Goal: Information Seeking & Learning: Learn about a topic

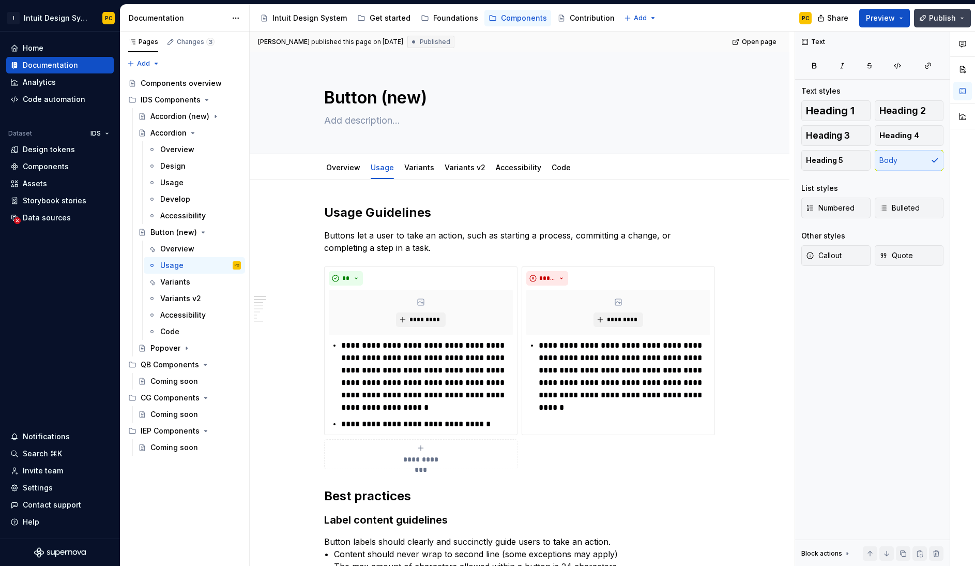
click at [821, 15] on span "Publish" at bounding box center [942, 18] width 27 height 10
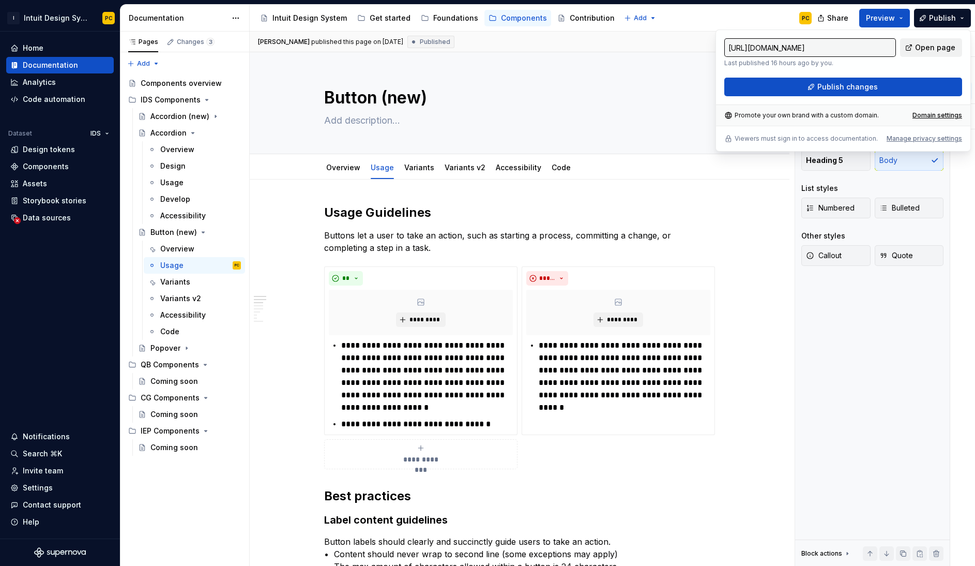
click at [821, 48] on span "Open page" at bounding box center [935, 47] width 40 height 10
click at [415, 253] on p "Buttons let a user to take an action, such as starting a process, committing a …" at bounding box center [519, 241] width 391 height 25
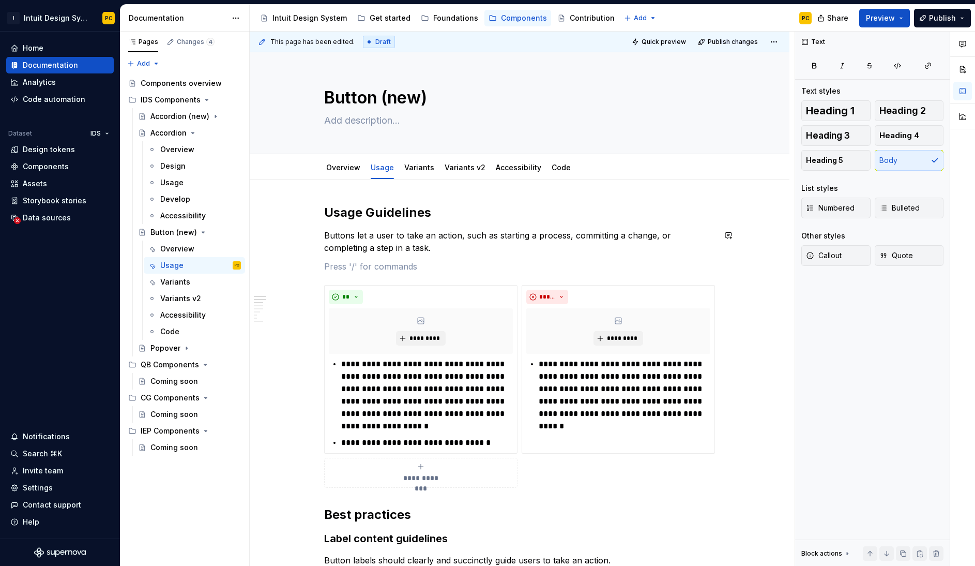
type textarea "*"
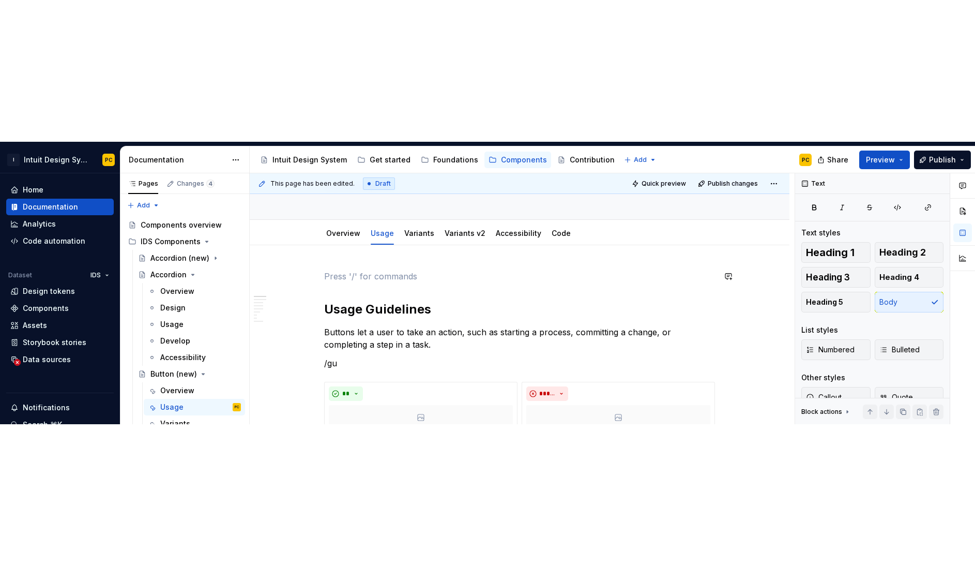
scroll to position [85, 0]
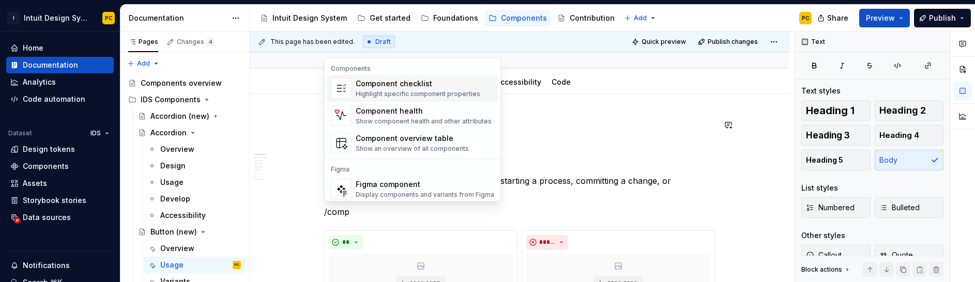
click at [422, 90] on div "Highlight specific component properties" at bounding box center [418, 94] width 125 height 8
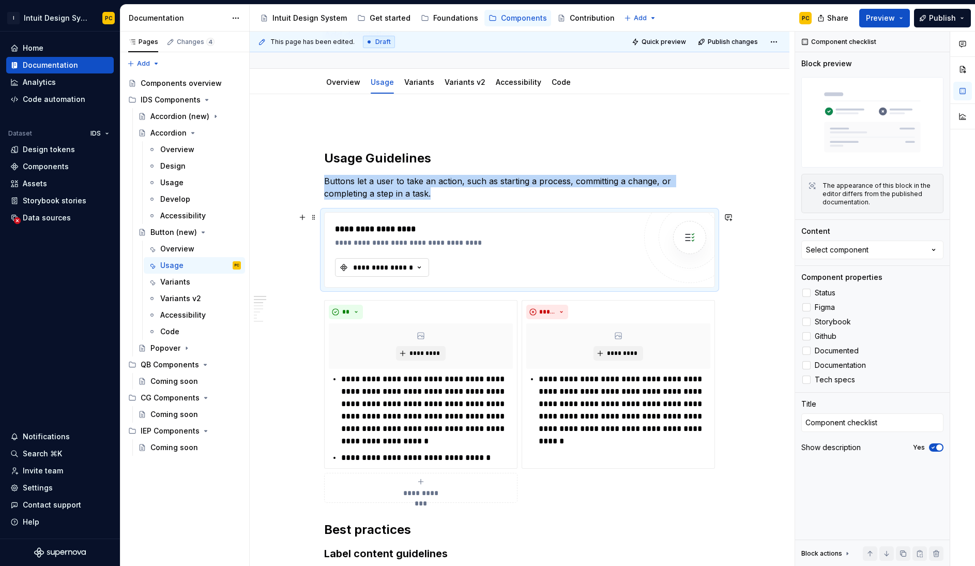
click at [403, 267] on div "**********" at bounding box center [383, 267] width 62 height 10
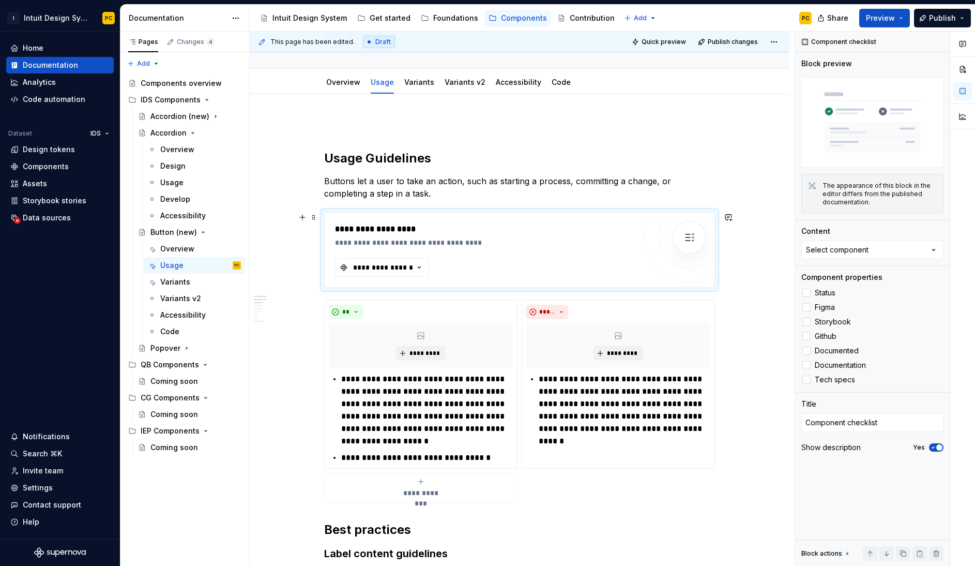
click at [417, 212] on div "**********" at bounding box center [519, 249] width 391 height 75
click at [415, 212] on div "**********" at bounding box center [519, 249] width 391 height 75
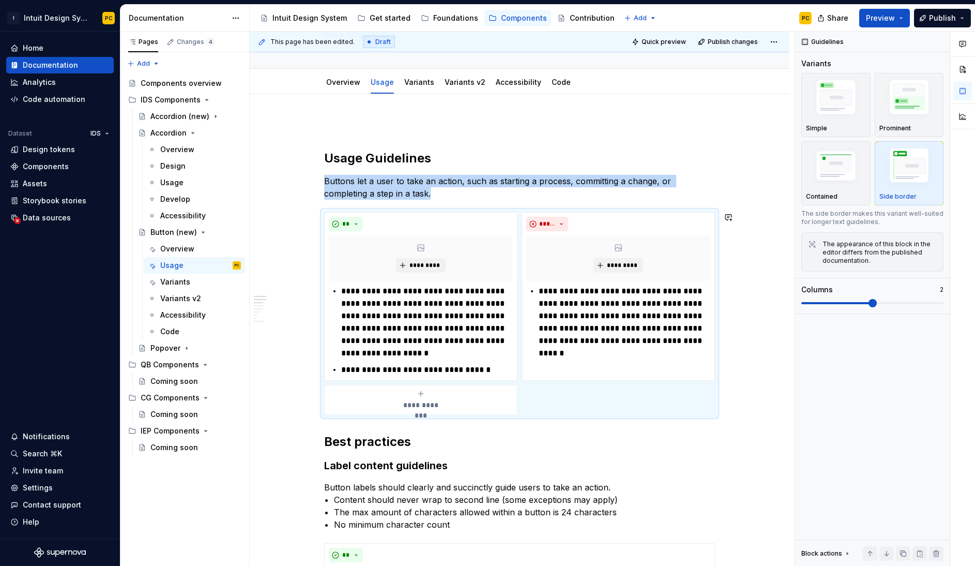
click at [413, 196] on p "Buttons let a user to take an action, such as starting a process, committing a …" at bounding box center [519, 187] width 391 height 25
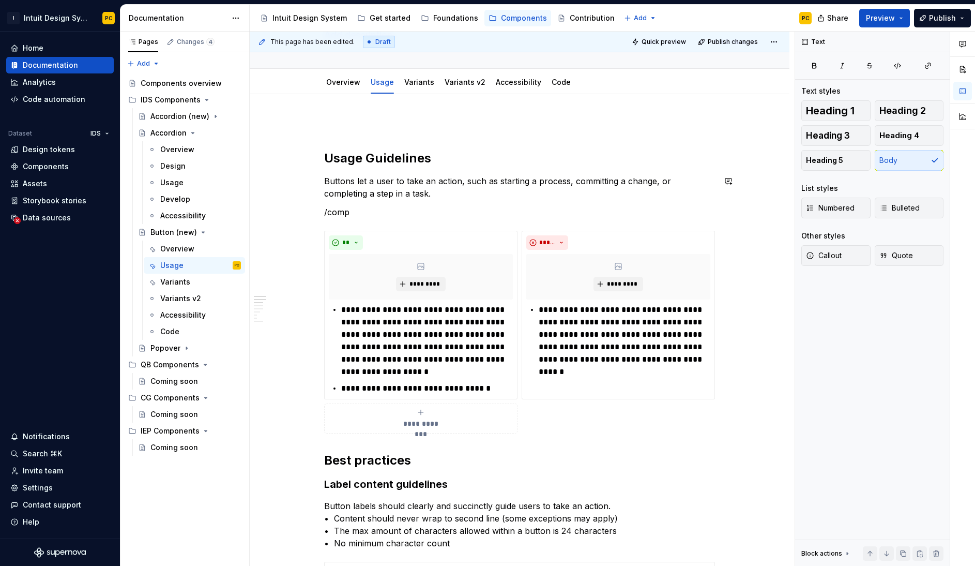
click at [375, 218] on p "/comp" at bounding box center [519, 212] width 391 height 12
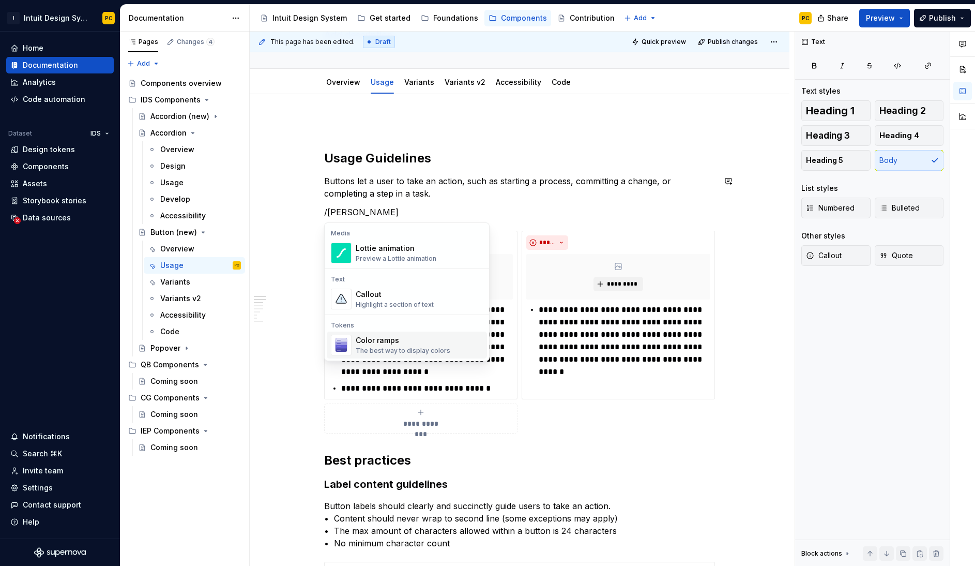
click at [364, 213] on p "/lott" at bounding box center [519, 212] width 391 height 12
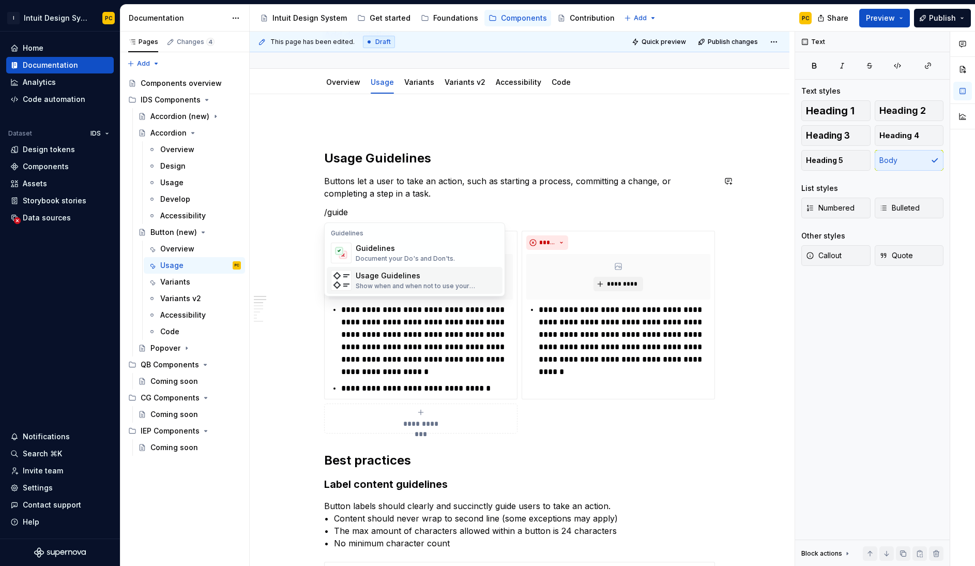
click at [419, 275] on div "Usage Guidelines" at bounding box center [427, 275] width 143 height 10
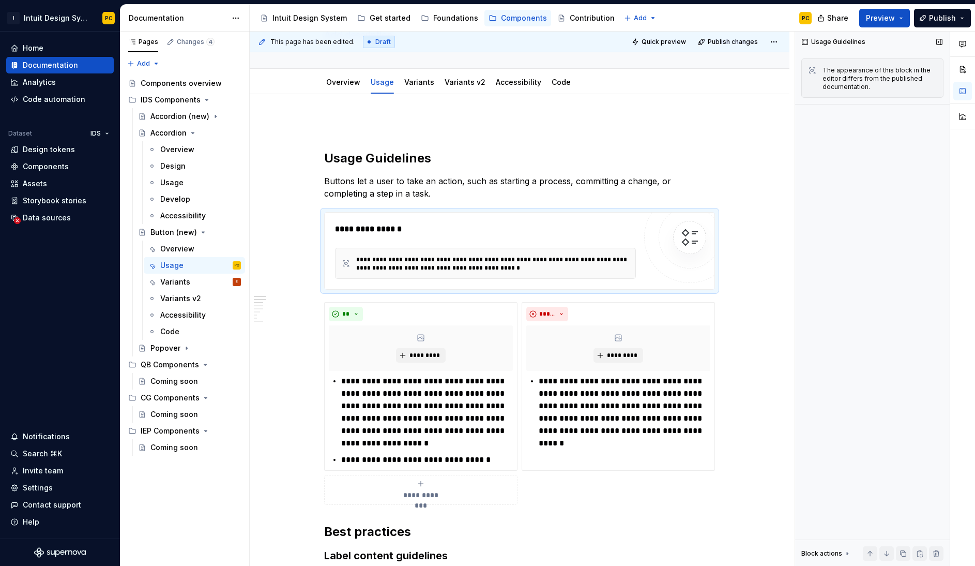
click at [821, 236] on div "Usage Guidelines The appearance of this block in the editor differs from the pu…" at bounding box center [872, 299] width 155 height 535
type textarea "*"
click at [54, 69] on div "Documentation" at bounding box center [50, 65] width 55 height 10
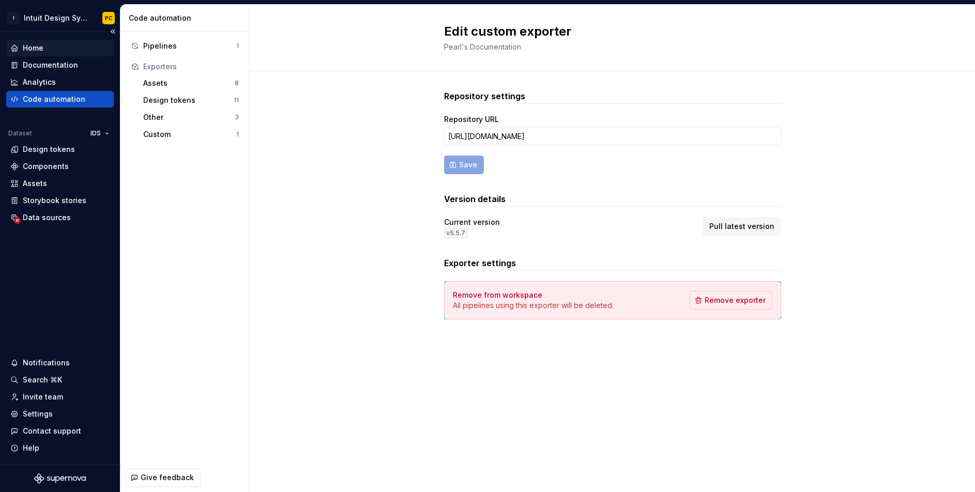
click at [35, 45] on div "Home" at bounding box center [33, 48] width 21 height 10
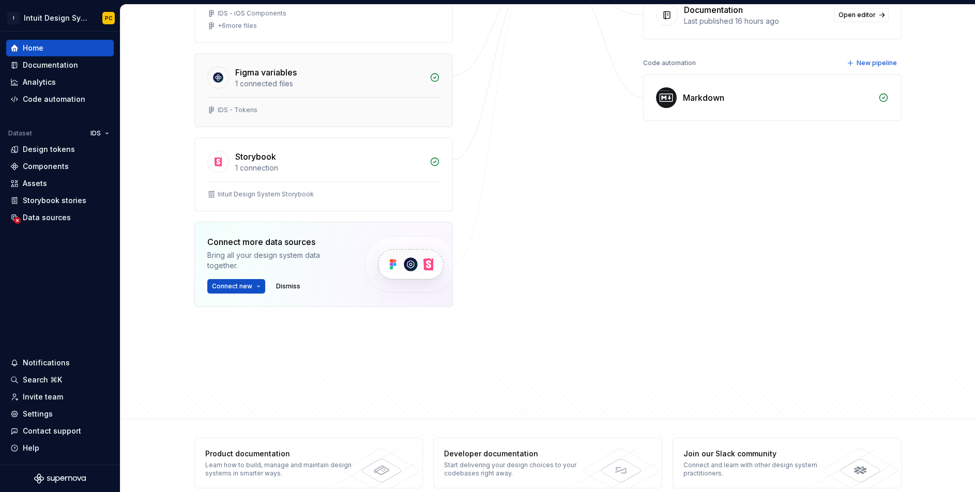
scroll to position [249, 0]
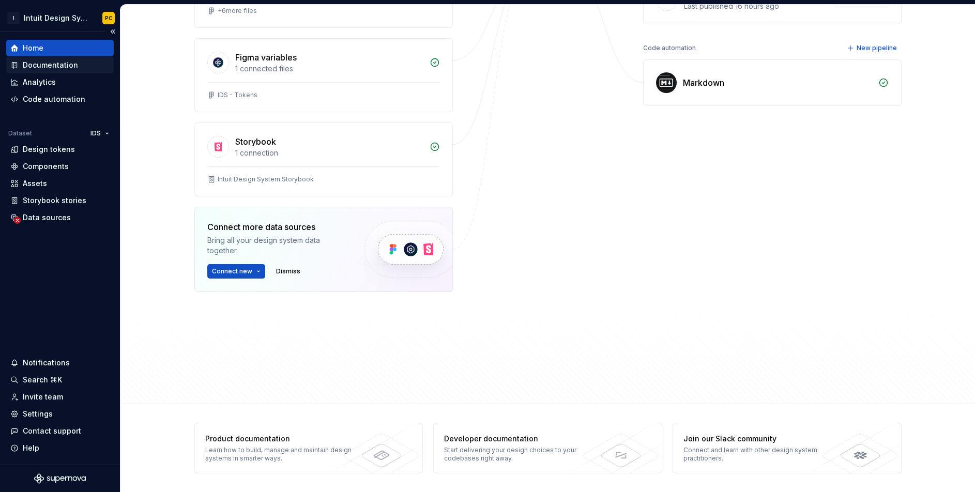
click at [50, 63] on div "Documentation" at bounding box center [50, 65] width 55 height 10
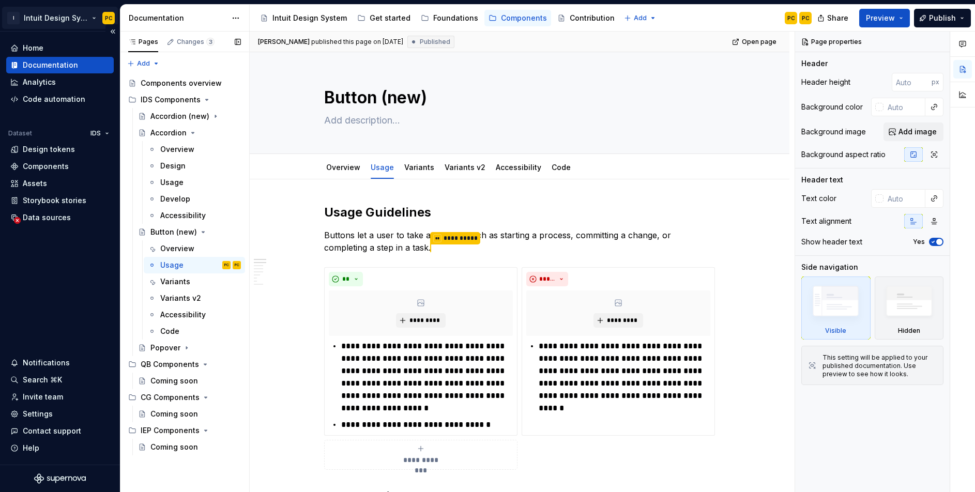
click at [75, 13] on html "I Intuit Design System PC Home Documentation Analytics Code automation Dataset …" at bounding box center [487, 246] width 975 height 492
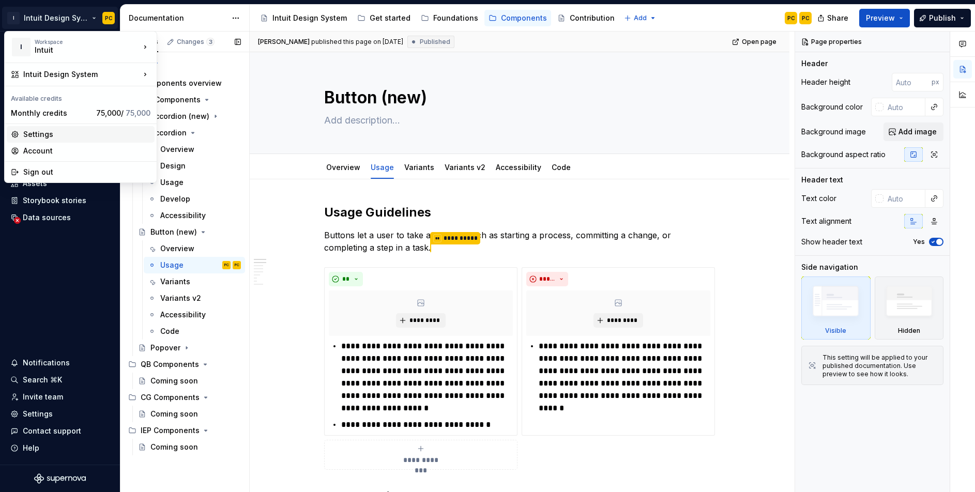
click at [48, 135] on div "Settings" at bounding box center [86, 134] width 127 height 10
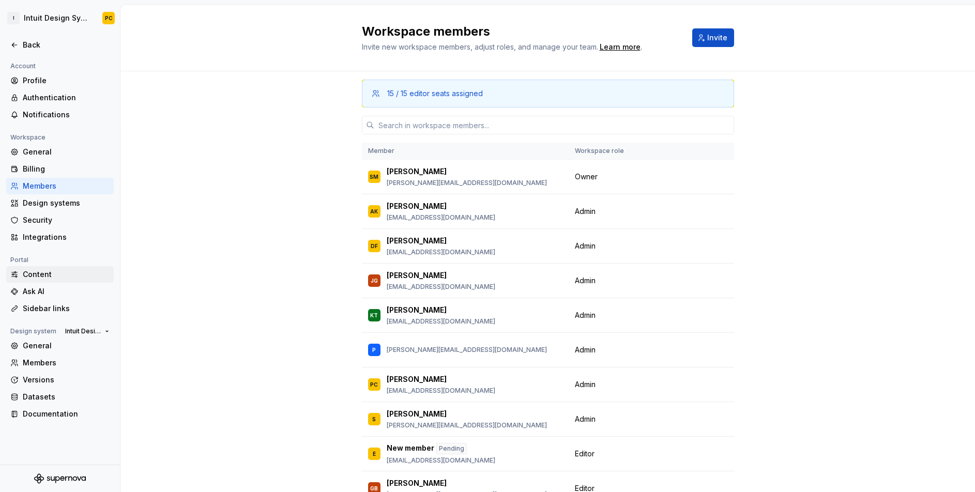
click at [53, 270] on div "Content" at bounding box center [66, 274] width 87 height 10
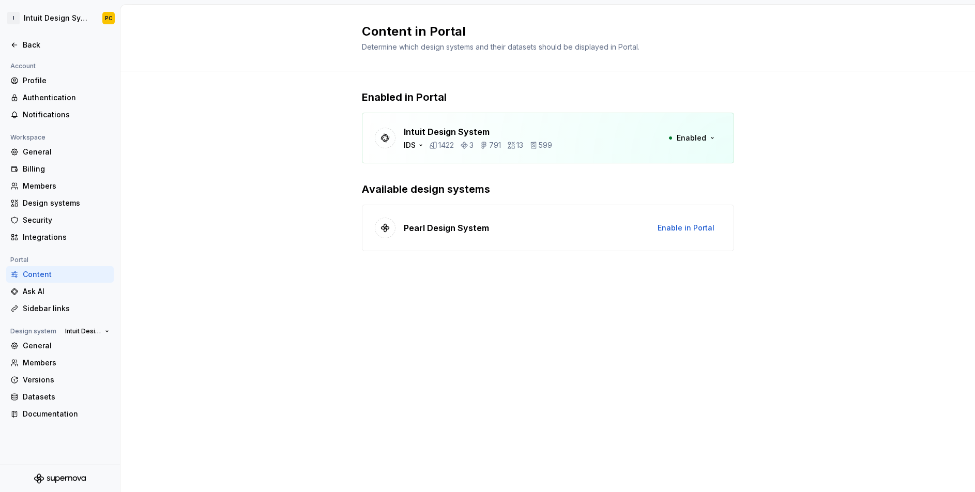
click at [614, 127] on div "Intuit Design System IDS 1422 3 791 13 599 Enabled" at bounding box center [548, 138] width 372 height 51
click at [595, 149] on div "Intuit Design System IDS 1422 3 791 13 599 Enabled" at bounding box center [548, 138] width 372 height 51
click at [497, 235] on div "Pearl Design System Enable in Portal" at bounding box center [548, 228] width 372 height 47
click at [560, 219] on div "Pearl Design System Enable in Portal" at bounding box center [548, 228] width 372 height 47
click at [564, 163] on div "Intuit Design System IDS 1422 3 791 13 599 Enabled" at bounding box center [548, 138] width 372 height 51
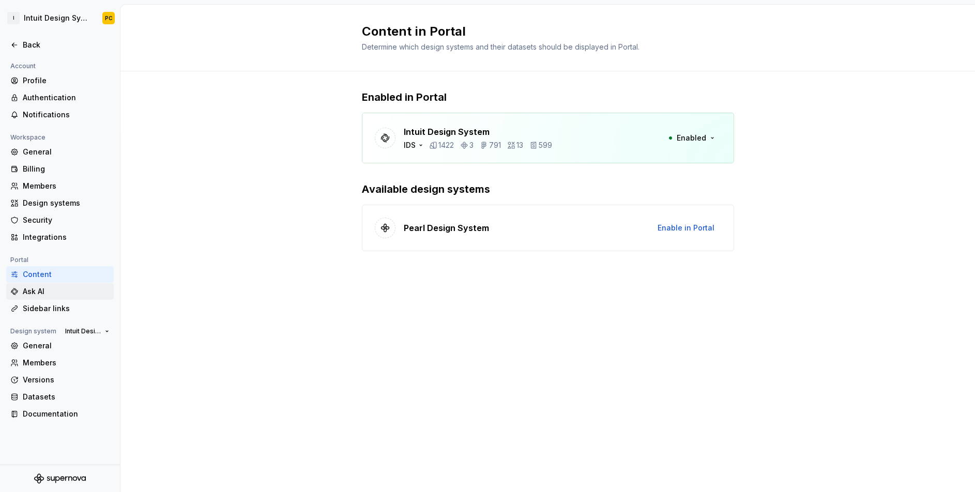
click at [49, 293] on div "Ask AI" at bounding box center [66, 291] width 87 height 10
type textarea "*"
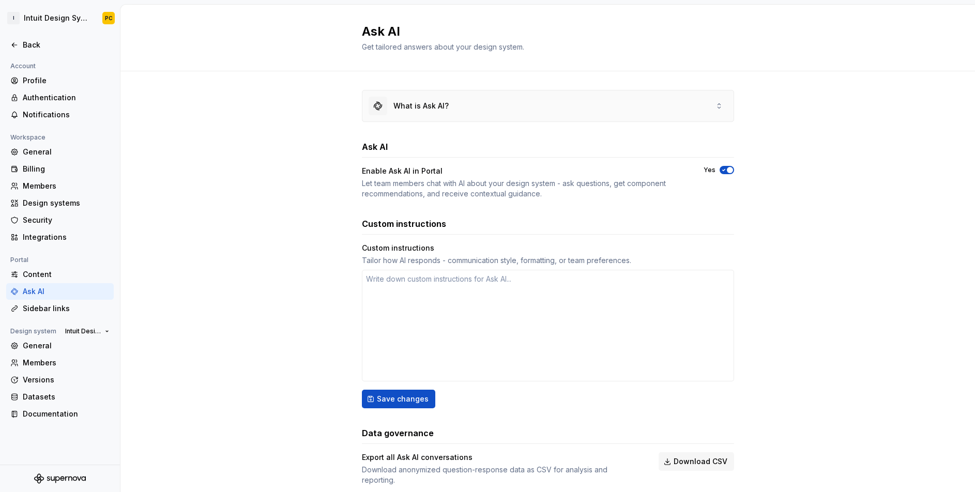
click at [446, 114] on div "What is Ask AI?" at bounding box center [548, 105] width 371 height 31
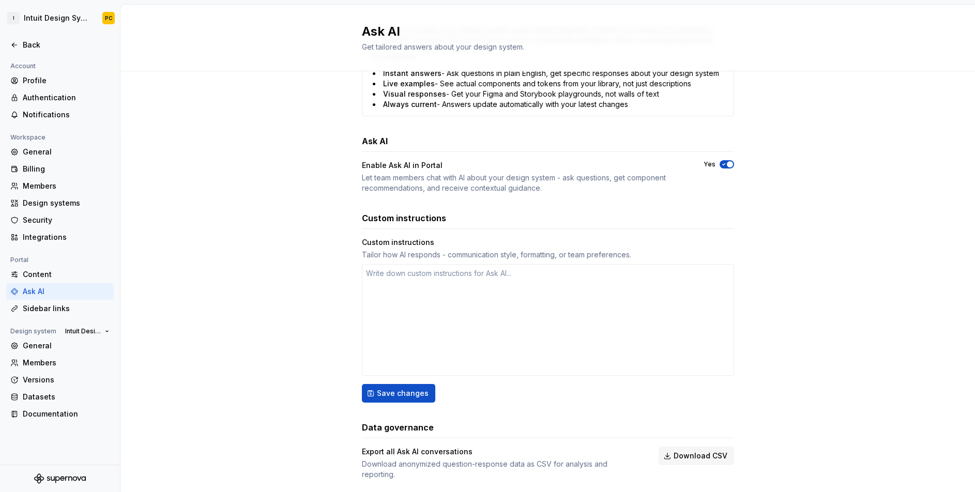
scroll to position [318, 0]
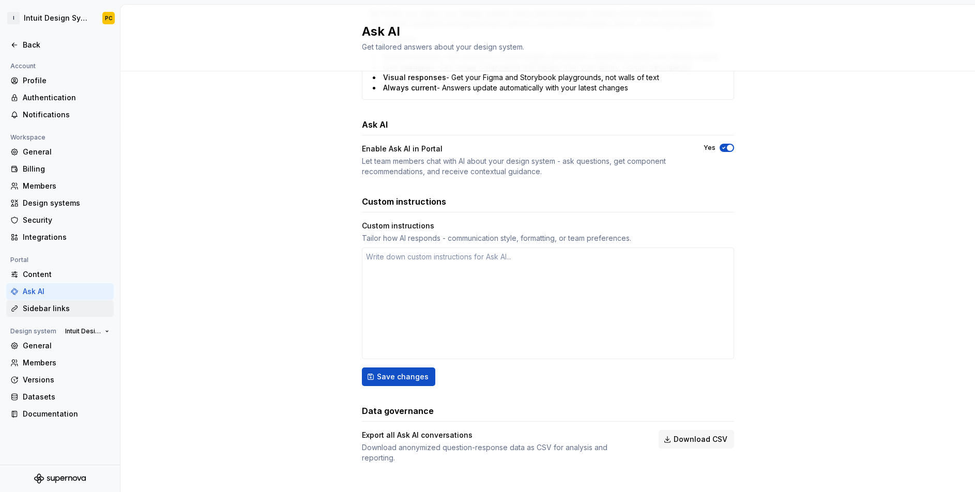
click at [66, 306] on div "Sidebar links" at bounding box center [66, 309] width 87 height 10
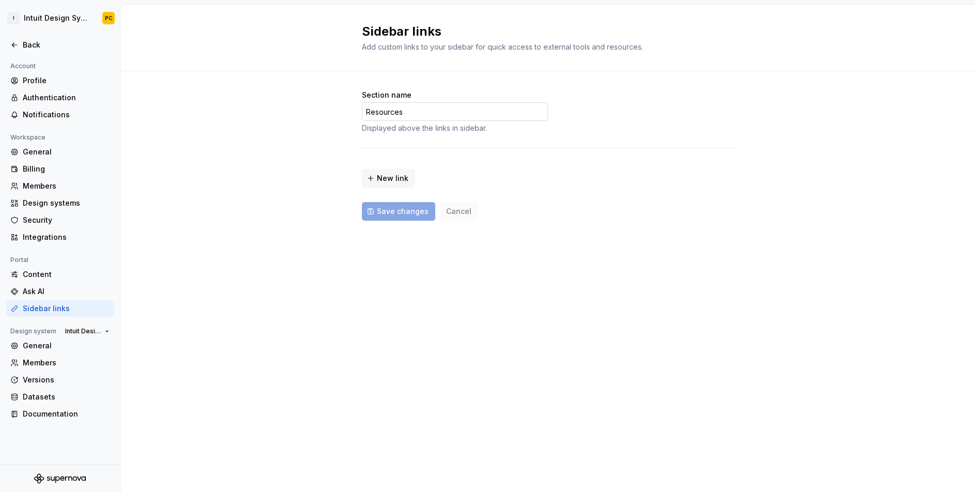
click at [430, 113] on input "Resources" at bounding box center [455, 111] width 186 height 19
click at [439, 115] on input "Resources" at bounding box center [455, 111] width 186 height 19
click at [384, 124] on div "Displayed above the links in sidebar." at bounding box center [455, 128] width 186 height 10
click at [394, 178] on span "New link" at bounding box center [393, 178] width 32 height 10
click at [378, 169] on button "🔗" at bounding box center [385, 172] width 22 height 19
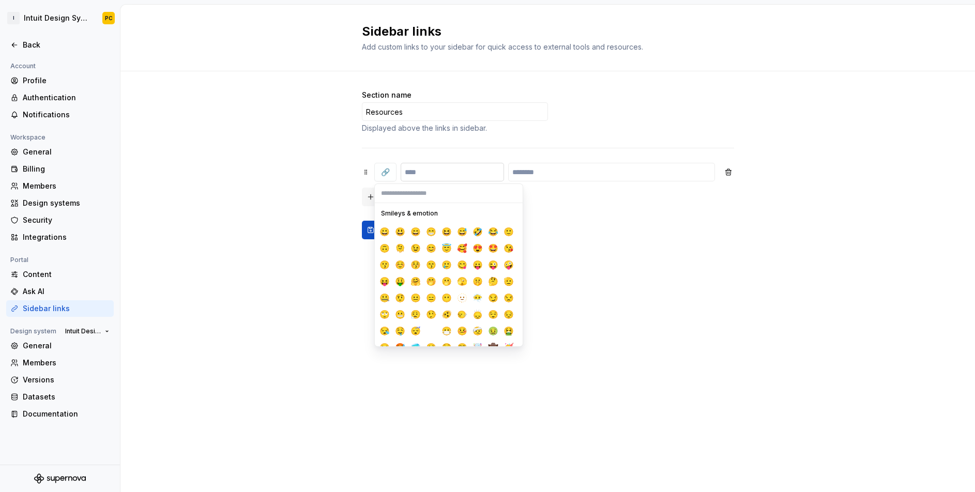
click at [419, 171] on input "text" at bounding box center [452, 172] width 103 height 19
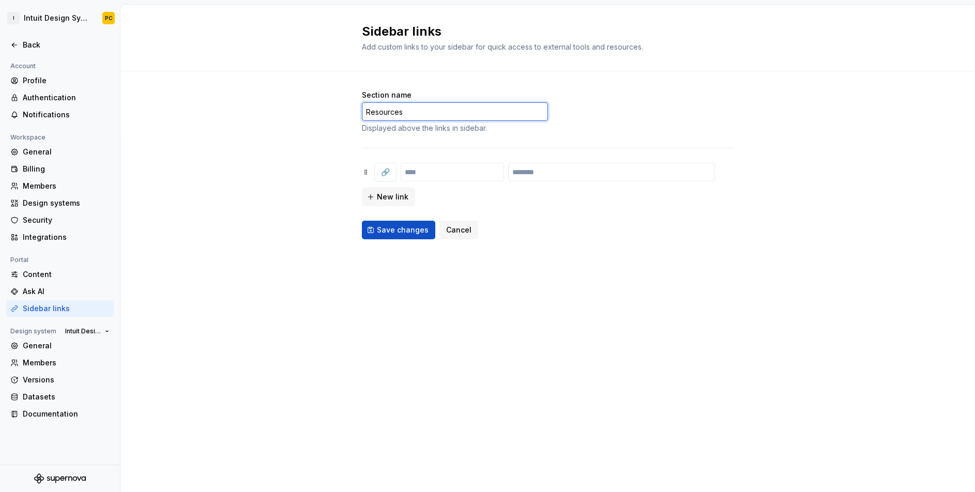
click at [466, 112] on input "Resources" at bounding box center [455, 111] width 186 height 19
click at [476, 130] on div "Displayed above the links in sidebar." at bounding box center [455, 128] width 186 height 10
click at [454, 171] on input "text" at bounding box center [452, 172] width 103 height 19
type input "******"
click at [465, 233] on span "Cancel" at bounding box center [458, 230] width 25 height 10
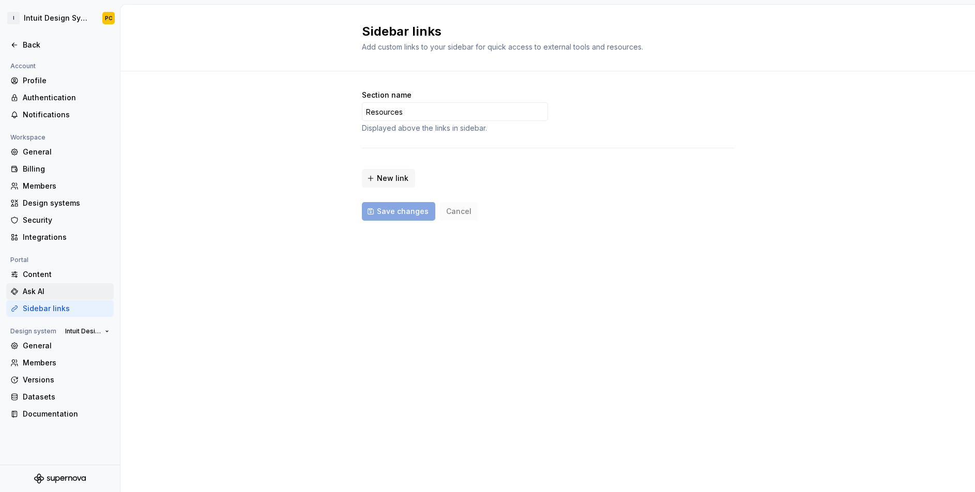
click at [52, 295] on div "Ask AI" at bounding box center [66, 291] width 87 height 10
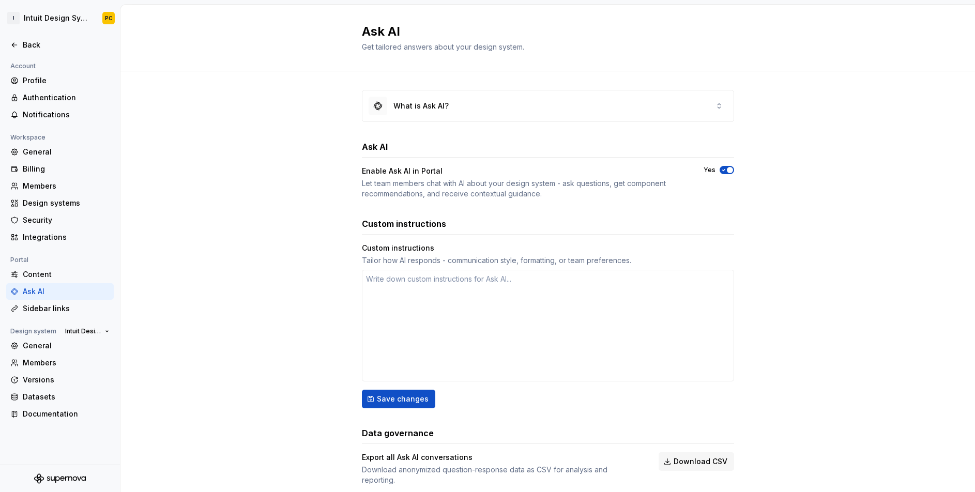
scroll to position [22, 0]
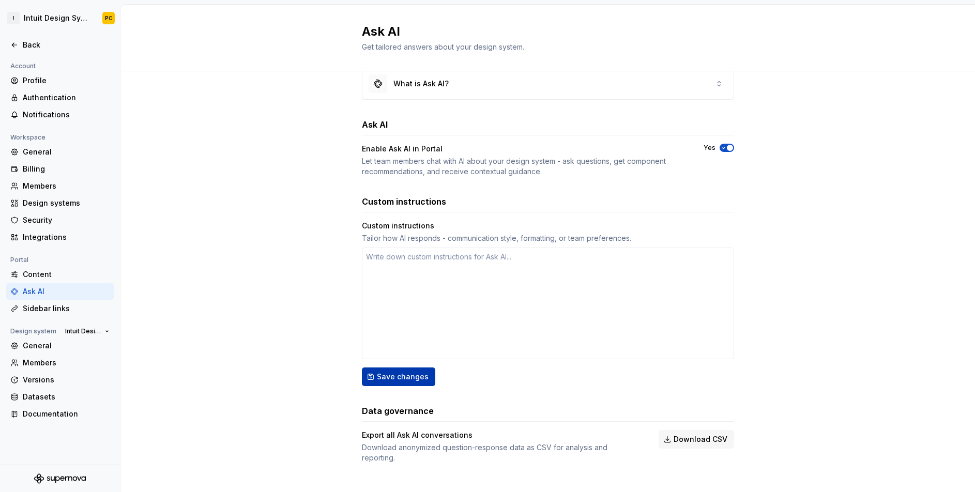
click at [400, 385] on button "Save changes" at bounding box center [398, 377] width 73 height 19
click at [727, 145] on span "button" at bounding box center [730, 148] width 6 height 6
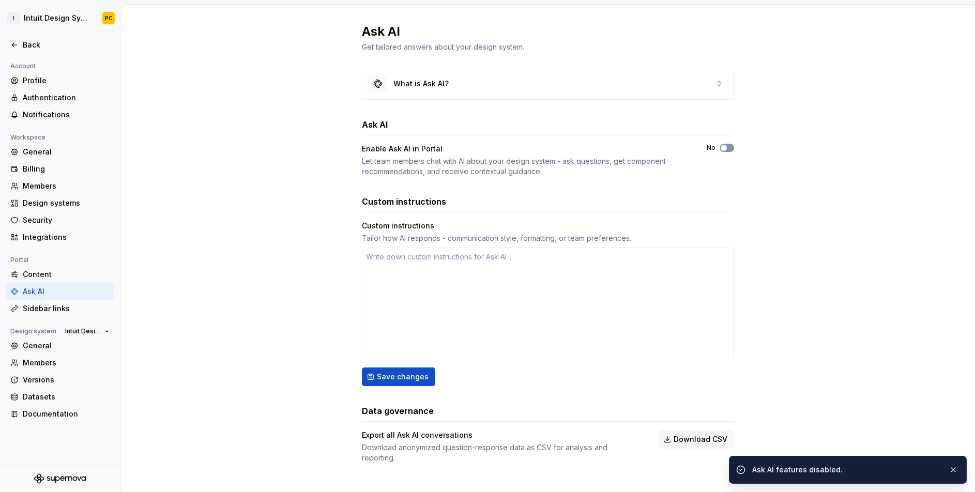
click at [723, 149] on icon "button" at bounding box center [724, 148] width 8 height 6
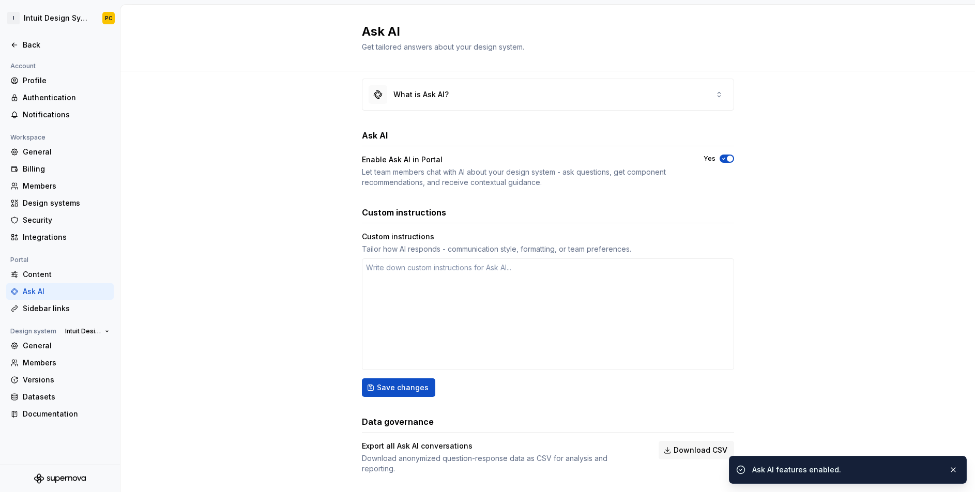
scroll to position [0, 0]
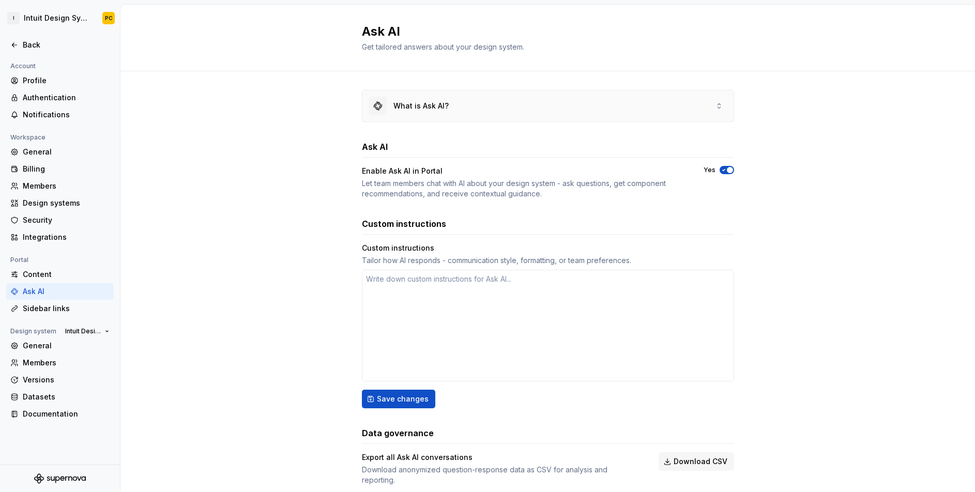
click at [685, 117] on div "What is Ask AI?" at bounding box center [548, 105] width 371 height 31
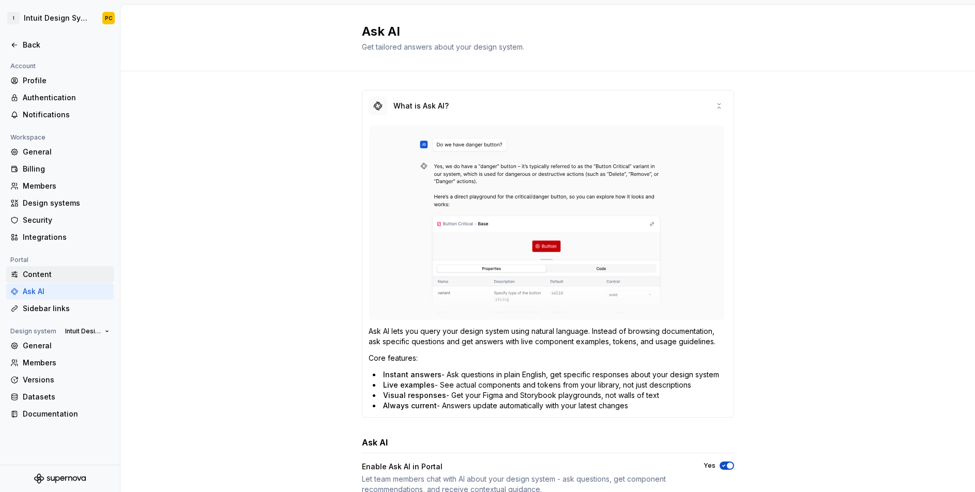
click at [58, 276] on div "Content" at bounding box center [66, 274] width 87 height 10
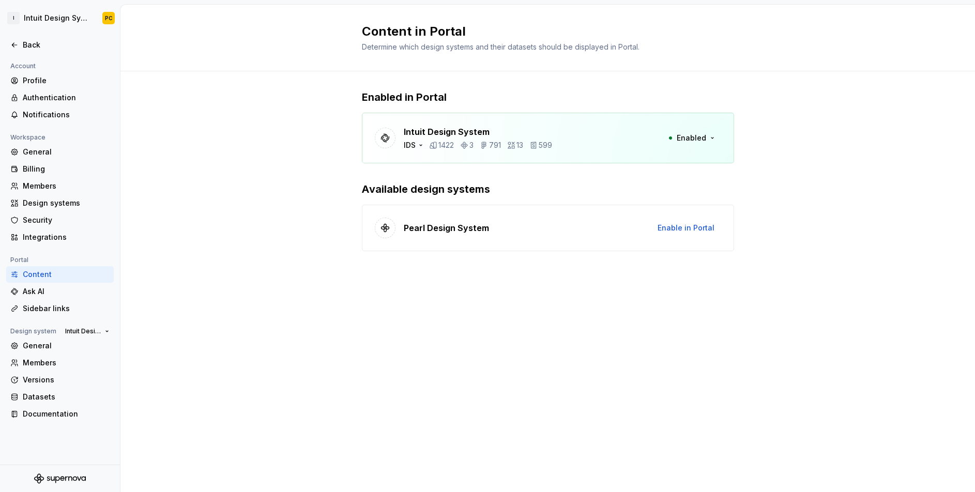
click at [645, 155] on div "Intuit Design System IDS 1422 3 791 13 599 Enabled" at bounding box center [548, 138] width 372 height 51
click at [502, 144] on div "1422 3 791 13 599" at bounding box center [490, 145] width 123 height 10
click at [452, 139] on div "Intuit Design System IDS 1422 3 791 13 599" at bounding box center [478, 138] width 148 height 25
click at [419, 132] on p "Intuit Design System" at bounding box center [478, 132] width 148 height 12
click at [392, 142] on div at bounding box center [385, 138] width 21 height 21
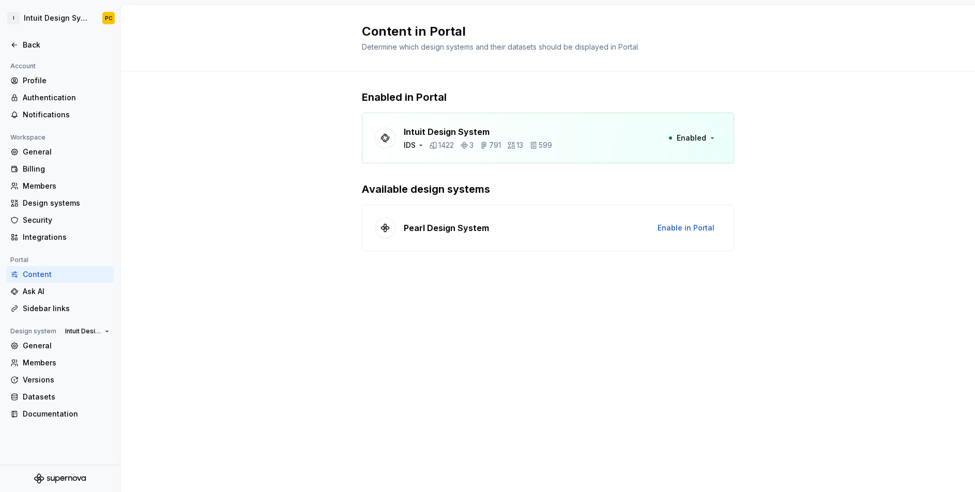
click at [381, 133] on icon at bounding box center [385, 138] width 10 height 10
click at [398, 98] on p "Enabled in Portal" at bounding box center [548, 97] width 372 height 14
click at [459, 113] on div "Intuit Design System IDS 1422 3 791 13 599 Enabled" at bounding box center [548, 138] width 372 height 51
click at [472, 285] on div "Enabled in Portal Intuit Design System IDS 1422 3 791 13 599 Enabled Available …" at bounding box center [548, 180] width 372 height 219
click at [63, 294] on div "Ask AI" at bounding box center [66, 291] width 87 height 10
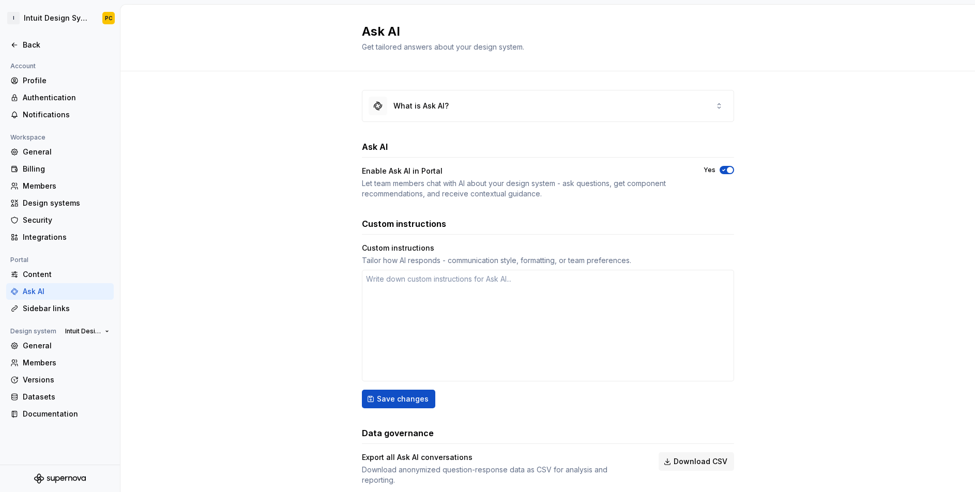
click at [502, 322] on textarea at bounding box center [548, 326] width 372 height 112
click at [329, 328] on div "What is Ask AI? Ask AI Enable Ask AI in Portal Let team members chat with AI ab…" at bounding box center [547, 298] width 855 height 454
click at [428, 106] on div "What is Ask AI?" at bounding box center [421, 106] width 55 height 10
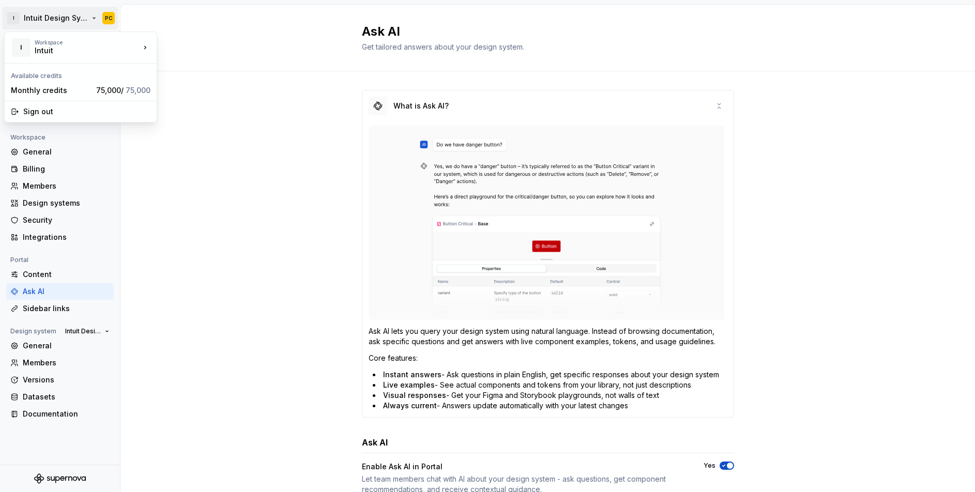
click at [46, 19] on html "I Intuit Design System PC Back Account Profile Authentication Notifications Wor…" at bounding box center [487, 246] width 975 height 492
click at [47, 42] on div "Workspace" at bounding box center [87, 42] width 105 height 6
click at [50, 47] on div "Intuit" at bounding box center [79, 51] width 88 height 10
click at [46, 56] on div "I Workspace Intuit" at bounding box center [75, 47] width 129 height 27
click at [228, 108] on html "I Intuit Design System PC Back Account Profile Authentication Notifications Wor…" at bounding box center [487, 246] width 975 height 492
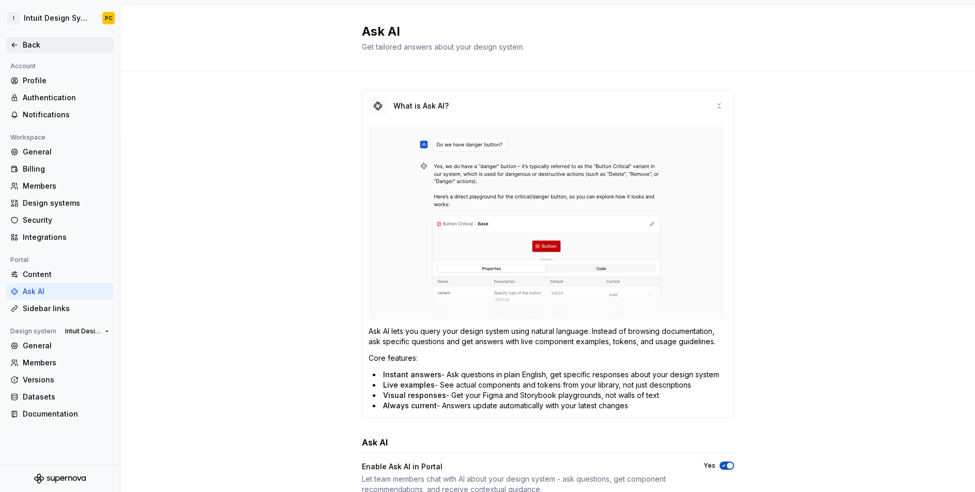
click at [34, 44] on div "Back" at bounding box center [66, 45] width 87 height 10
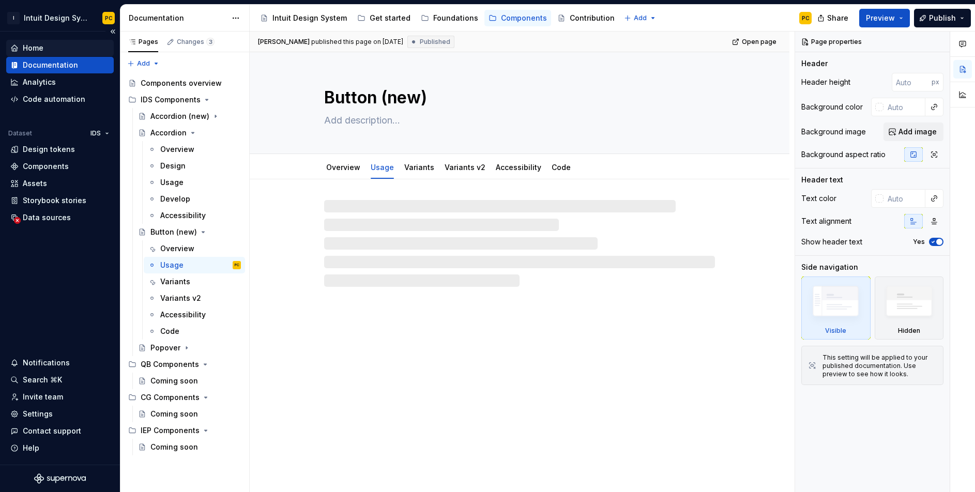
click at [49, 50] on div "Home" at bounding box center [59, 48] width 99 height 10
type textarea "*"
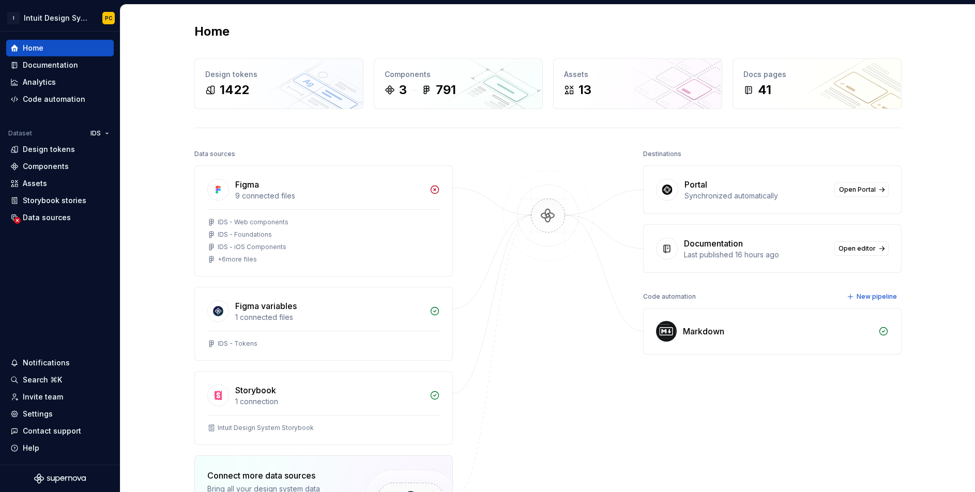
click at [547, 220] on img at bounding box center [548, 226] width 100 height 112
click at [747, 186] on div "Portal" at bounding box center [757, 184] width 144 height 12
click at [857, 189] on span "Open Portal" at bounding box center [857, 190] width 37 height 8
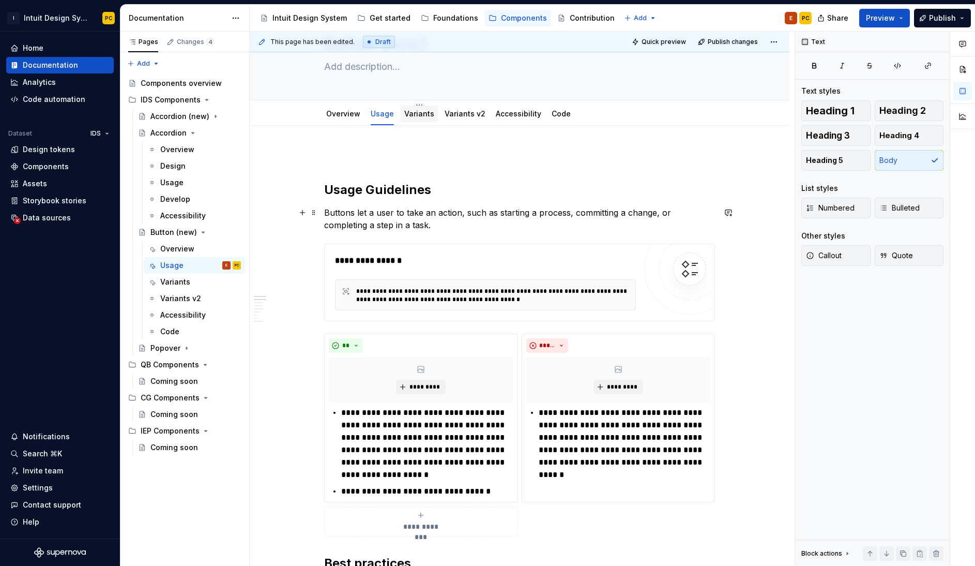
scroll to position [62, 0]
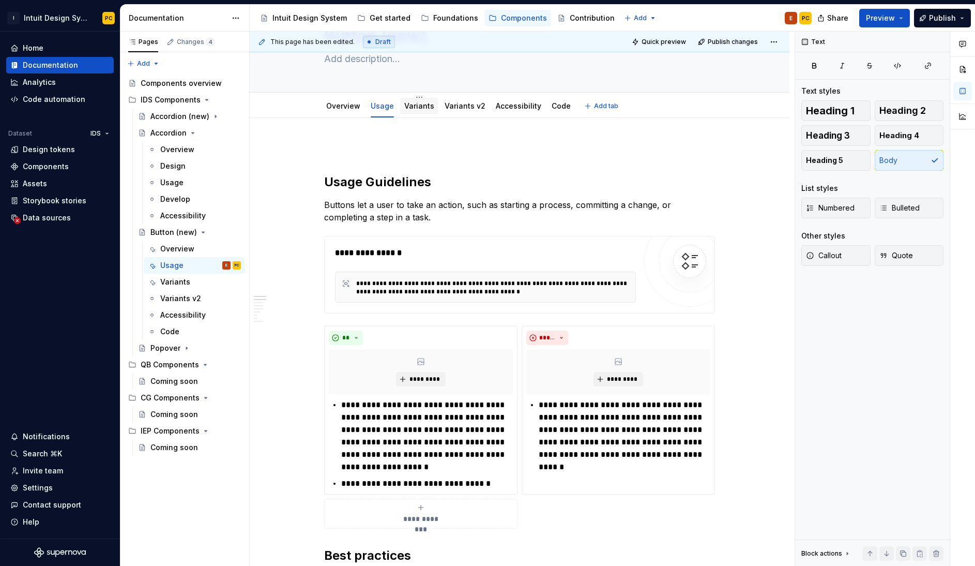
click at [416, 101] on div "Variants" at bounding box center [419, 106] width 30 height 10
click at [417, 112] on div "Variants" at bounding box center [419, 106] width 38 height 17
click at [503, 256] on div "**********" at bounding box center [485, 253] width 301 height 12
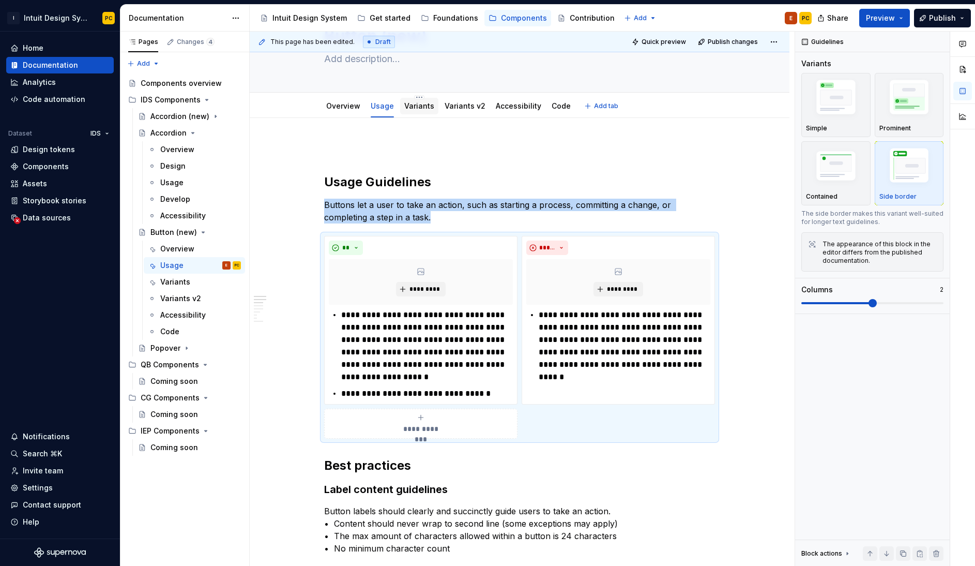
click at [424, 106] on link "Variants" at bounding box center [419, 105] width 30 height 9
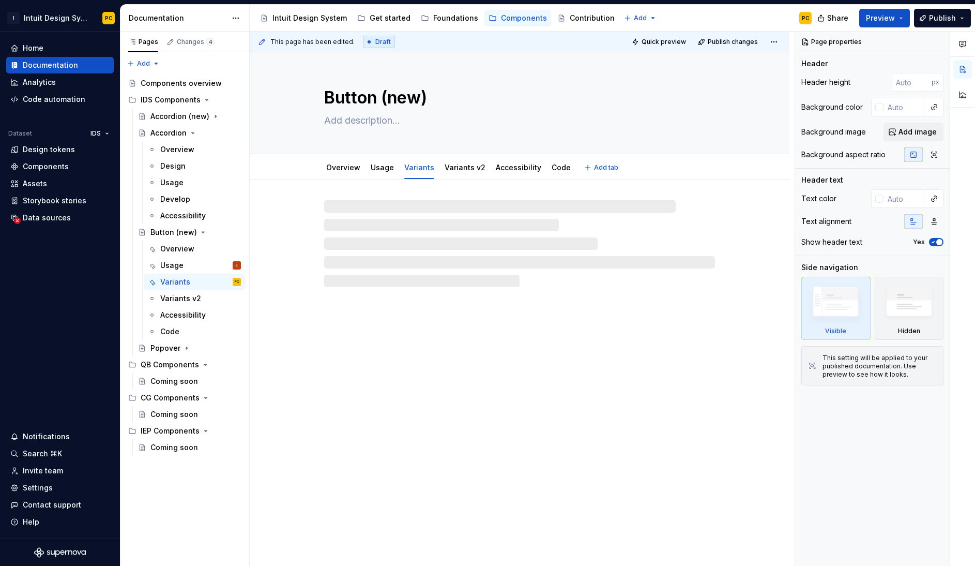
type textarea "*"
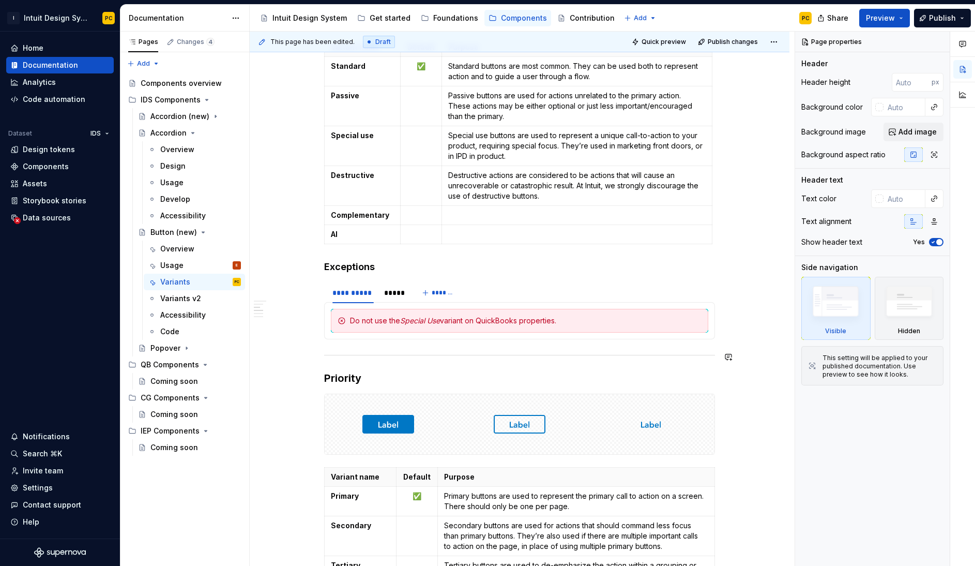
scroll to position [535, 0]
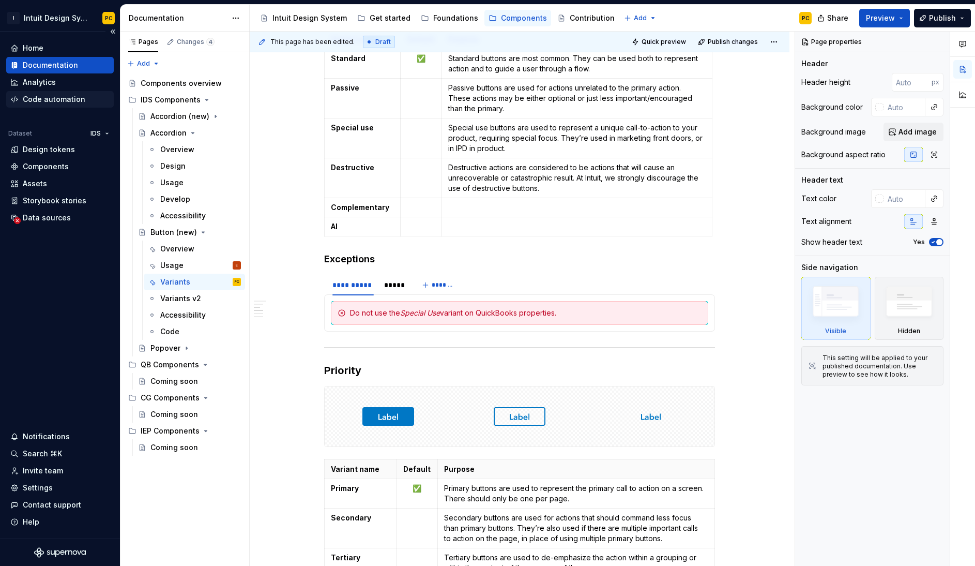
click at [63, 98] on div "Code automation" at bounding box center [54, 99] width 63 height 10
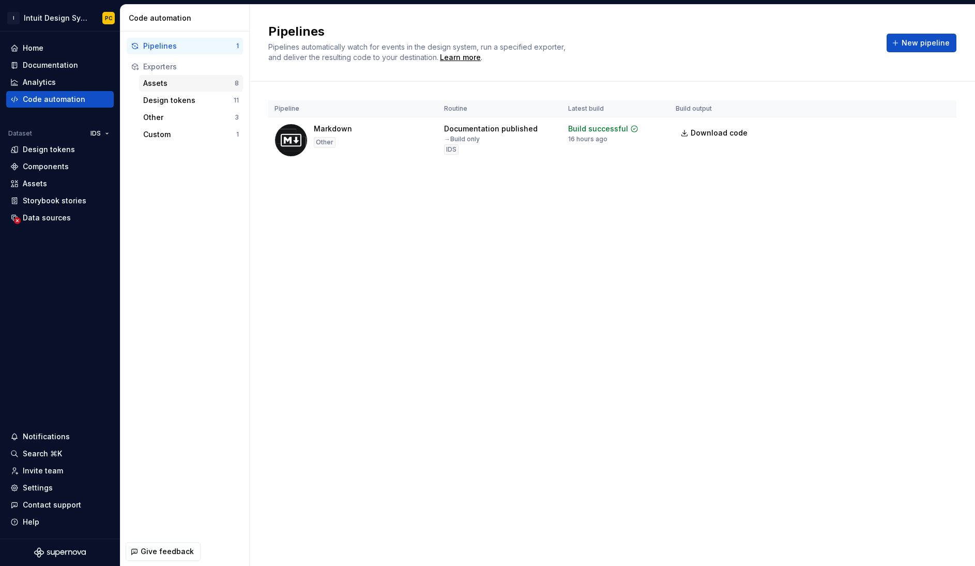
click at [164, 81] on div "Assets" at bounding box center [189, 83] width 92 height 10
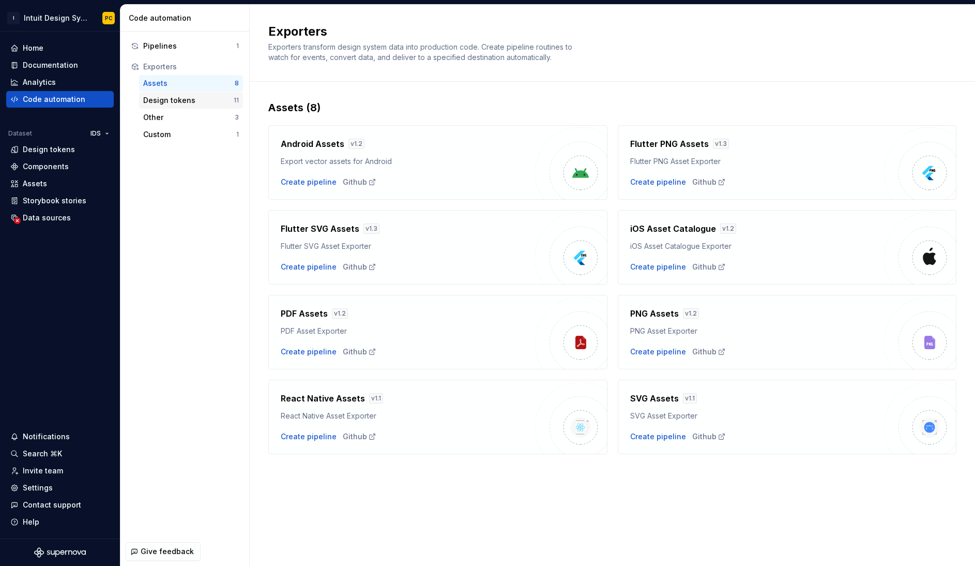
click at [189, 96] on div "Design tokens" at bounding box center [188, 100] width 90 height 10
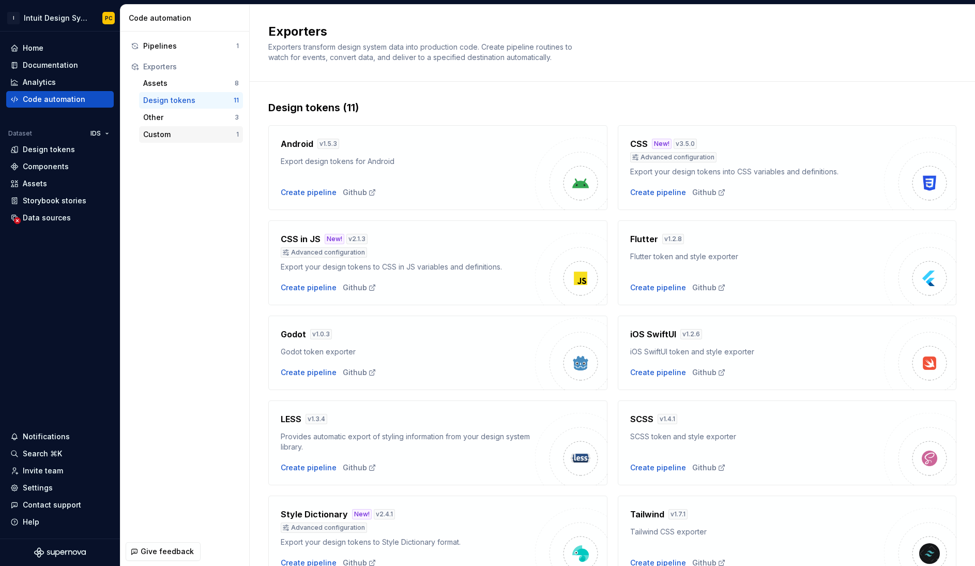
click at [188, 128] on div "Custom 1" at bounding box center [191, 134] width 104 height 17
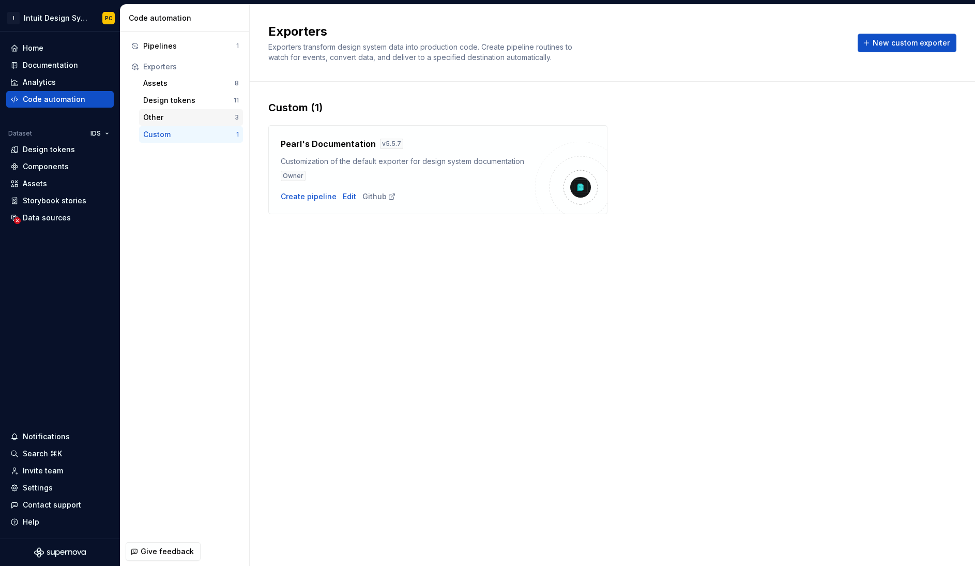
click at [184, 118] on div "Other" at bounding box center [189, 117] width 92 height 10
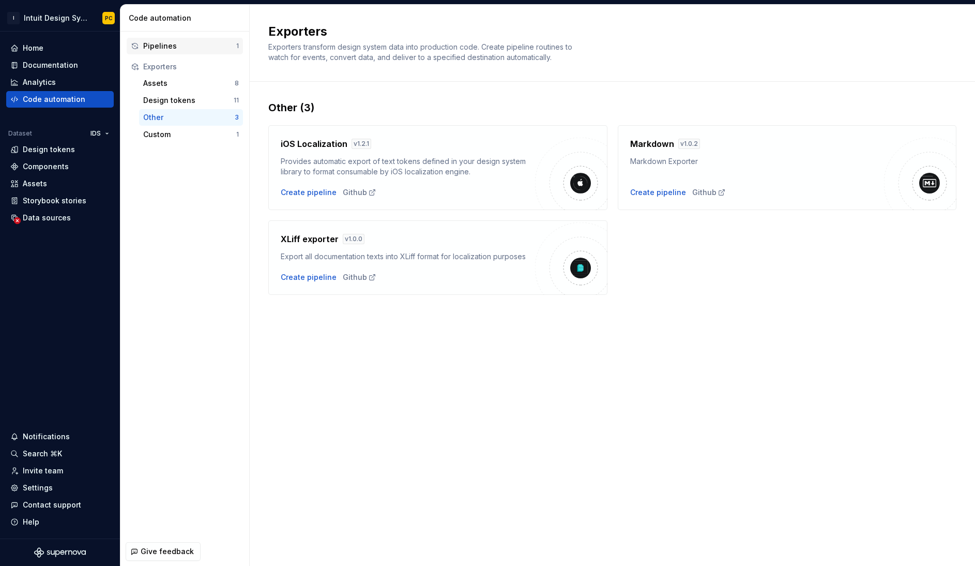
click at [157, 48] on div "Pipelines" at bounding box center [189, 46] width 93 height 10
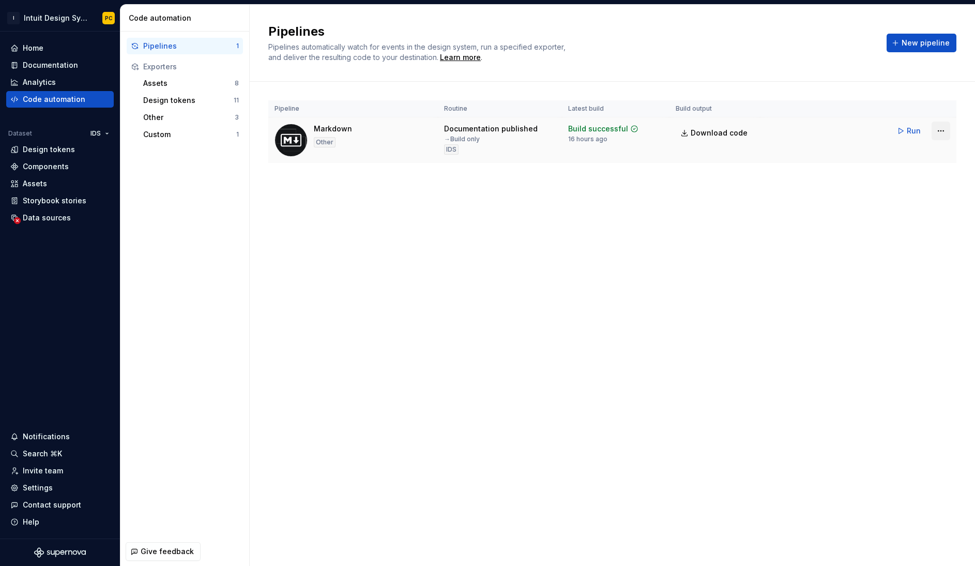
click at [943, 130] on html "I Intuit Design System PC Home Documentation Analytics Code automation Dataset …" at bounding box center [487, 283] width 975 height 566
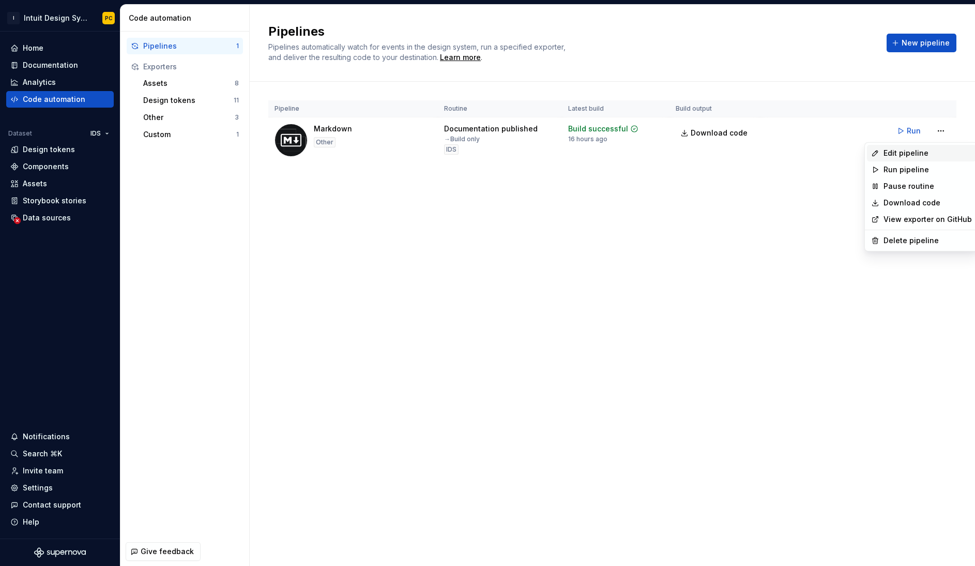
click at [930, 148] on div "Edit pipeline" at bounding box center [928, 153] width 88 height 10
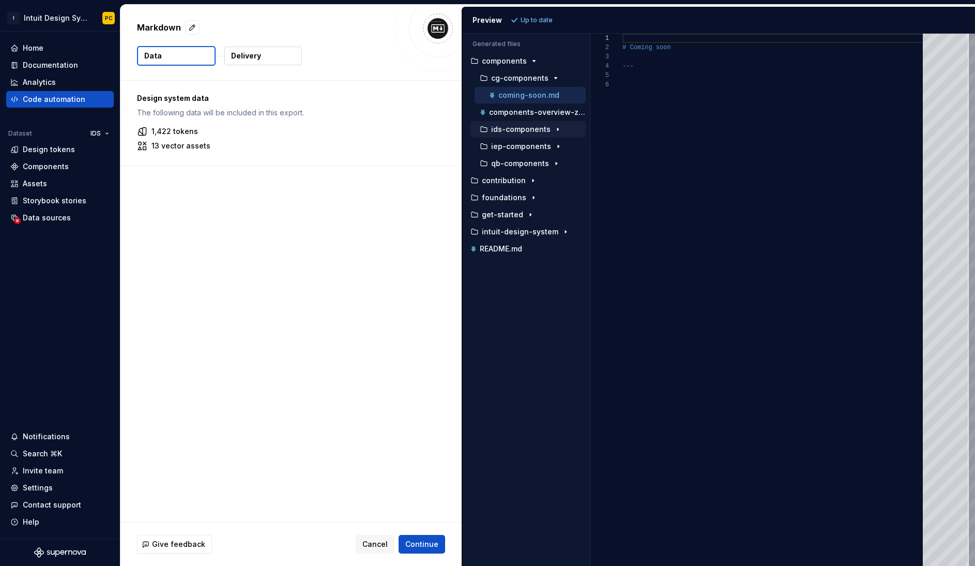
click at [557, 132] on icon "button" at bounding box center [558, 129] width 8 height 8
click at [552, 178] on div "button" at bounding box center [551, 180] width 12 height 8
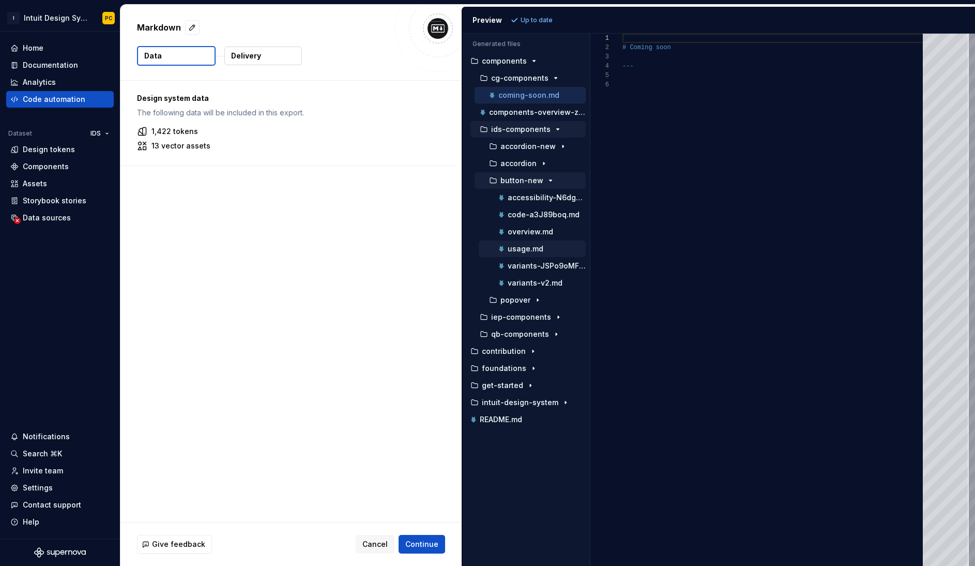
click at [535, 251] on p "usage.md" at bounding box center [526, 249] width 36 height 8
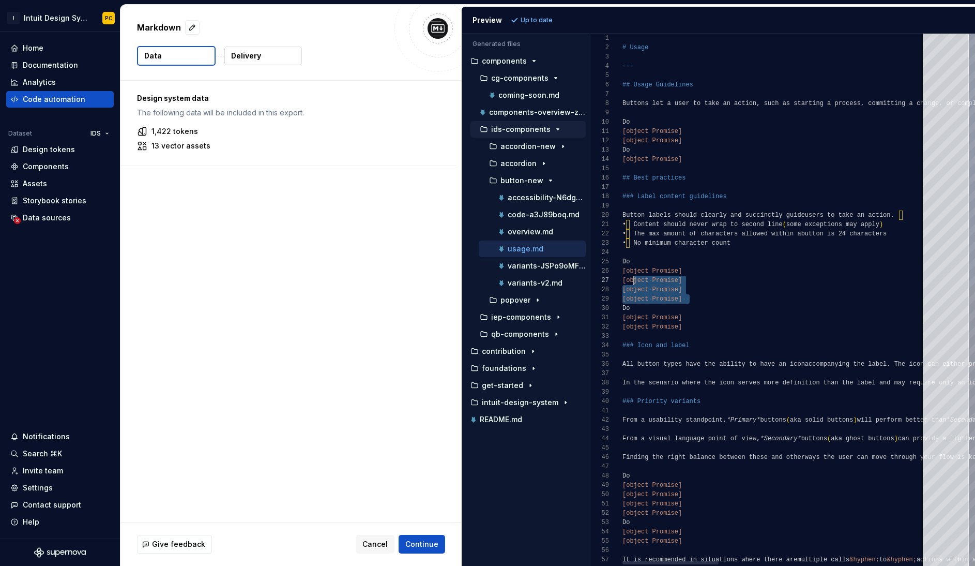
scroll to position [47, 4]
drag, startPoint x: 703, startPoint y: 298, endPoint x: 624, endPoint y: 273, distance: 83.2
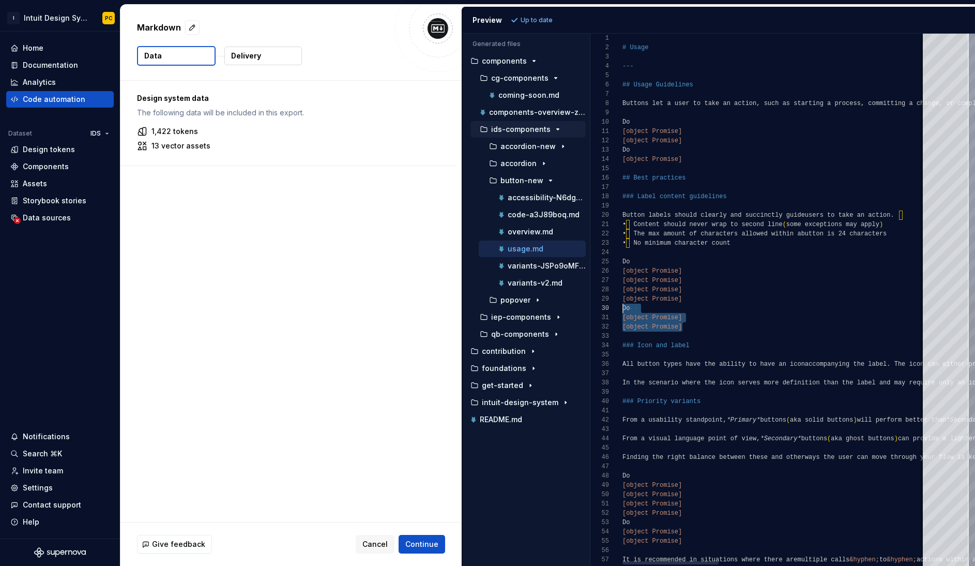
scroll to position [0, 0]
drag, startPoint x: 690, startPoint y: 325, endPoint x: 622, endPoint y: 319, distance: 68.6
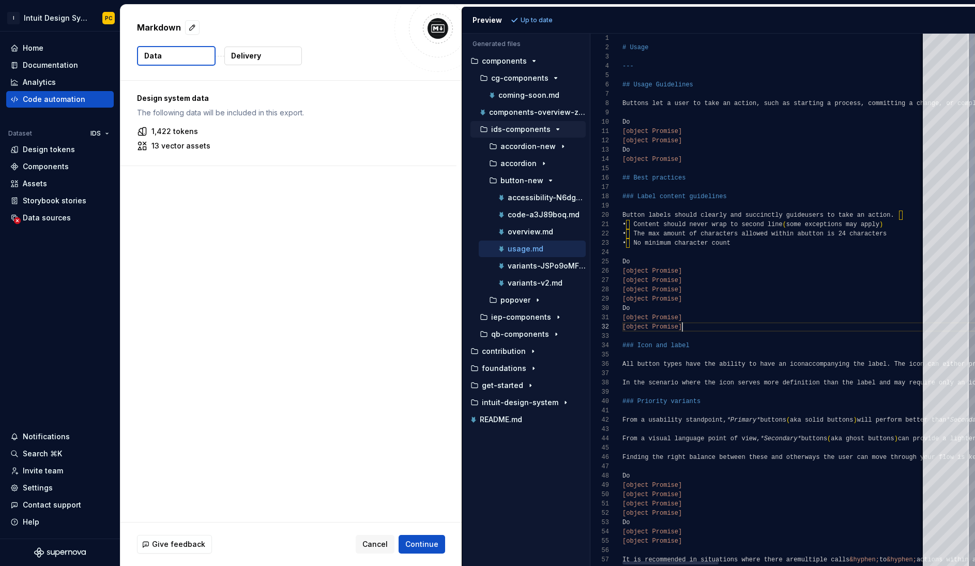
scroll to position [37, 0]
type textarea "**********"
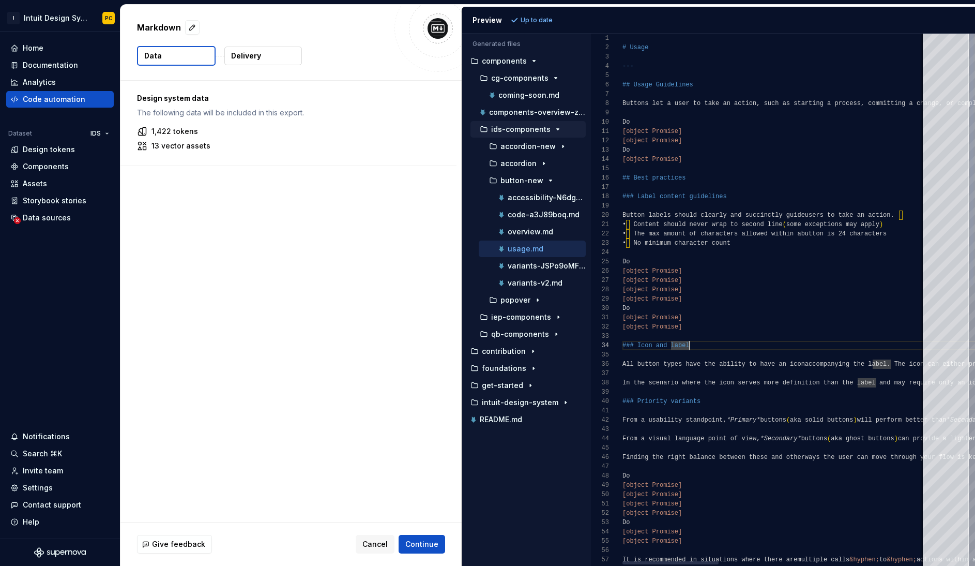
scroll to position [74, 67]
click at [189, 58] on button "Data" at bounding box center [176, 56] width 79 height 20
click at [278, 58] on button "Delivery" at bounding box center [263, 56] width 78 height 19
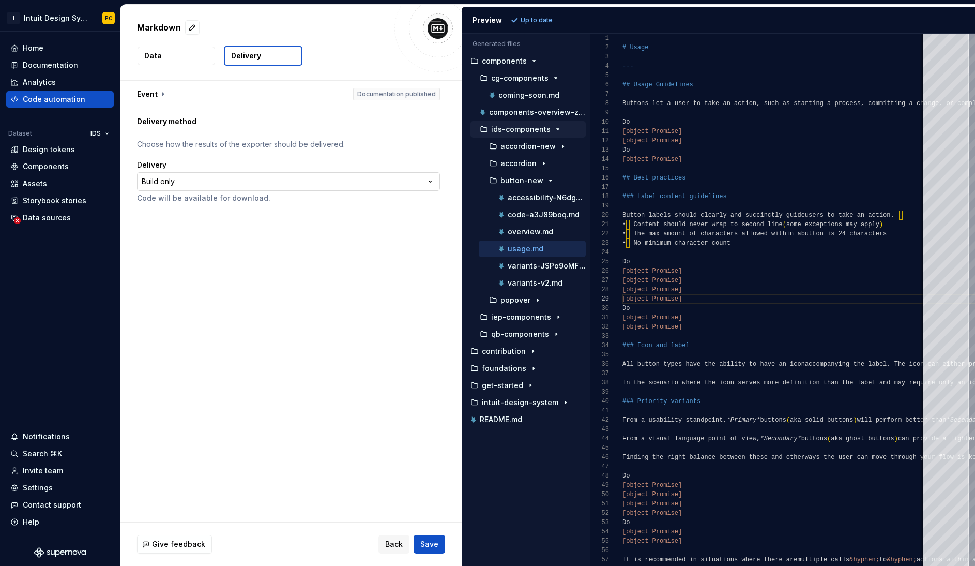
click at [208, 183] on html "**********" at bounding box center [487, 283] width 975 height 566
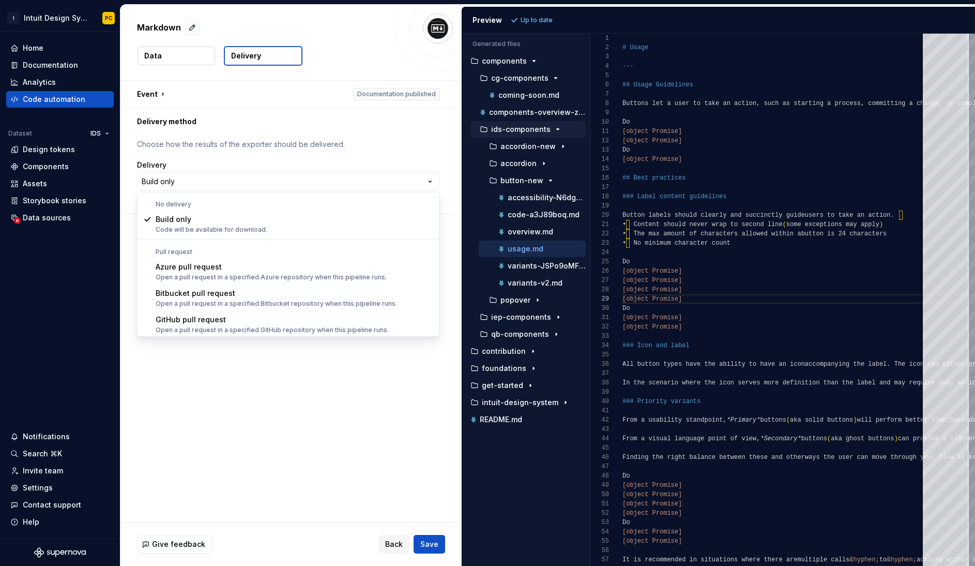
click at [295, 146] on html "**********" at bounding box center [487, 283] width 975 height 566
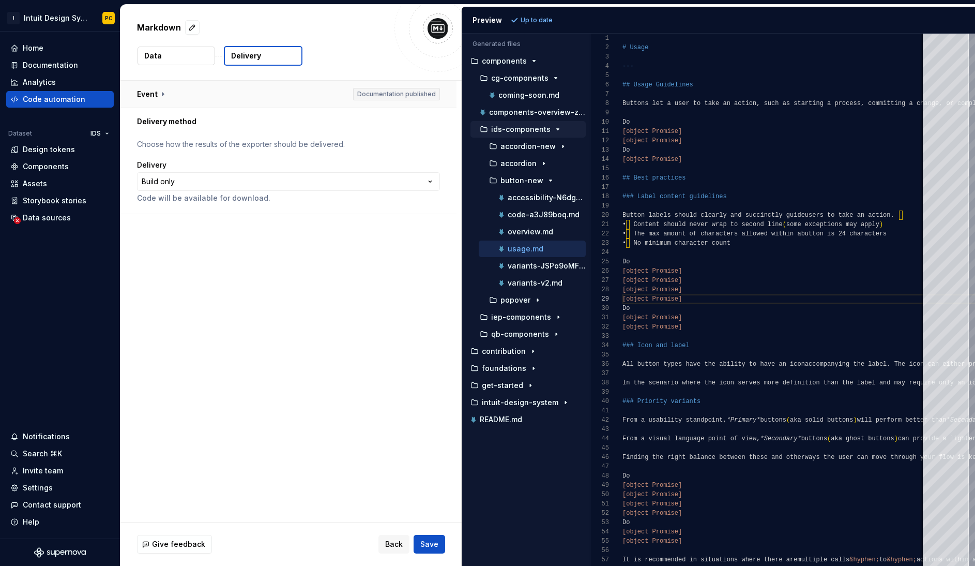
click at [164, 94] on button "button" at bounding box center [288, 94] width 336 height 27
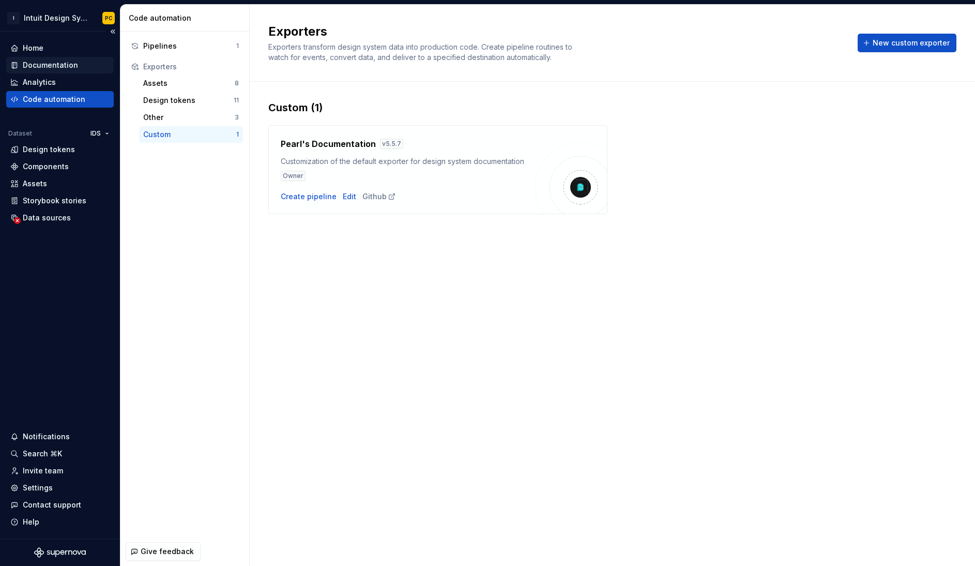
click at [41, 71] on div "Documentation" at bounding box center [60, 65] width 108 height 17
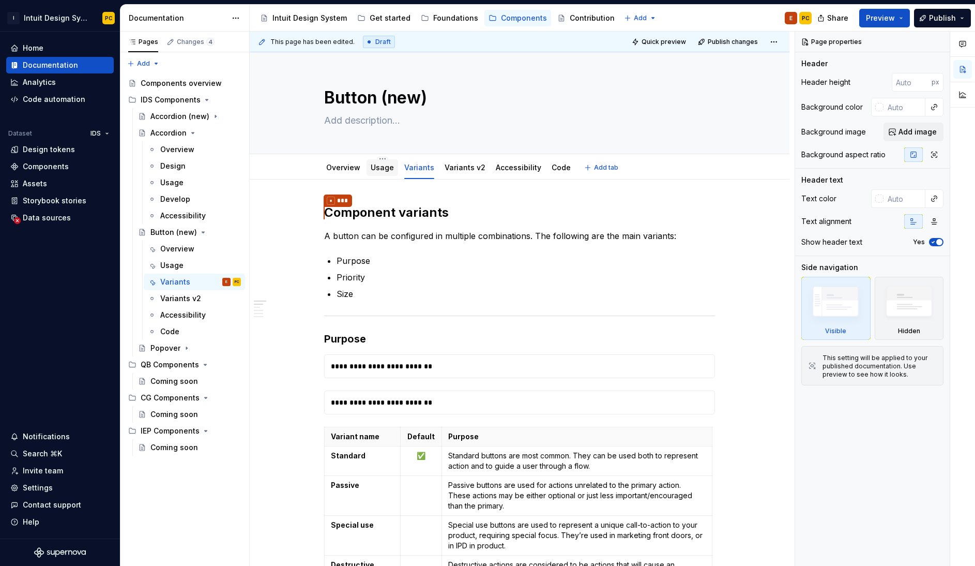
click at [374, 176] on div "Usage" at bounding box center [383, 167] width 32 height 19
click at [378, 169] on link "Usage" at bounding box center [382, 167] width 23 height 9
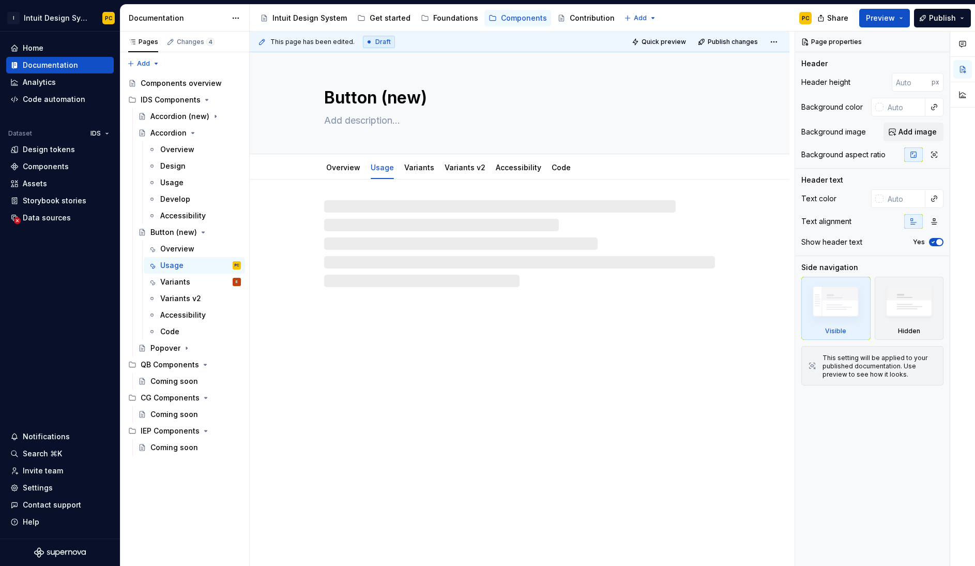
type textarea "*"
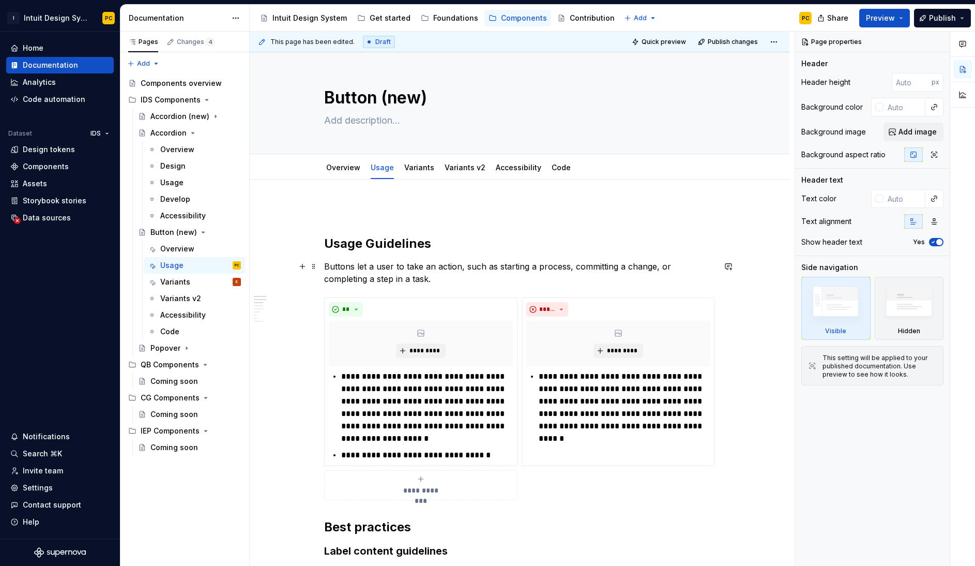
click at [428, 280] on p "Buttons let a user to take an action, such as starting a process, committing a …" at bounding box center [519, 272] width 391 height 25
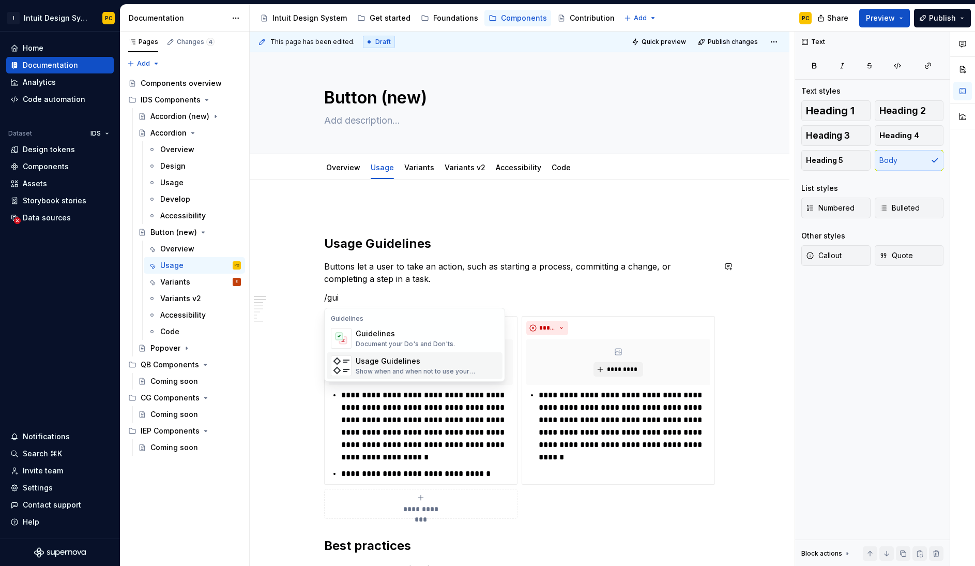
click at [412, 367] on div "Show when and when not to use your components" at bounding box center [427, 371] width 143 height 8
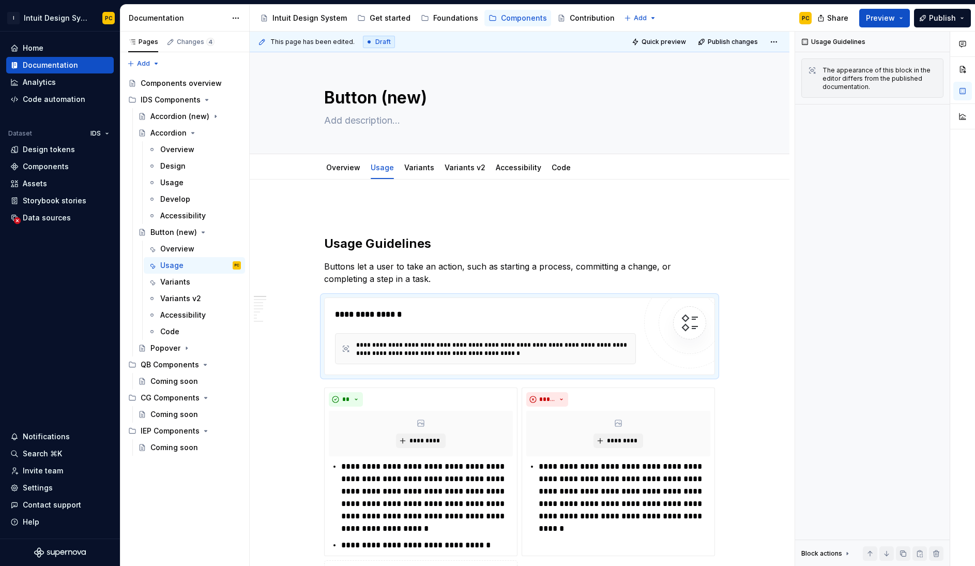
type textarea "*"
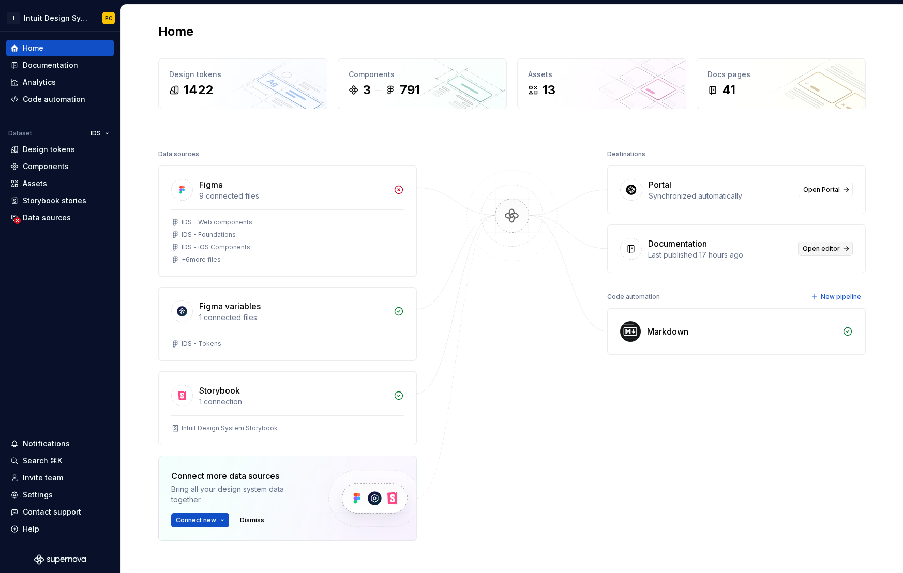
click at [817, 250] on span "Open editor" at bounding box center [821, 249] width 37 height 8
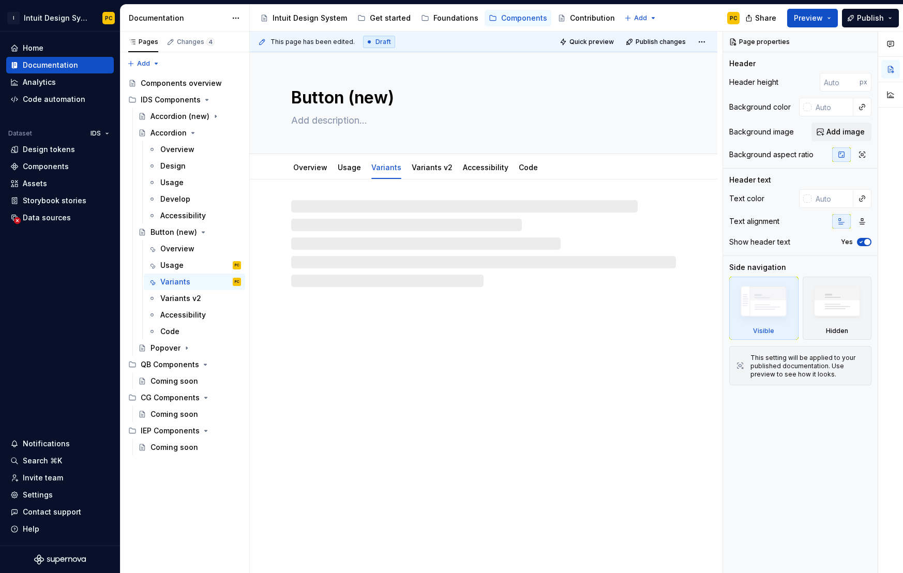
type textarea "*"
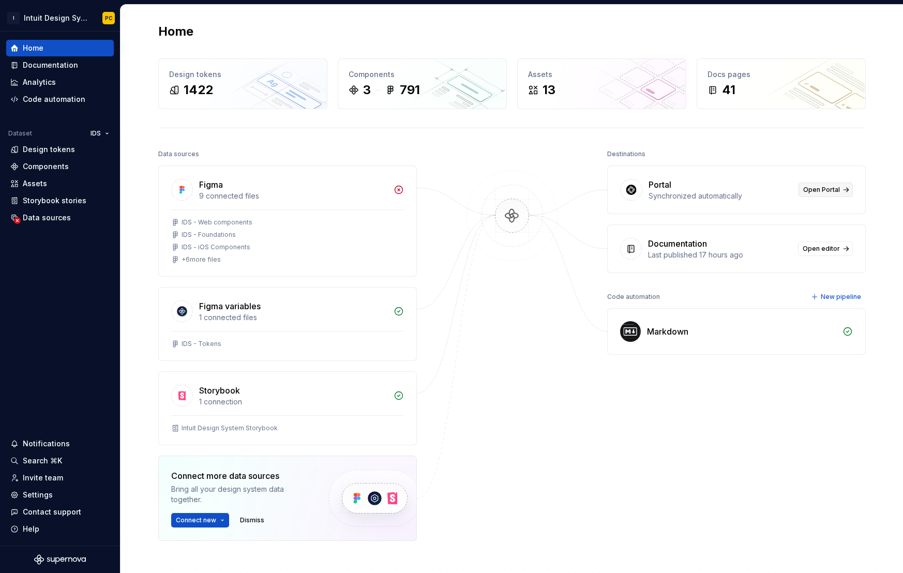
click at [826, 187] on span "Open Portal" at bounding box center [821, 190] width 37 height 8
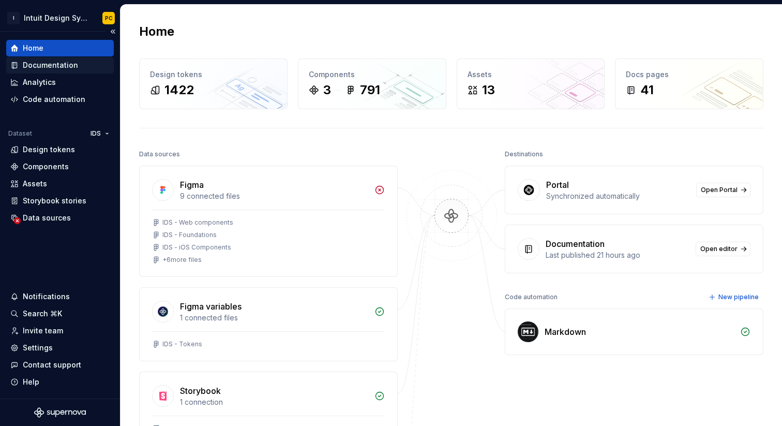
click at [58, 68] on div "Documentation" at bounding box center [50, 65] width 55 height 10
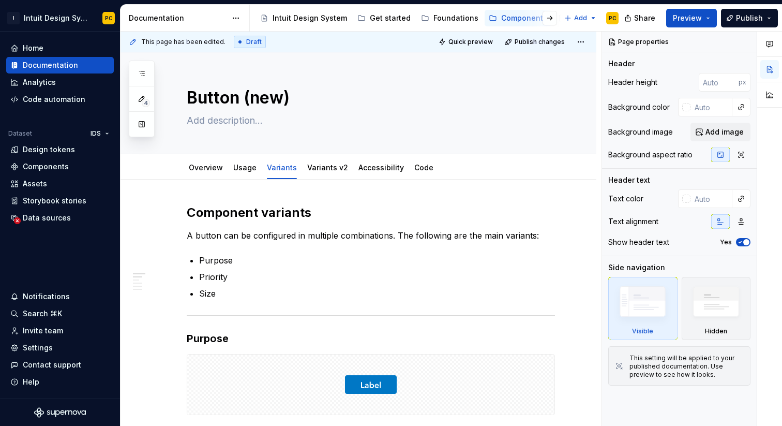
type textarea "*"
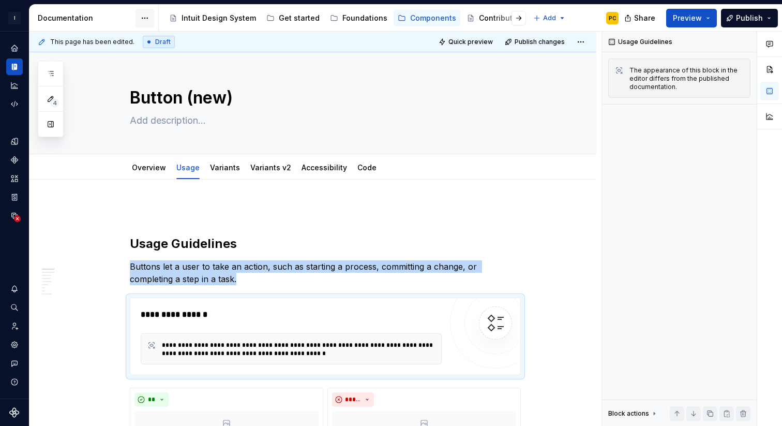
click at [144, 16] on html "I Intuit Design System PC Dataset IDS Documentation Accessibility guide for tre…" at bounding box center [391, 213] width 782 height 426
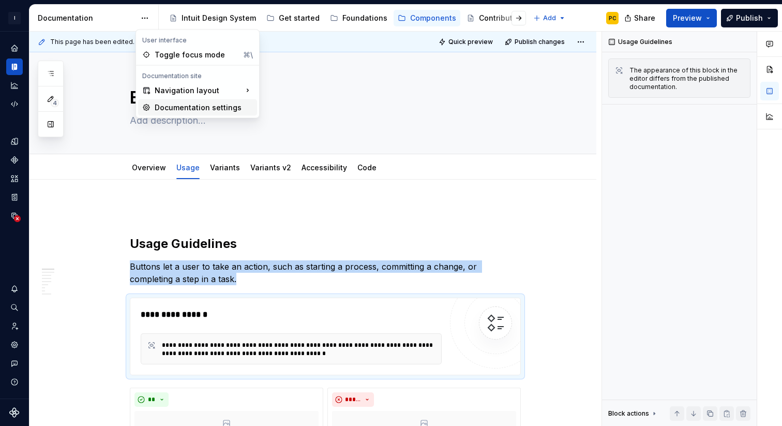
click at [163, 111] on div "Documentation settings" at bounding box center [204, 107] width 98 height 10
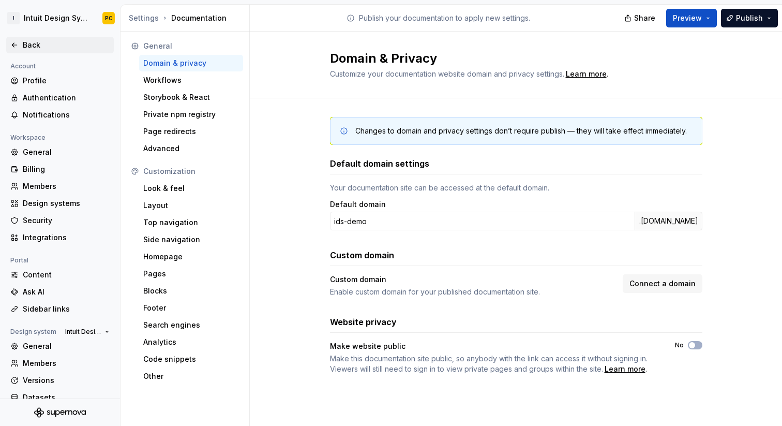
click at [32, 43] on div "Back" at bounding box center [66, 45] width 87 height 10
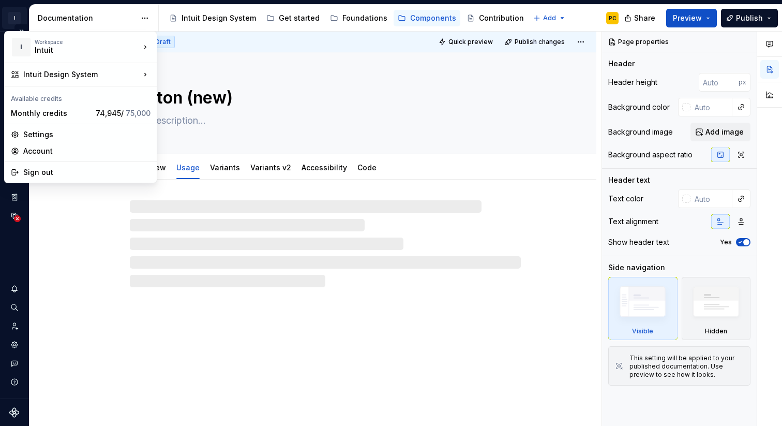
click at [18, 19] on html "I Intuit Design System PC Dataset IDS Documentation Accessibility guide for tre…" at bounding box center [391, 213] width 782 height 426
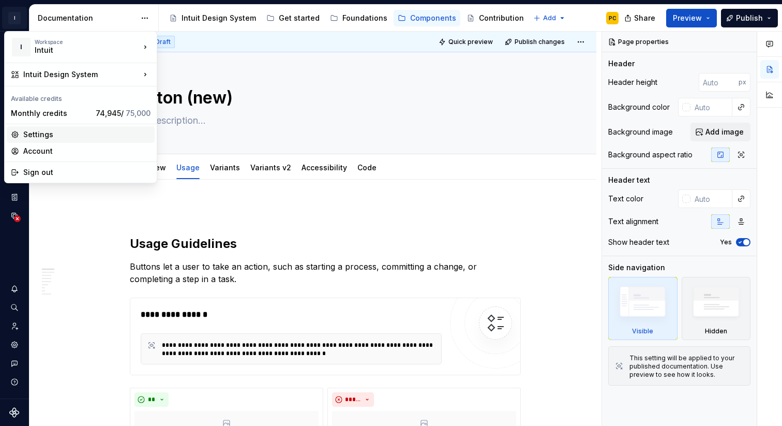
click at [61, 134] on div "Settings" at bounding box center [86, 134] width 127 height 10
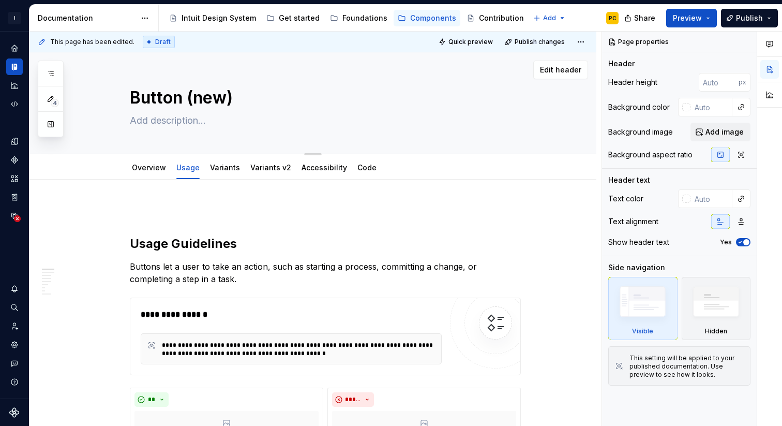
type textarea "*"
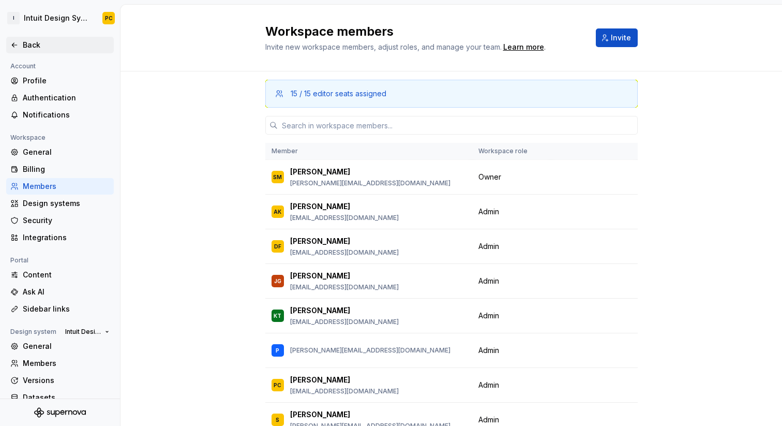
click at [27, 43] on div "Back" at bounding box center [66, 45] width 87 height 10
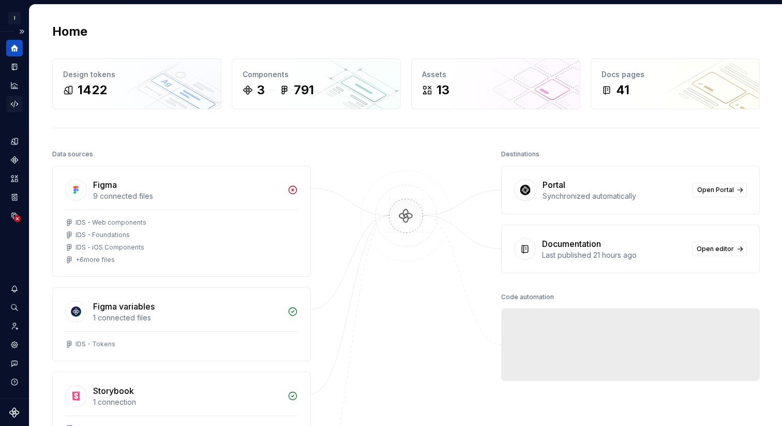
click at [17, 101] on icon "Code automation" at bounding box center [14, 103] width 9 height 9
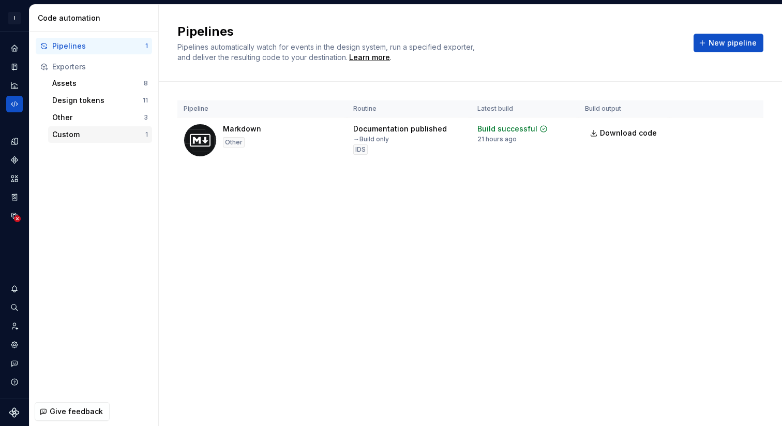
click at [77, 133] on div "Custom" at bounding box center [98, 134] width 93 height 10
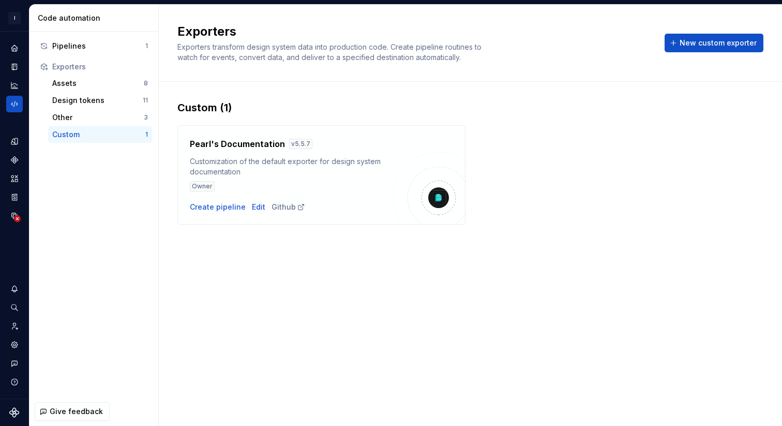
click at [239, 187] on div "Owner" at bounding box center [291, 186] width 203 height 10
click at [259, 207] on div "Edit" at bounding box center [258, 207] width 13 height 10
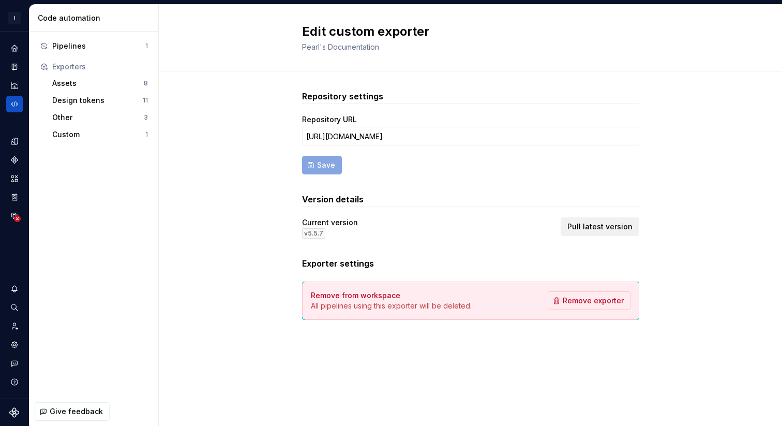
click at [600, 230] on span "Pull latest version" at bounding box center [599, 226] width 65 height 10
click at [593, 231] on span "Pull latest version" at bounding box center [599, 226] width 65 height 10
click at [607, 230] on span "Pull latest version" at bounding box center [599, 226] width 65 height 10
click at [617, 223] on span "Pull latest version" at bounding box center [599, 226] width 65 height 10
click at [590, 226] on span "Pull latest version" at bounding box center [599, 226] width 65 height 10
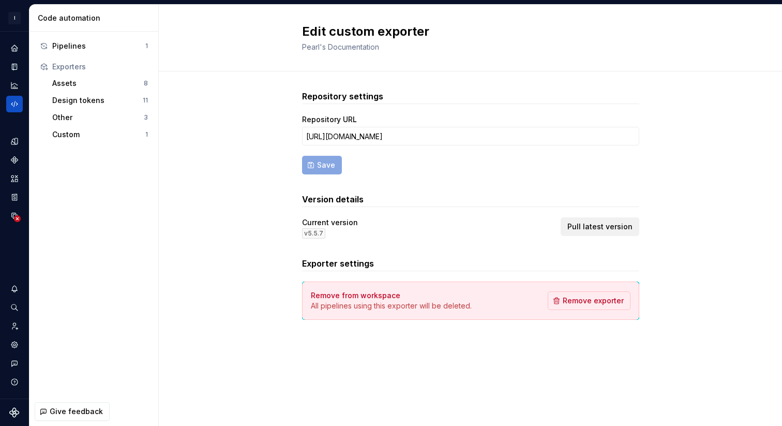
click at [595, 219] on button "Pull latest version" at bounding box center [600, 226] width 79 height 19
click at [602, 229] on span "Pull latest version" at bounding box center [599, 226] width 65 height 10
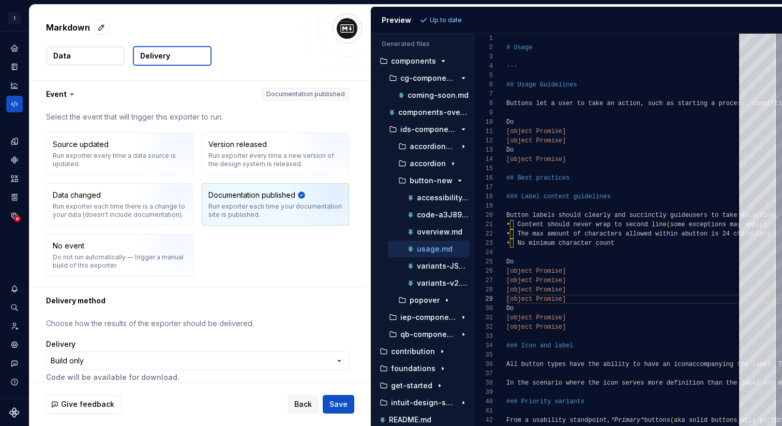
scroll to position [11, 0]
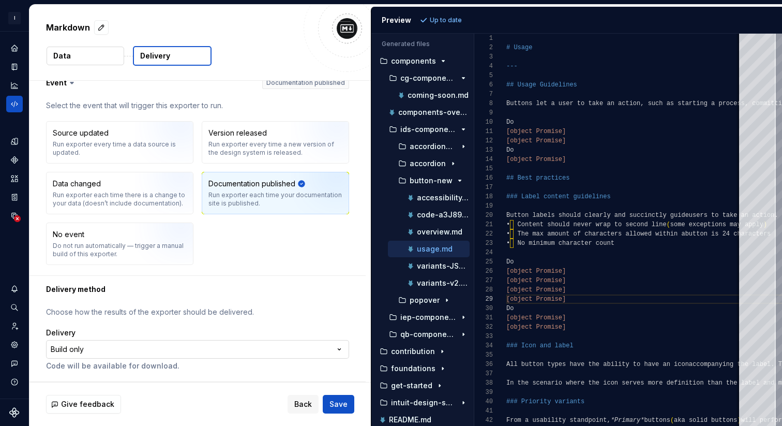
click at [301, 351] on html "**********" at bounding box center [391, 213] width 782 height 426
click at [304, 30] on html "**********" at bounding box center [391, 213] width 782 height 426
click at [12, 48] on icon "Home" at bounding box center [14, 47] width 7 height 7
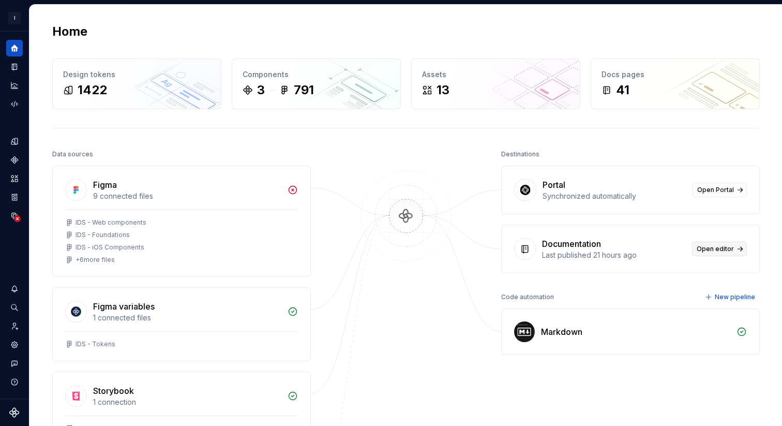
click at [706, 241] on link "Open editor" at bounding box center [719, 248] width 55 height 14
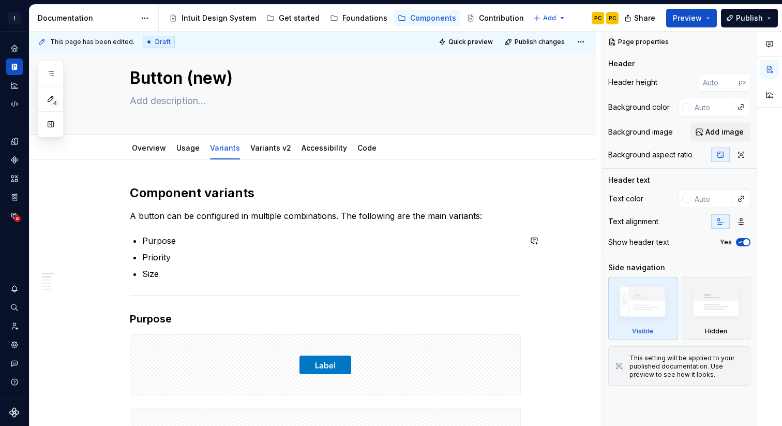
scroll to position [34, 0]
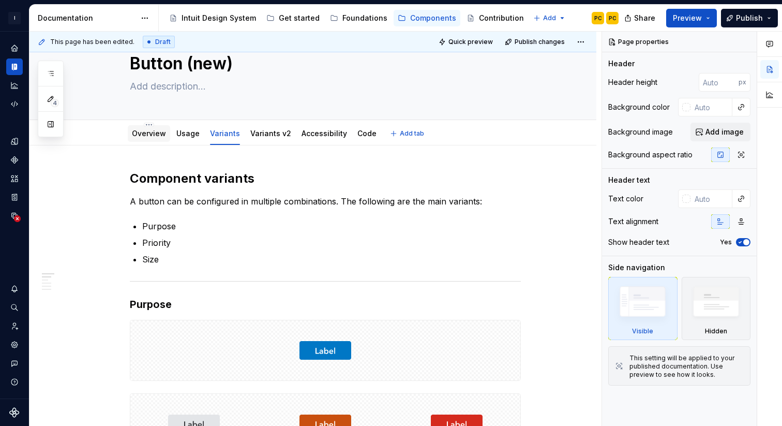
click at [158, 133] on link "Overview" at bounding box center [149, 133] width 34 height 9
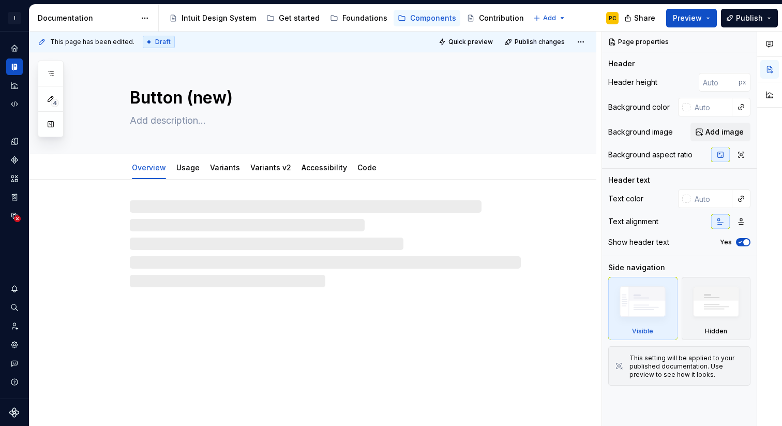
type textarea "*"
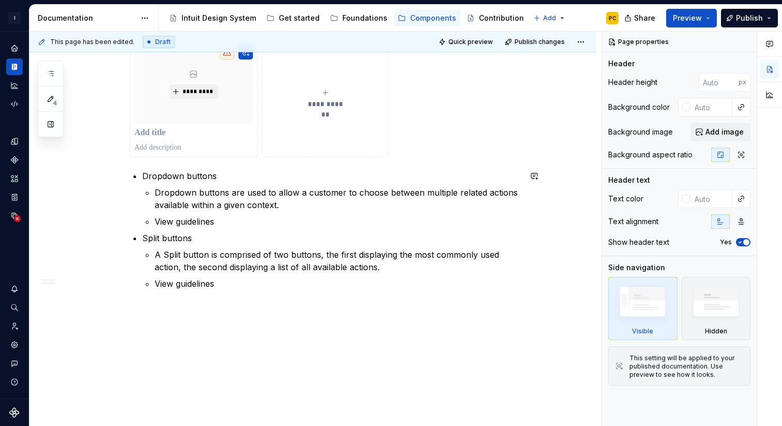
scroll to position [920, 0]
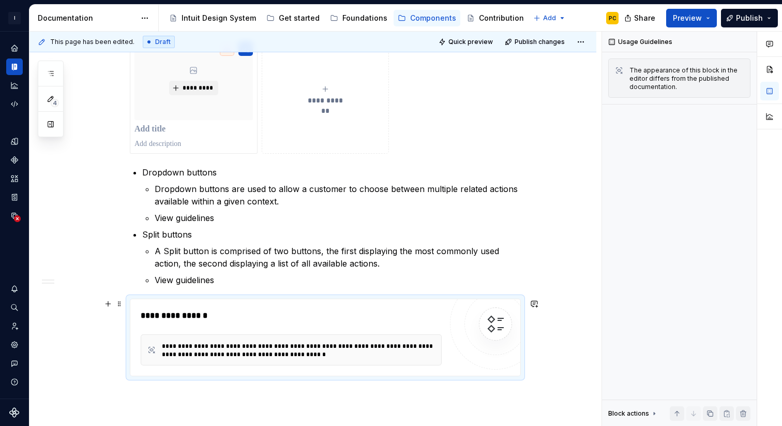
click at [355, 355] on div "**********" at bounding box center [298, 350] width 273 height 17
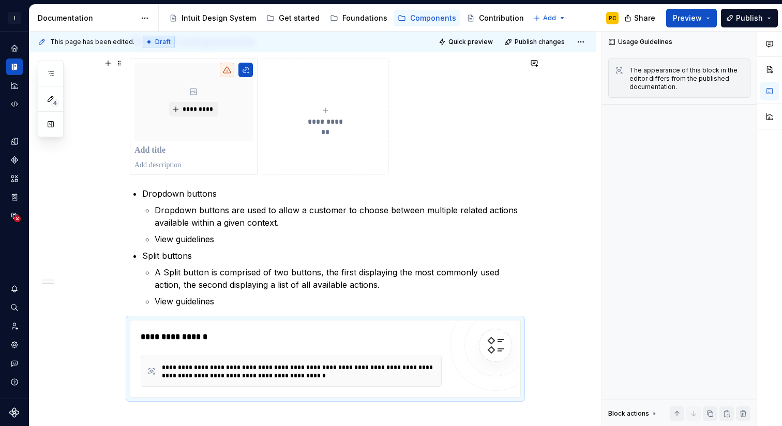
scroll to position [895, 0]
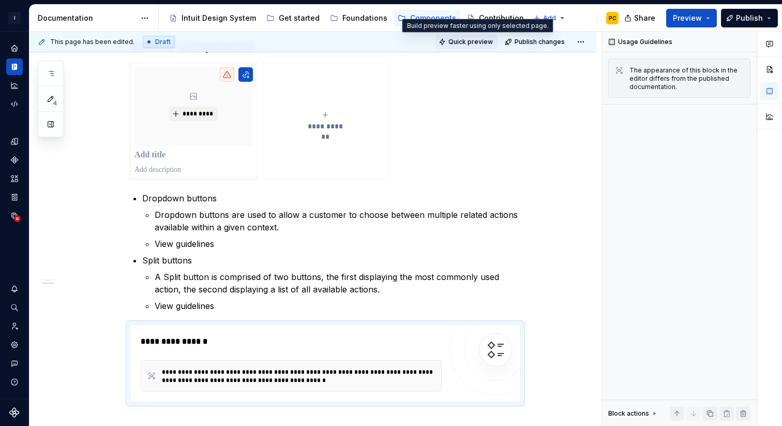
click at [470, 44] on span "Quick preview" at bounding box center [470, 42] width 44 height 8
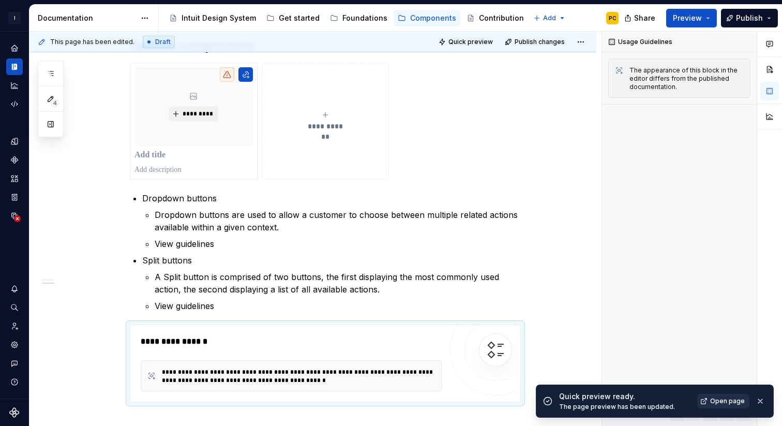
click at [729, 400] on span "Open page" at bounding box center [727, 401] width 35 height 8
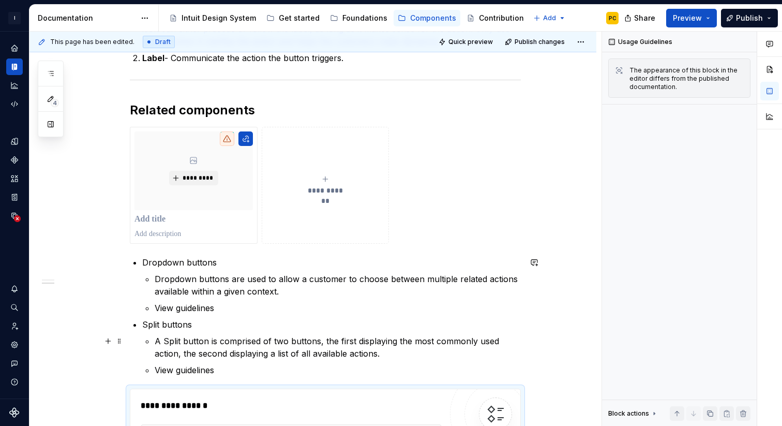
scroll to position [1009, 0]
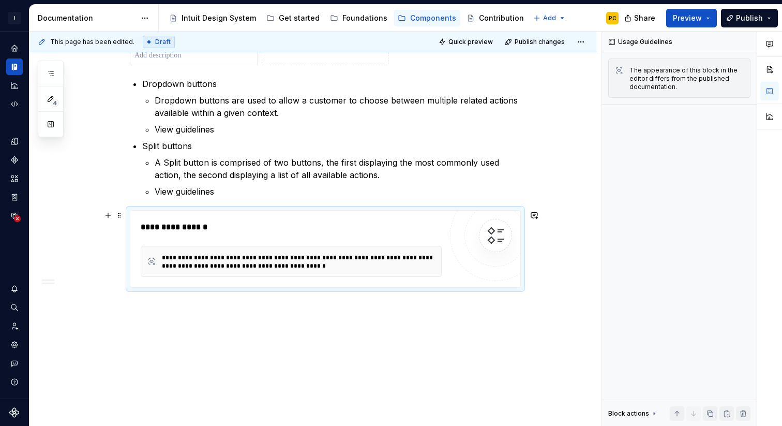
click at [425, 266] on div "**********" at bounding box center [298, 261] width 273 height 17
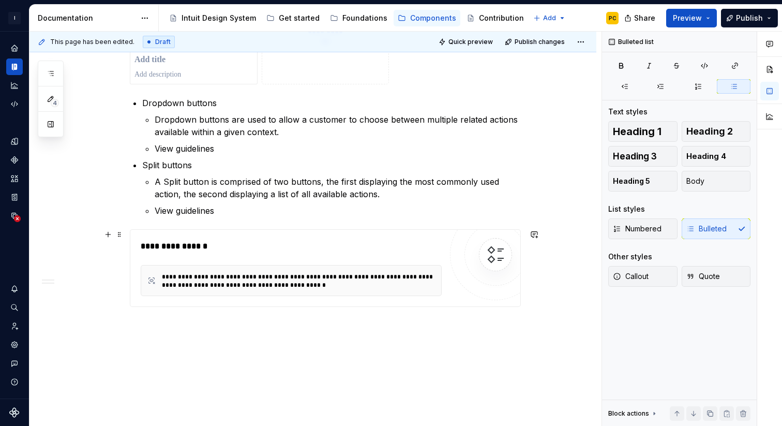
scroll to position [989, 0]
click at [353, 216] on p "View guidelines" at bounding box center [338, 211] width 366 height 12
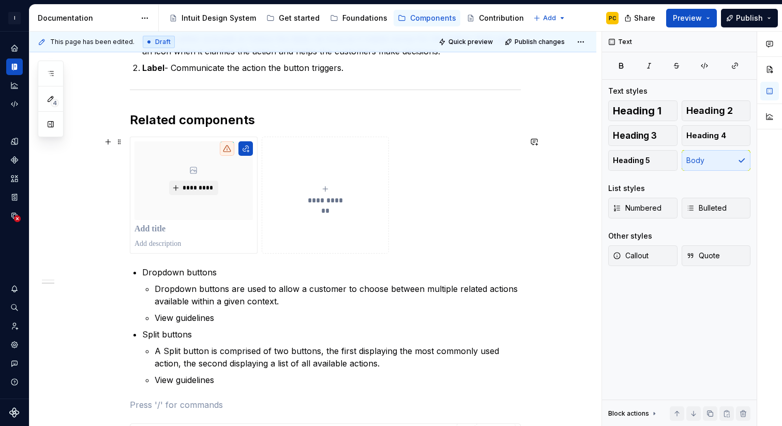
scroll to position [820, 0]
click at [434, 190] on div "**********" at bounding box center [325, 195] width 391 height 117
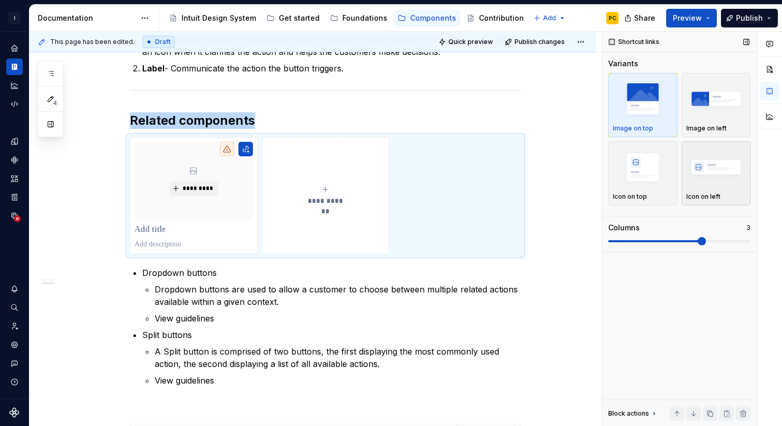
click at [731, 164] on img "button" at bounding box center [716, 167] width 60 height 38
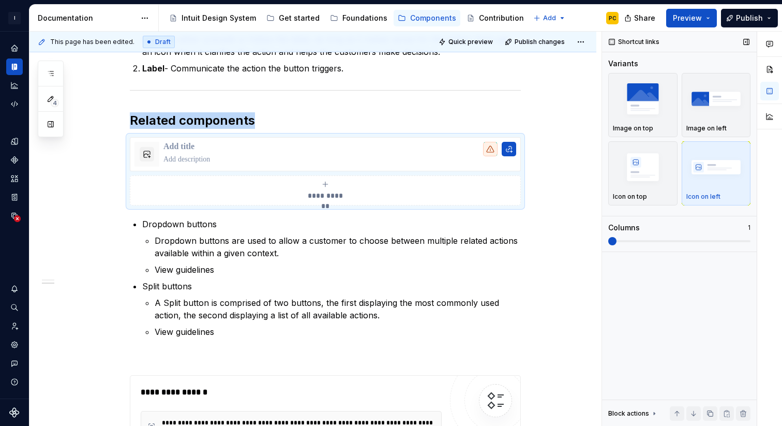
click at [616, 245] on span at bounding box center [612, 241] width 8 height 8
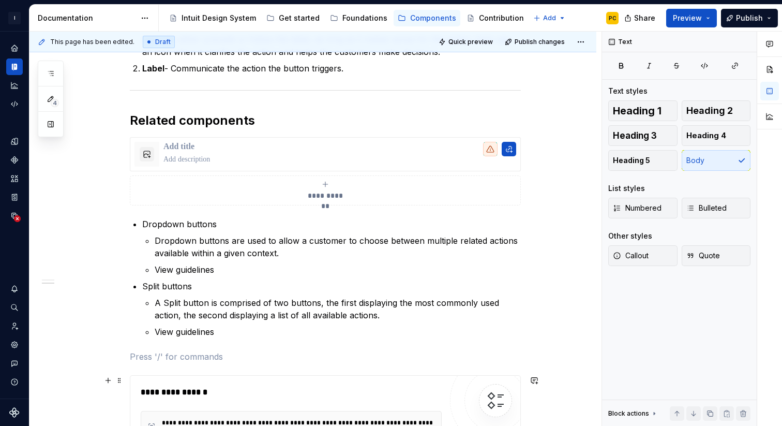
click at [409, 386] on div "**********" at bounding box center [291, 392] width 301 height 12
type textarea "*"
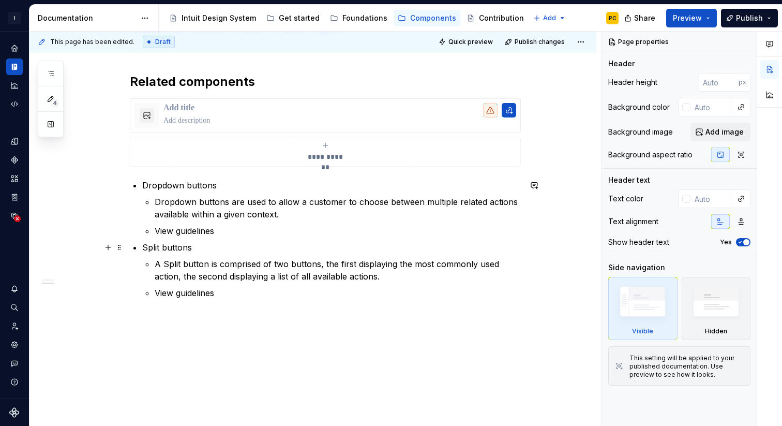
scroll to position [871, 0]
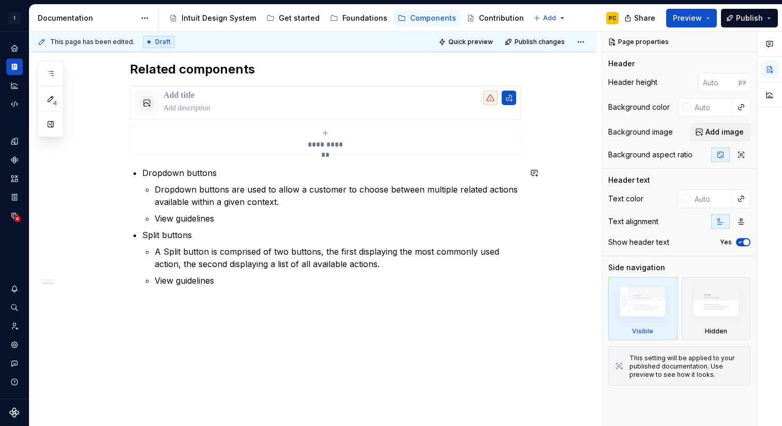
type textarea "*"
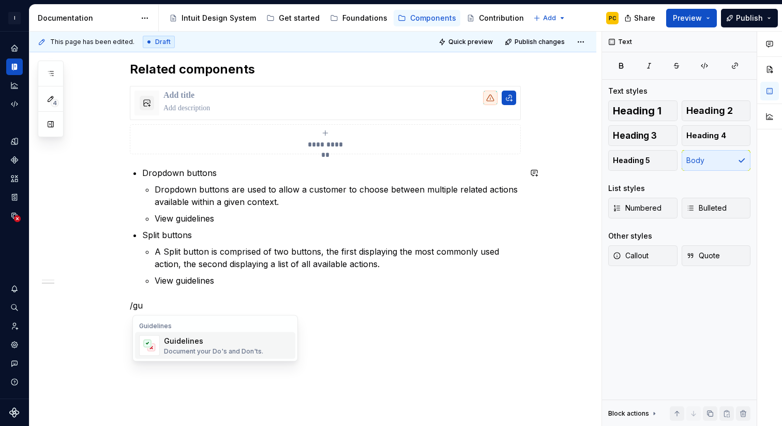
click at [217, 346] on div "Guidelines Document your Do's and Don'ts." at bounding box center [213, 346] width 99 height 20
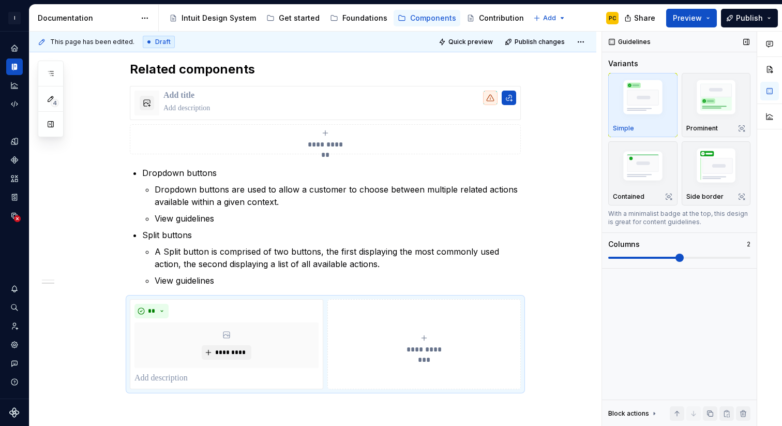
click at [654, 413] on icon at bounding box center [654, 413] width 1 height 3
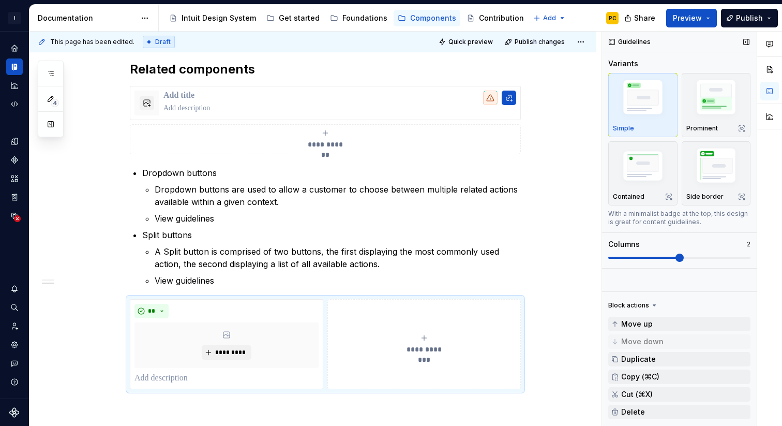
click at [653, 306] on icon at bounding box center [654, 305] width 8 height 8
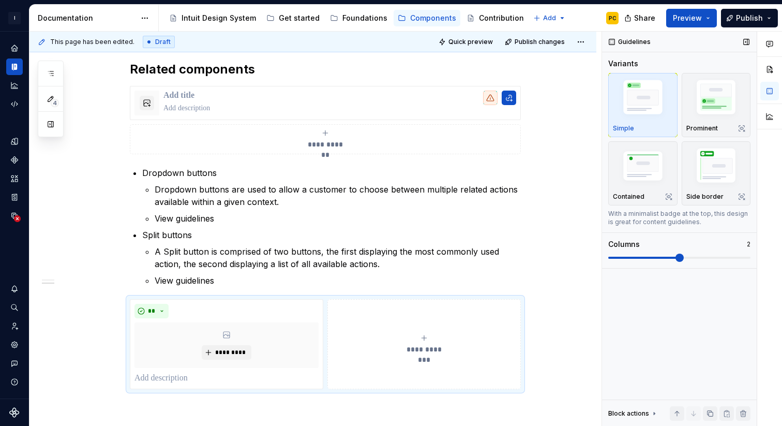
click at [640, 118] on img "button" at bounding box center [643, 99] width 60 height 45
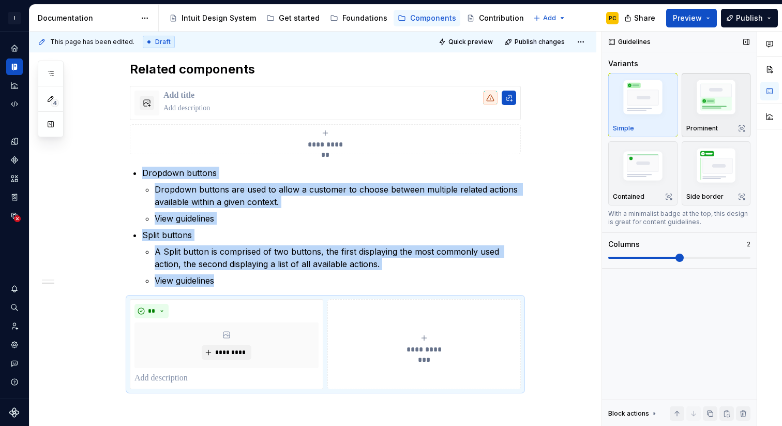
click at [705, 115] on img "button" at bounding box center [716, 99] width 60 height 45
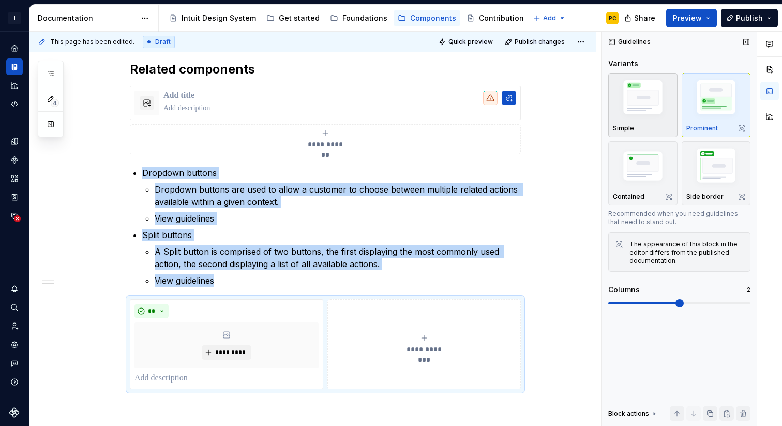
click at [643, 104] on img "button" at bounding box center [643, 99] width 60 height 45
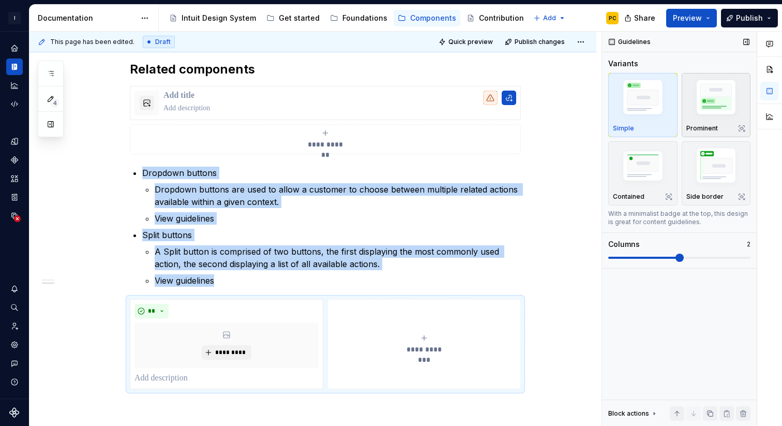
click at [696, 113] on img "button" at bounding box center [716, 99] width 60 height 45
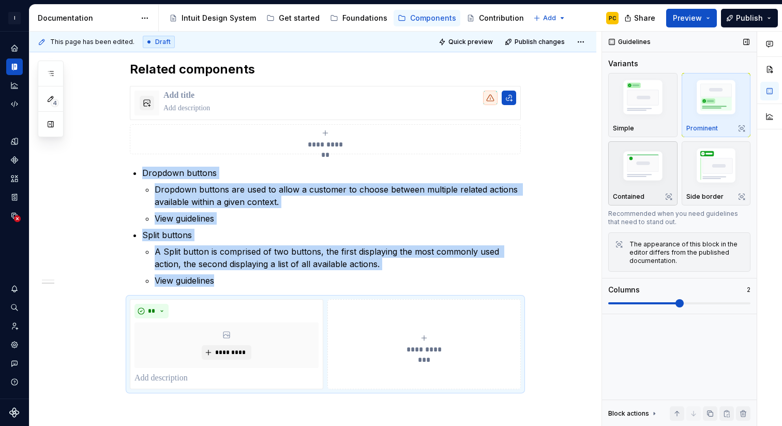
click at [650, 169] on img "button" at bounding box center [643, 167] width 60 height 40
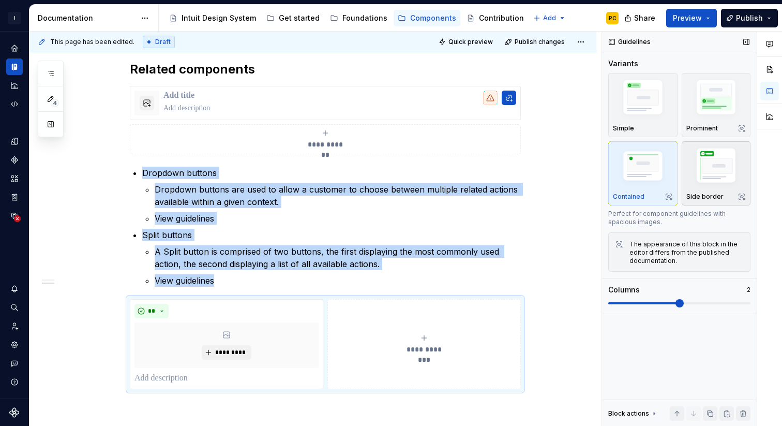
click at [728, 173] on img "button" at bounding box center [716, 167] width 60 height 45
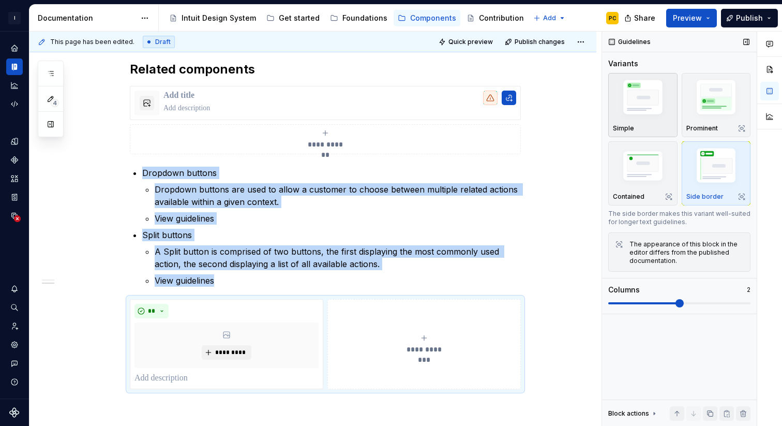
click at [644, 118] on img "button" at bounding box center [643, 99] width 60 height 45
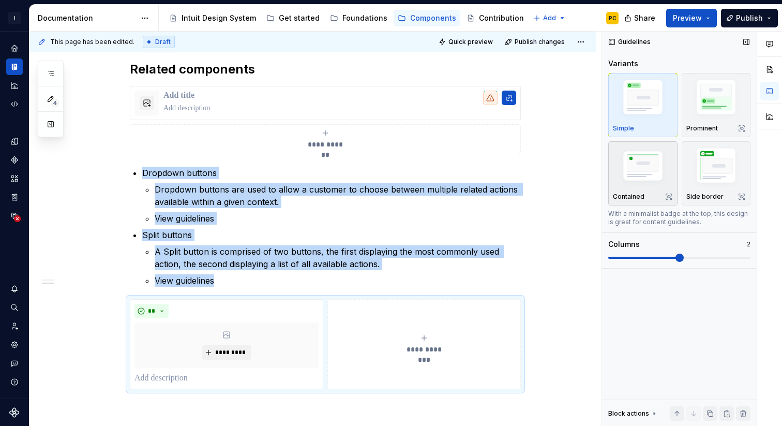
click at [646, 166] on img "button" at bounding box center [643, 167] width 60 height 40
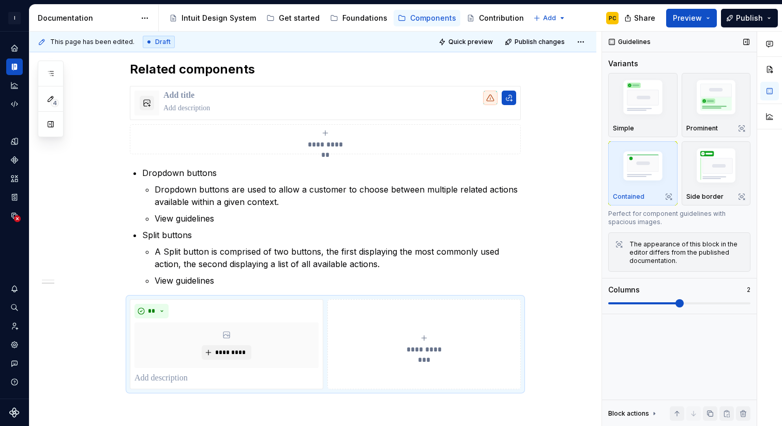
click at [688, 250] on div "The appearance of this block in the editor differs from the published documenta…" at bounding box center [686, 252] width 114 height 25
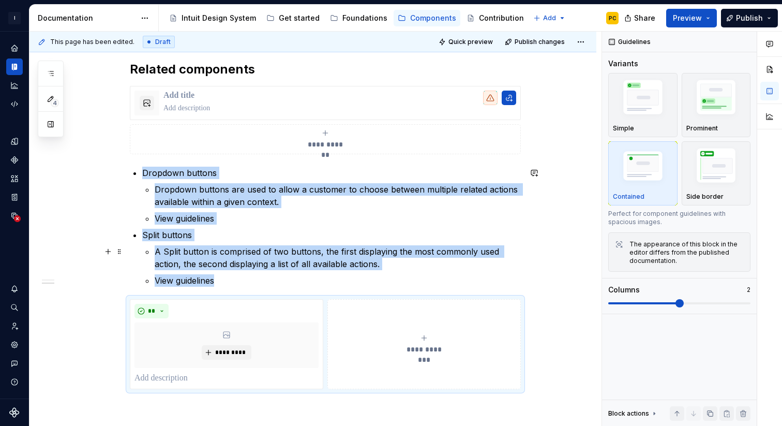
click at [444, 248] on p "A Split button is comprised of two buttons, the first displaying the most commo…" at bounding box center [338, 257] width 366 height 25
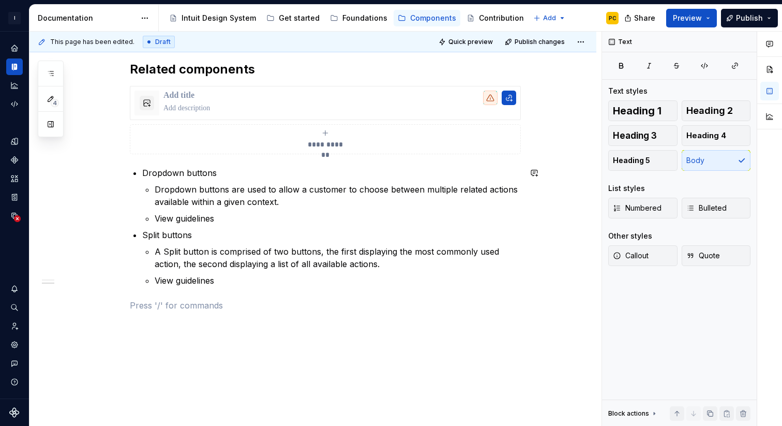
type textarea "*"
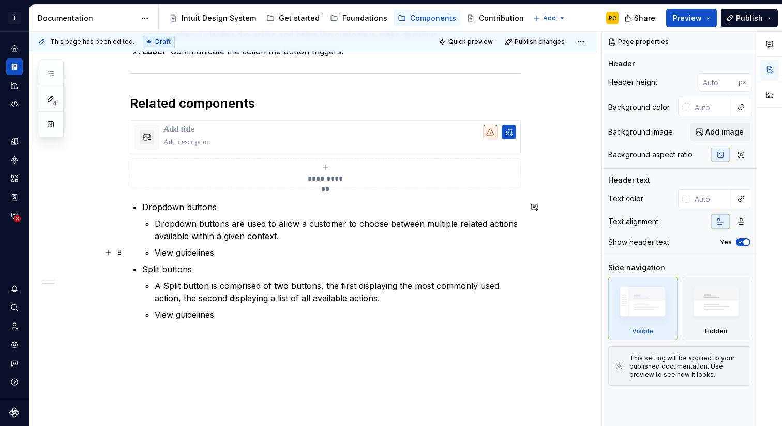
scroll to position [840, 0]
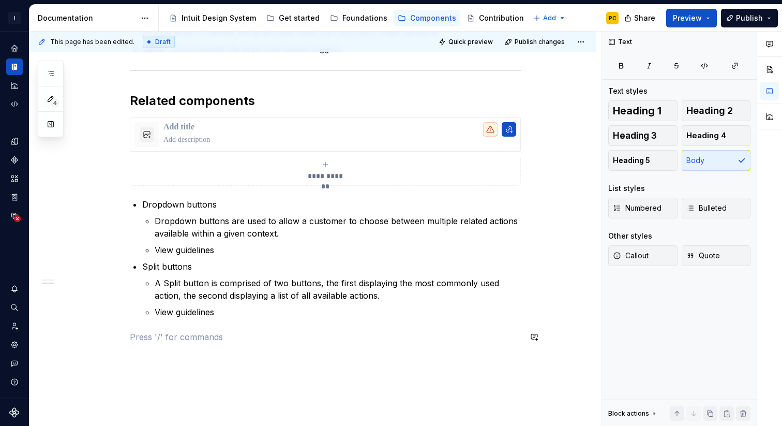
type textarea "*"
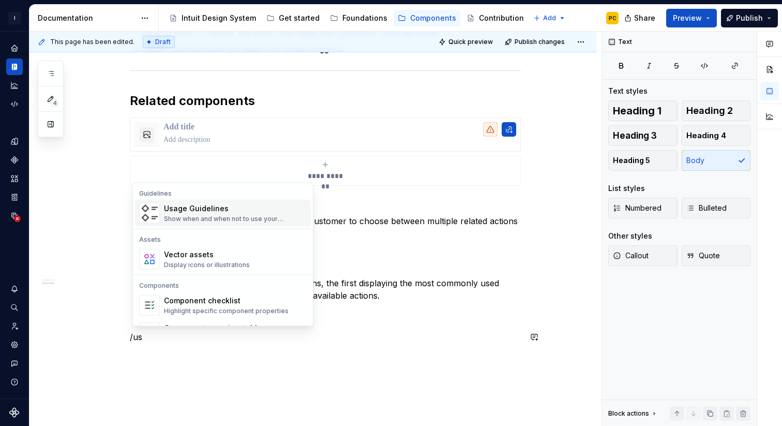
click at [228, 216] on div "Show when and when not to use your components" at bounding box center [235, 219] width 143 height 8
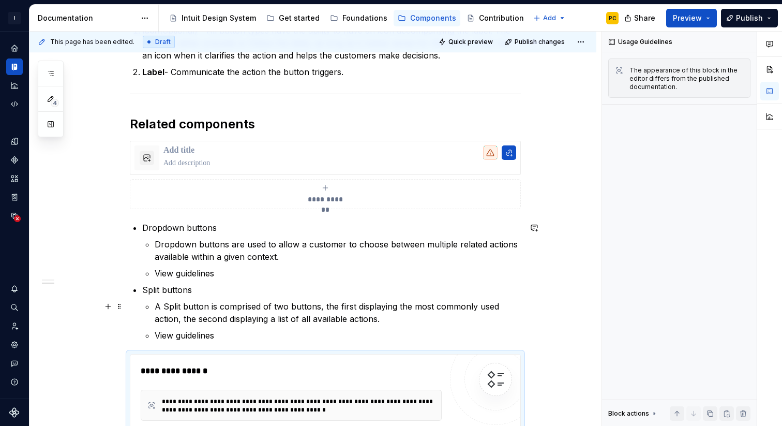
scroll to position [812, 0]
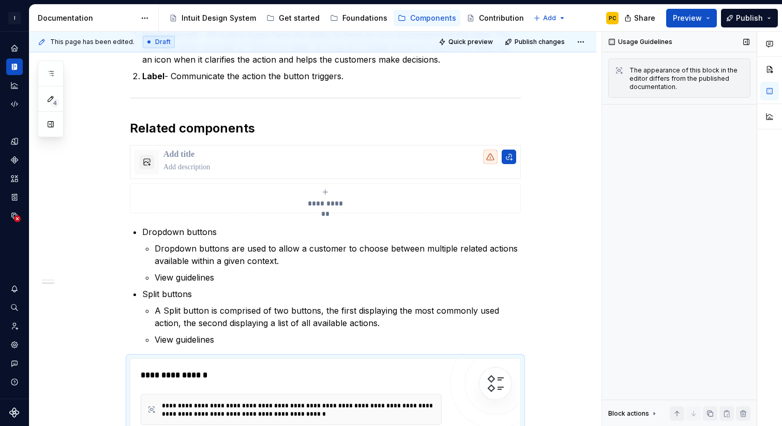
click at [645, 89] on div "The appearance of this block in the editor differs from the published documenta…" at bounding box center [686, 78] width 114 height 25
click at [748, 42] on button "button" at bounding box center [746, 42] width 14 height 14
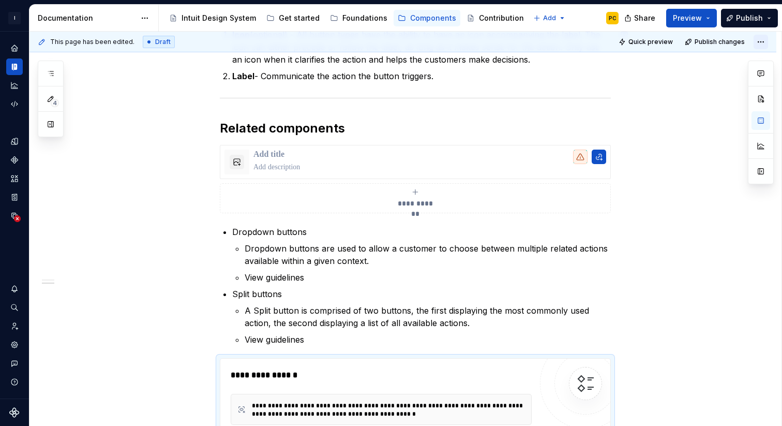
click at [766, 41] on html "I Intuit Design System PC Dataset IDS Documentation Accessibility guide for tre…" at bounding box center [391, 213] width 782 height 426
click at [716, 132] on html "I Intuit Design System PC Dataset IDS Documentation Accessibility guide for tre…" at bounding box center [391, 213] width 782 height 426
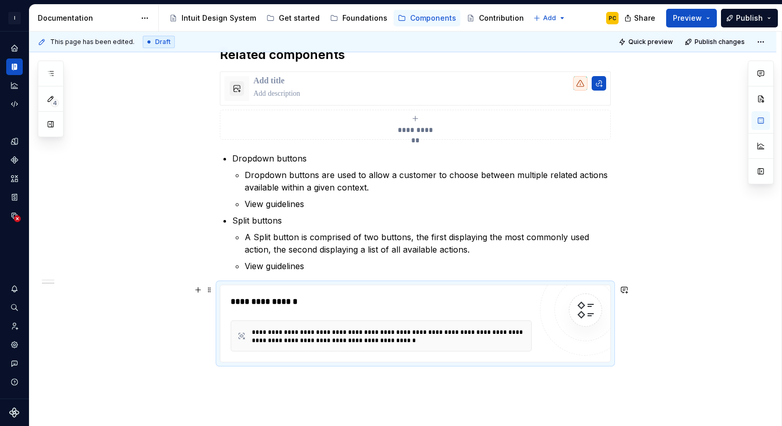
scroll to position [898, 0]
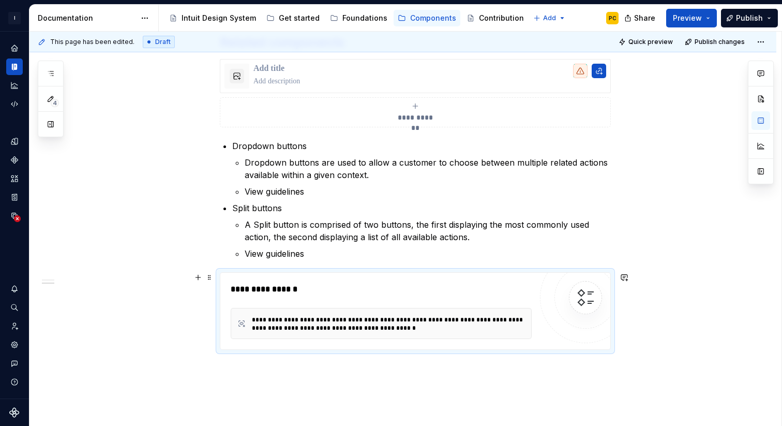
click at [521, 311] on div "**********" at bounding box center [381, 323] width 301 height 31
click at [594, 295] on img at bounding box center [585, 297] width 21 height 21
click at [520, 255] on p "View guidelines" at bounding box center [428, 253] width 366 height 12
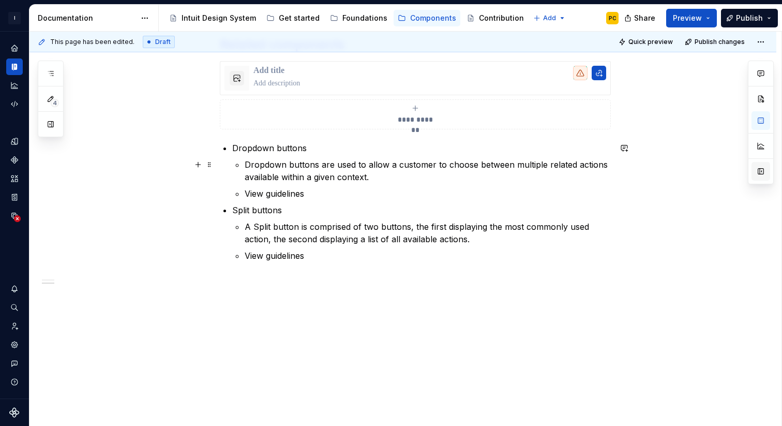
click at [762, 170] on button "button" at bounding box center [760, 171] width 19 height 19
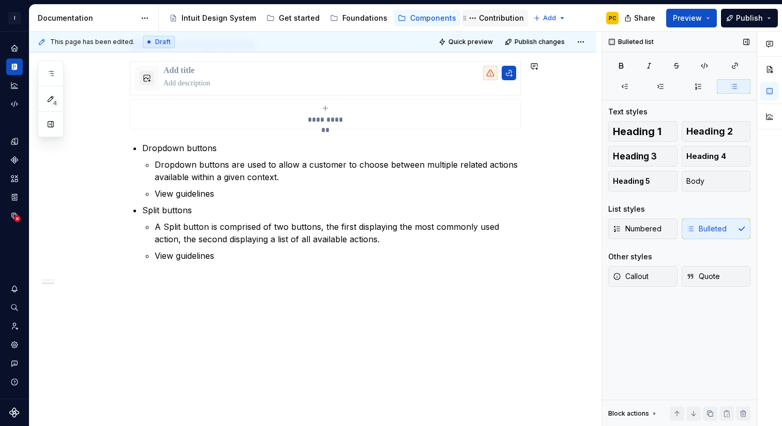
type textarea "*"
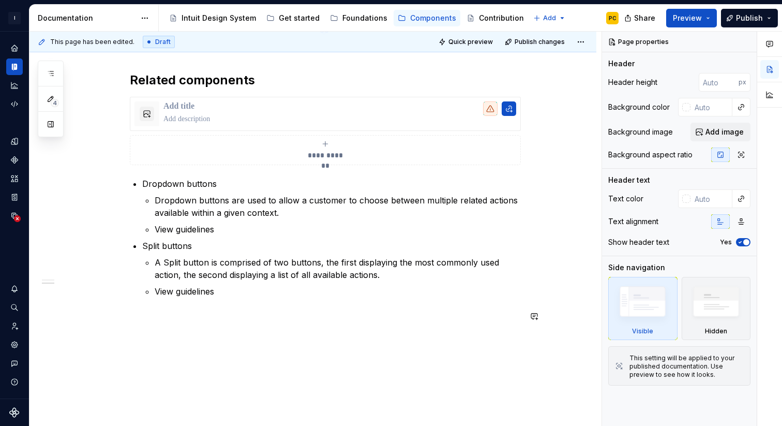
scroll to position [896, 0]
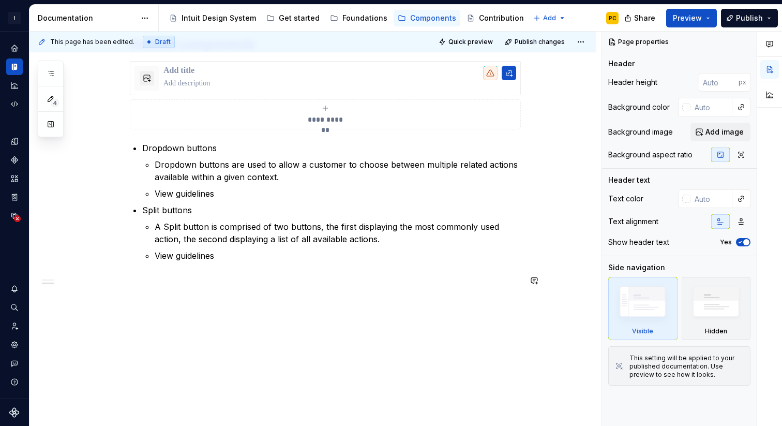
type textarea "*"
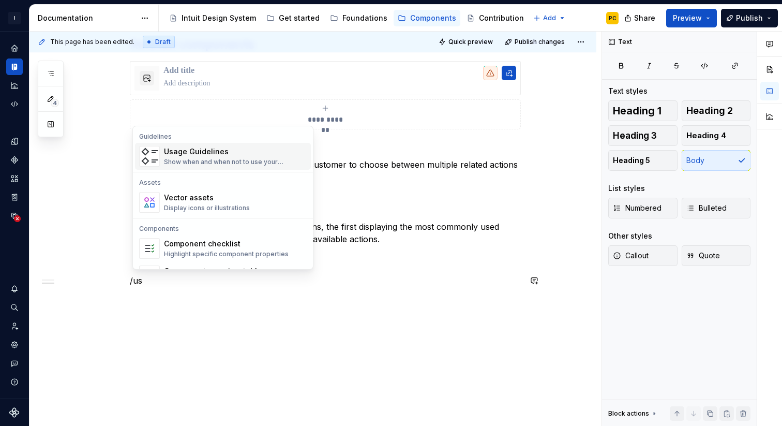
click at [228, 149] on div "Usage Guidelines" at bounding box center [235, 151] width 143 height 10
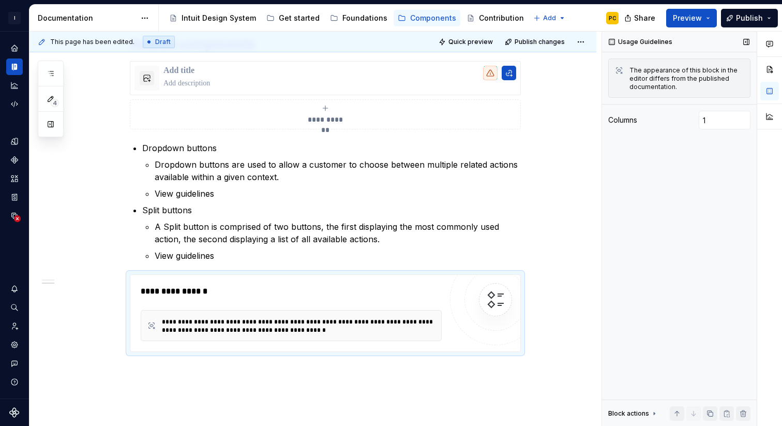
click at [640, 122] on div "Columns 1" at bounding box center [679, 120] width 142 height 19
click at [743, 119] on input "2" at bounding box center [725, 120] width 52 height 19
click at [744, 124] on input "2" at bounding box center [725, 120] width 52 height 19
type input "1"
click at [743, 123] on input "1" at bounding box center [725, 120] width 52 height 19
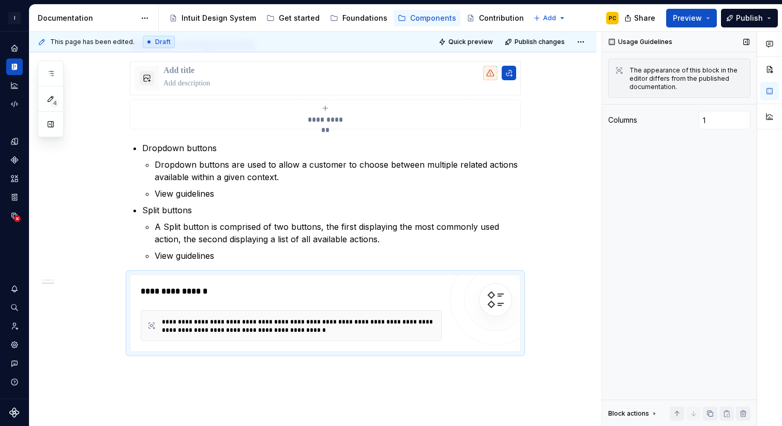
click at [714, 156] on div "Usage Guidelines The appearance of this block in the editor differs from the pu…" at bounding box center [679, 229] width 155 height 395
click at [365, 327] on div "**********" at bounding box center [298, 326] width 273 height 17
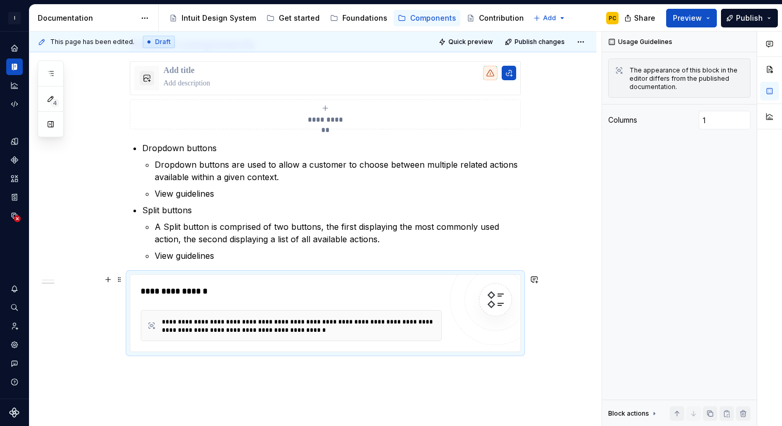
click at [301, 314] on div "**********" at bounding box center [291, 325] width 301 height 31
click at [189, 287] on div "**********" at bounding box center [291, 291] width 301 height 12
click at [196, 293] on div "**********" at bounding box center [291, 291] width 301 height 12
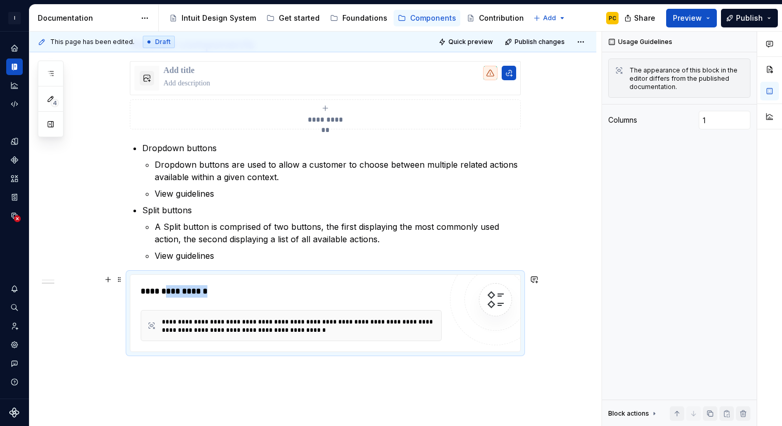
click at [196, 293] on div "**********" at bounding box center [291, 291] width 301 height 12
click at [267, 352] on div "**********" at bounding box center [325, 313] width 391 height 78
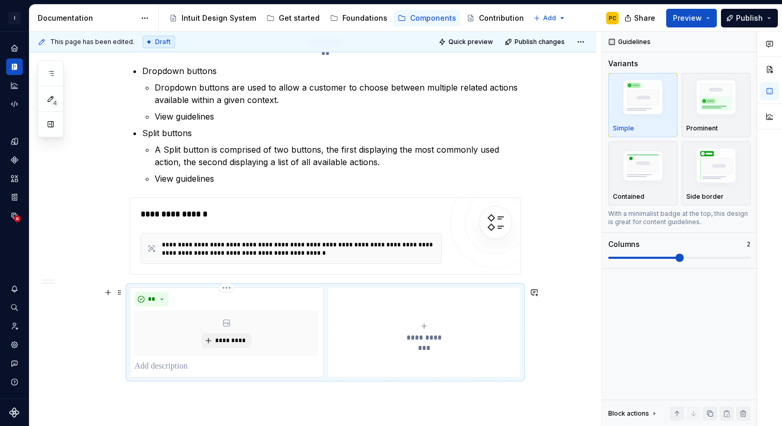
scroll to position [979, 0]
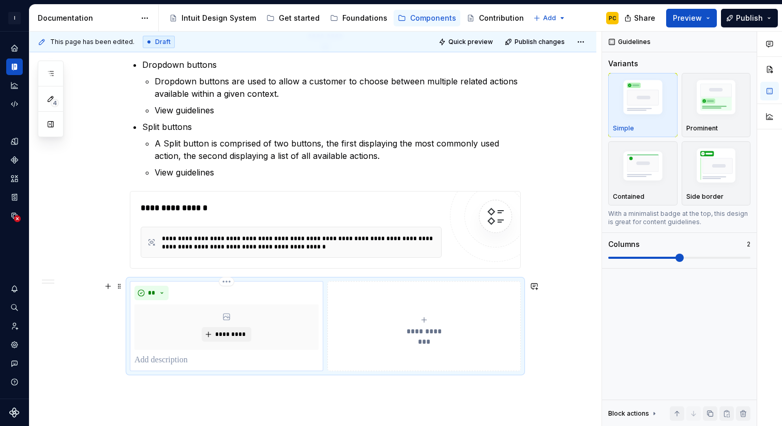
click at [213, 357] on p at bounding box center [226, 360] width 184 height 12
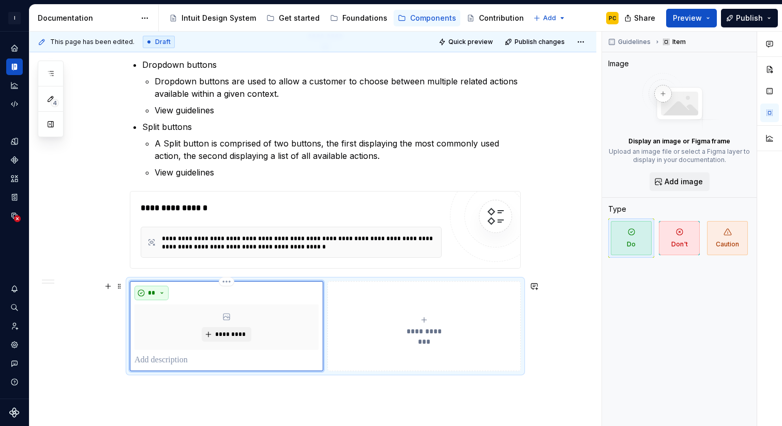
click at [167, 292] on button "**" at bounding box center [151, 292] width 34 height 14
click at [351, 292] on button "**********" at bounding box center [423, 326] width 193 height 90
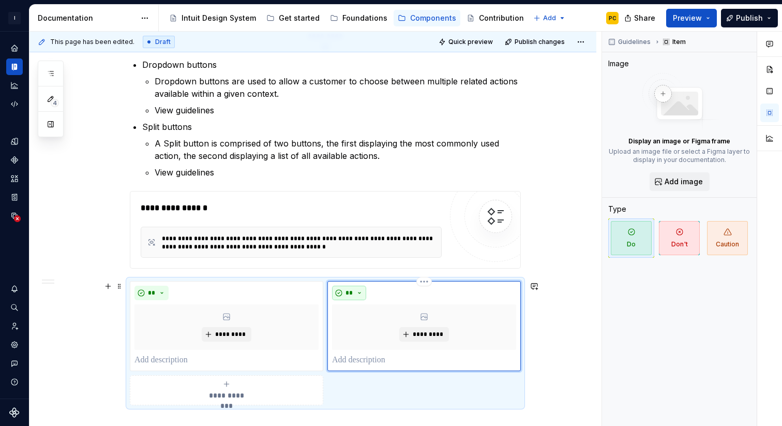
click at [358, 293] on button "**" at bounding box center [349, 292] width 34 height 14
click at [398, 310] on html "I Intuit Design System PC Dataset IDS Documentation Accessibility guide for tre…" at bounding box center [391, 213] width 782 height 426
drag, startPoint x: 428, startPoint y: 281, endPoint x: 235, endPoint y: 281, distance: 192.4
click at [235, 281] on html "I Intuit Design System PC Dataset IDS Documentation Accessibility guide for tre…" at bounding box center [391, 213] width 782 height 426
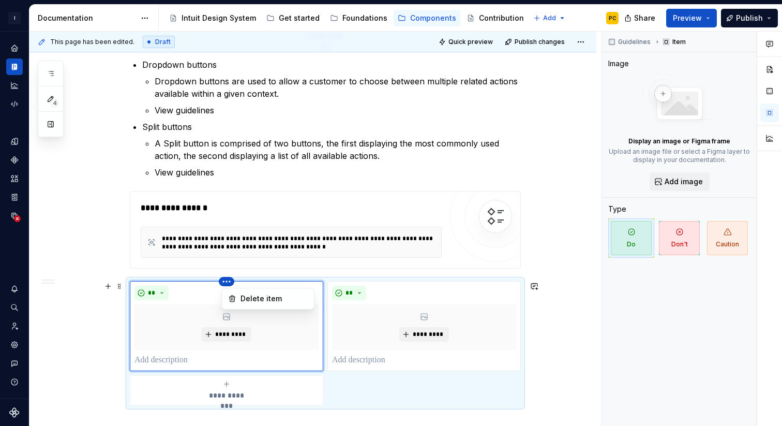
click at [421, 278] on html "I Intuit Design System PC Dataset IDS Documentation Accessibility guide for tre…" at bounding box center [391, 213] width 782 height 426
click at [384, 386] on html "I Intuit Design System PC Dataset IDS Documentation Accessibility guide for tre…" at bounding box center [391, 213] width 782 height 426
click at [384, 386] on div "**********" at bounding box center [325, 343] width 391 height 124
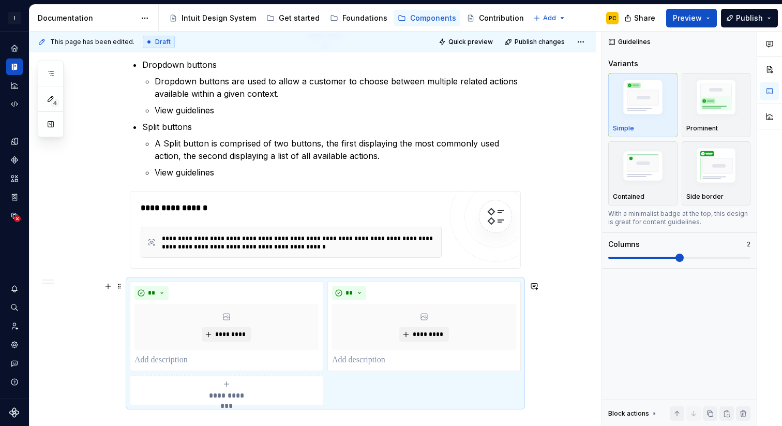
click at [394, 394] on div "**********" at bounding box center [325, 343] width 391 height 124
click at [486, 281] on div "**********" at bounding box center [325, 343] width 391 height 124
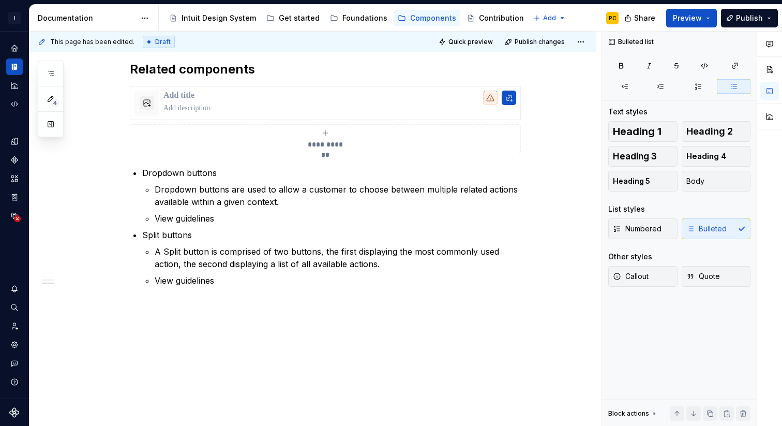
scroll to position [871, 0]
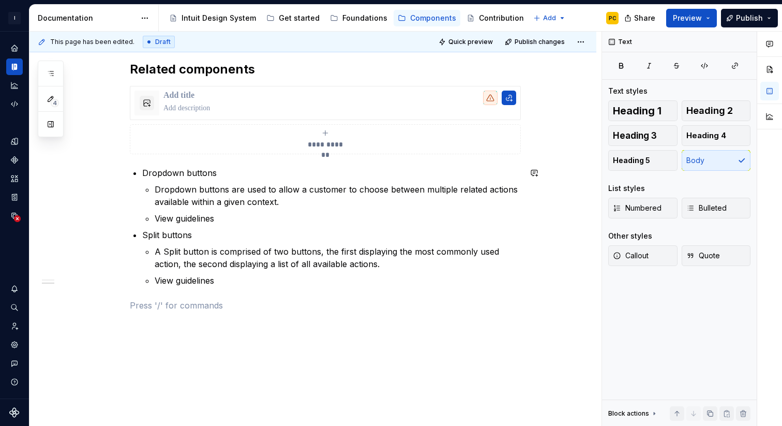
type textarea "*"
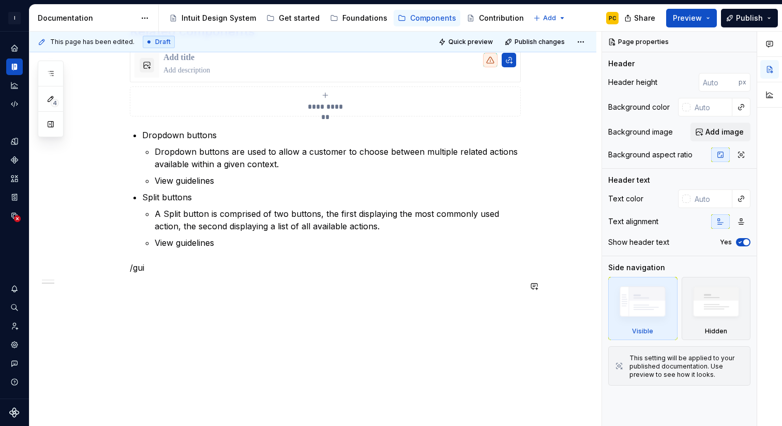
scroll to position [911, 0]
type textarea "*"
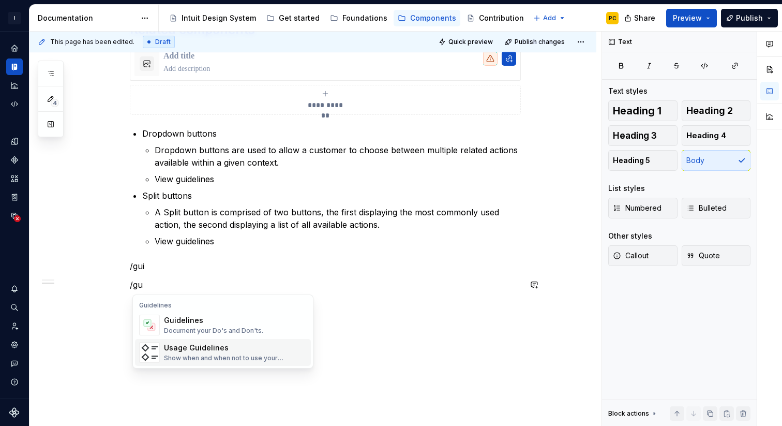
click at [244, 366] on div "Guidelines Guidelines Document your Do's and Don'ts. Usage Guidelines Show when…" at bounding box center [223, 331] width 180 height 73
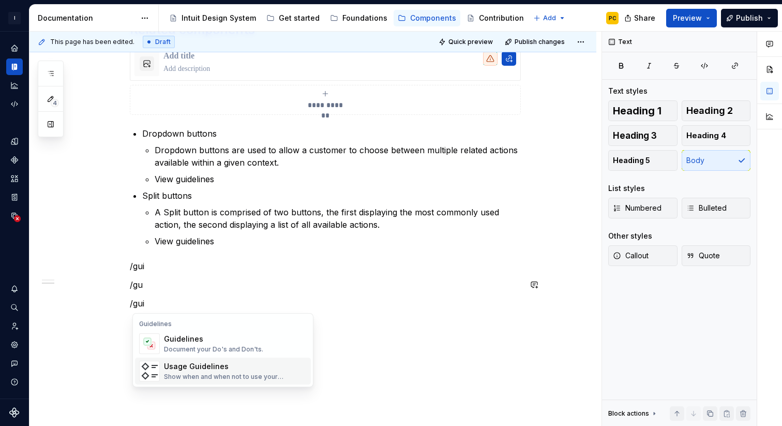
click at [205, 366] on div "Usage Guidelines" at bounding box center [235, 366] width 143 height 10
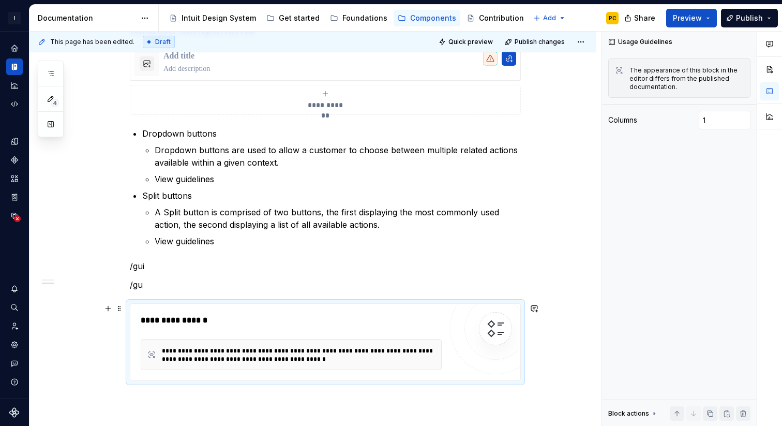
click at [220, 366] on div "**********" at bounding box center [291, 354] width 301 height 31
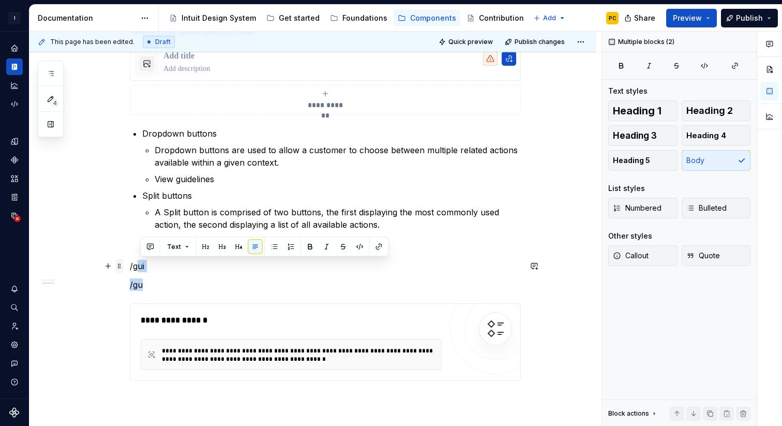
drag, startPoint x: 152, startPoint y: 286, endPoint x: 117, endPoint y: 269, distance: 38.4
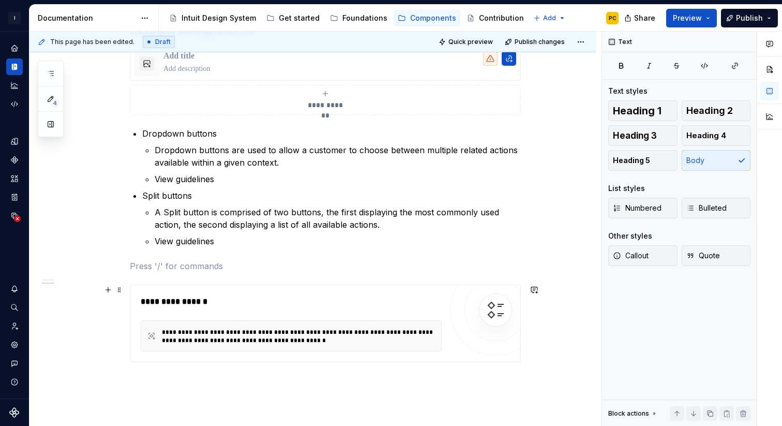
click at [195, 320] on div "**********" at bounding box center [291, 335] width 301 height 31
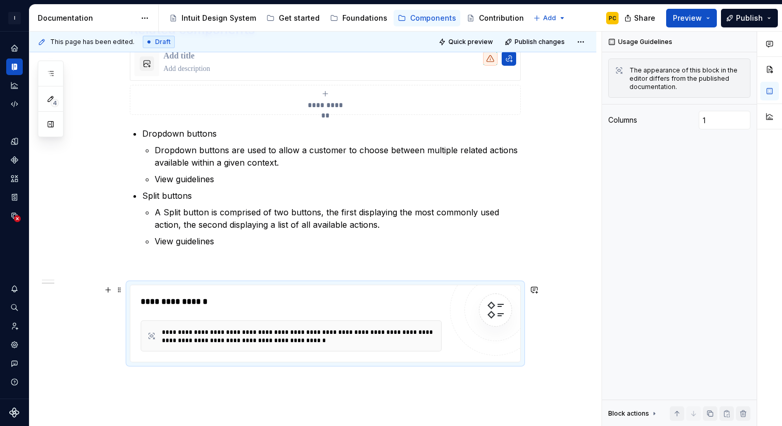
click at [190, 284] on div "**********" at bounding box center [325, 323] width 391 height 78
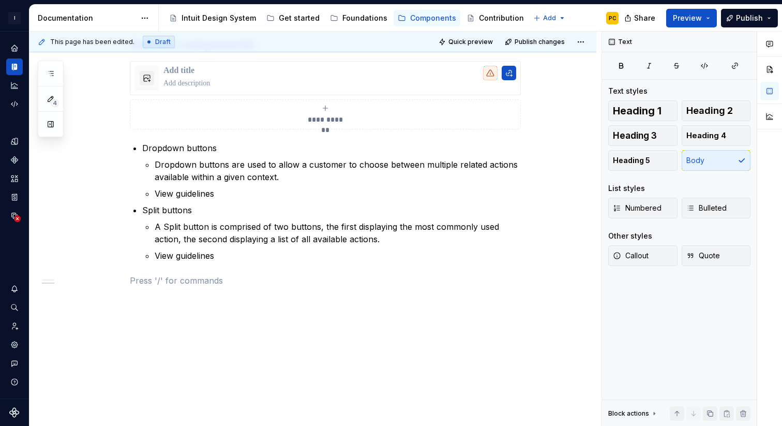
type textarea "*"
click at [308, 280] on p at bounding box center [325, 280] width 391 height 12
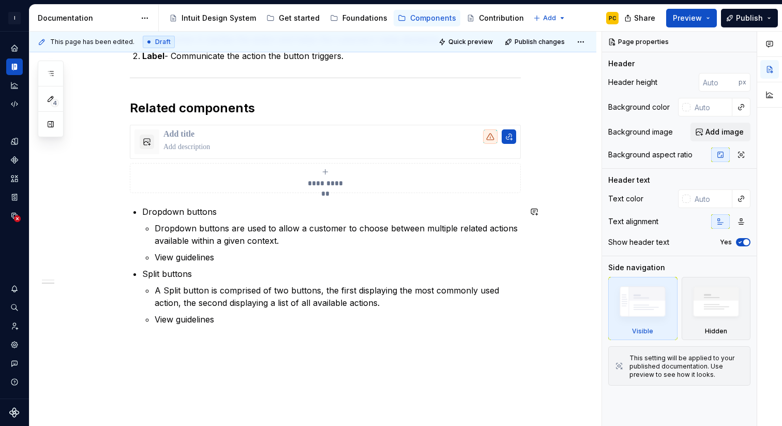
scroll to position [896, 0]
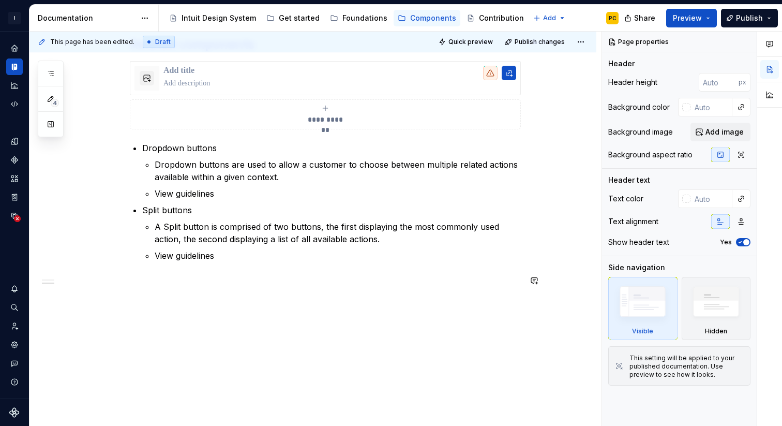
type textarea "*"
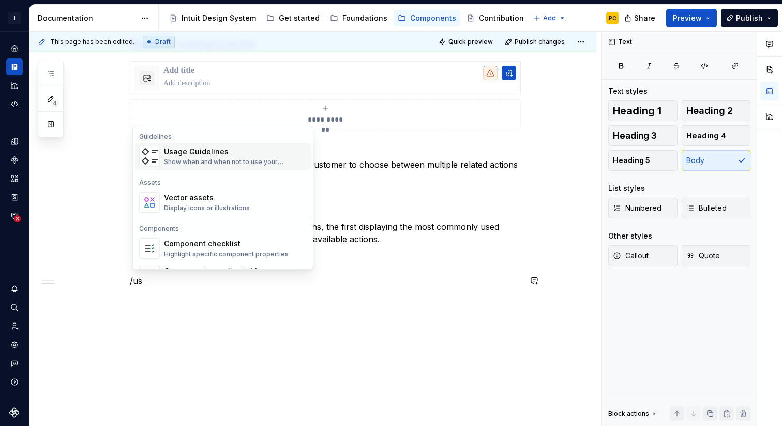
click at [236, 158] on div "Show when and when not to use your components" at bounding box center [235, 162] width 143 height 8
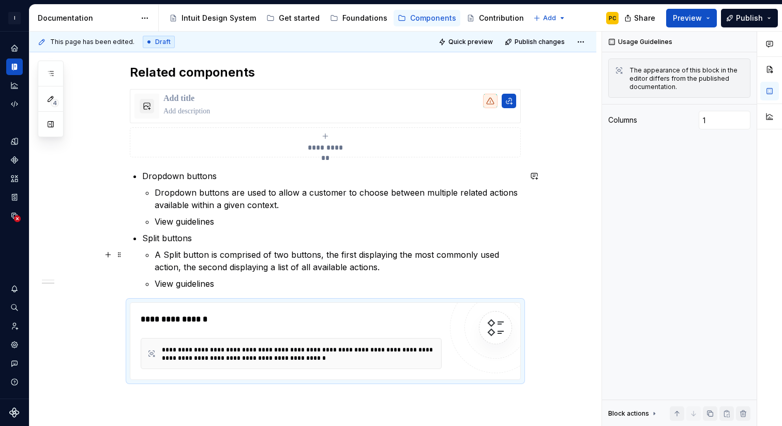
scroll to position [874, 0]
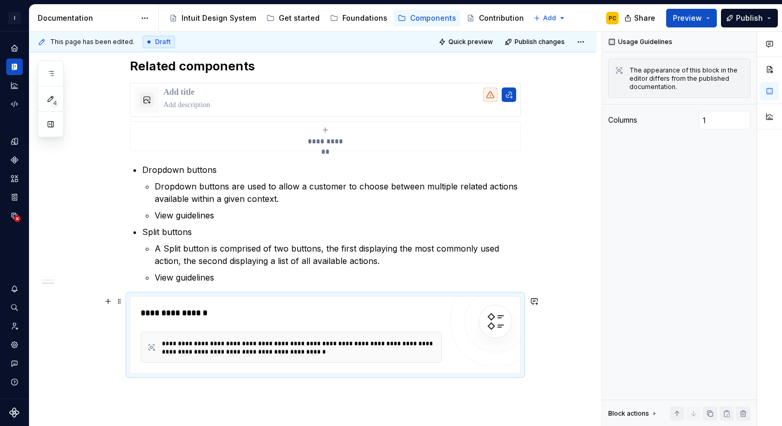
click at [291, 296] on div "**********" at bounding box center [325, 335] width 391 height 78
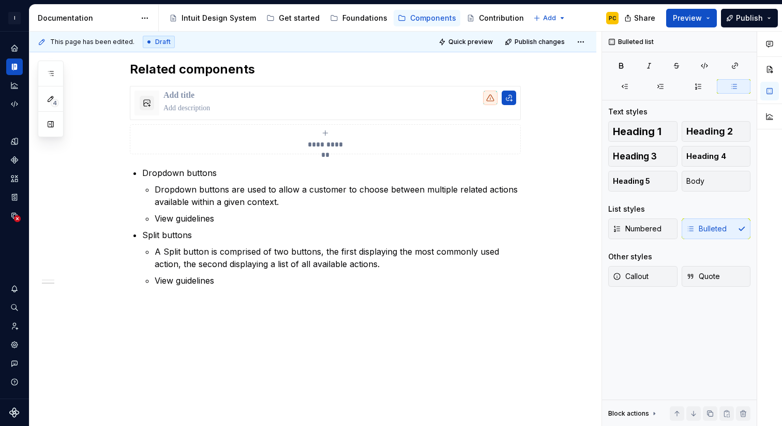
scroll to position [871, 0]
type textarea "*"
